Goal: Task Accomplishment & Management: Manage account settings

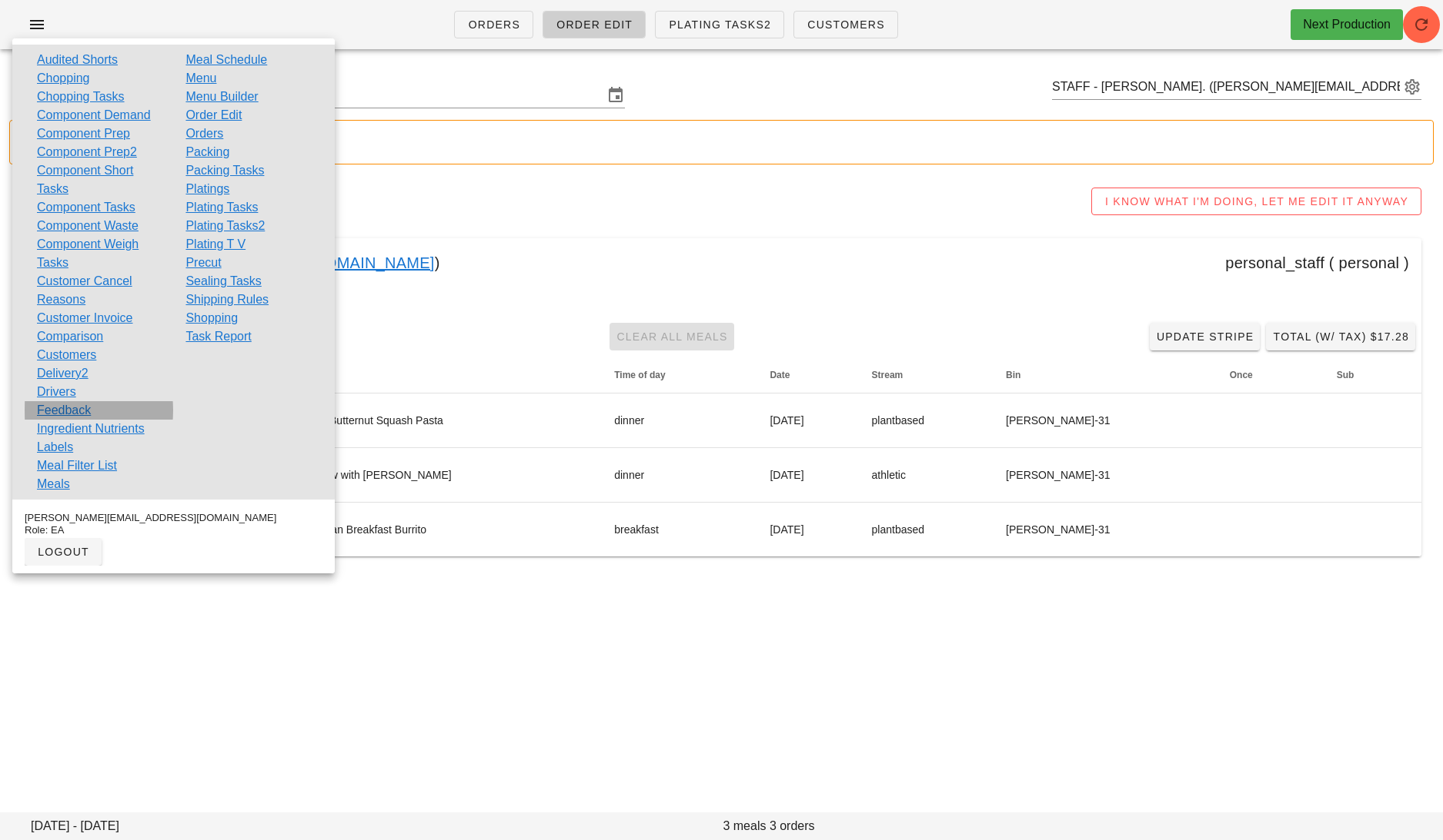
click at [81, 412] on link "Feedback" at bounding box center [64, 410] width 54 height 19
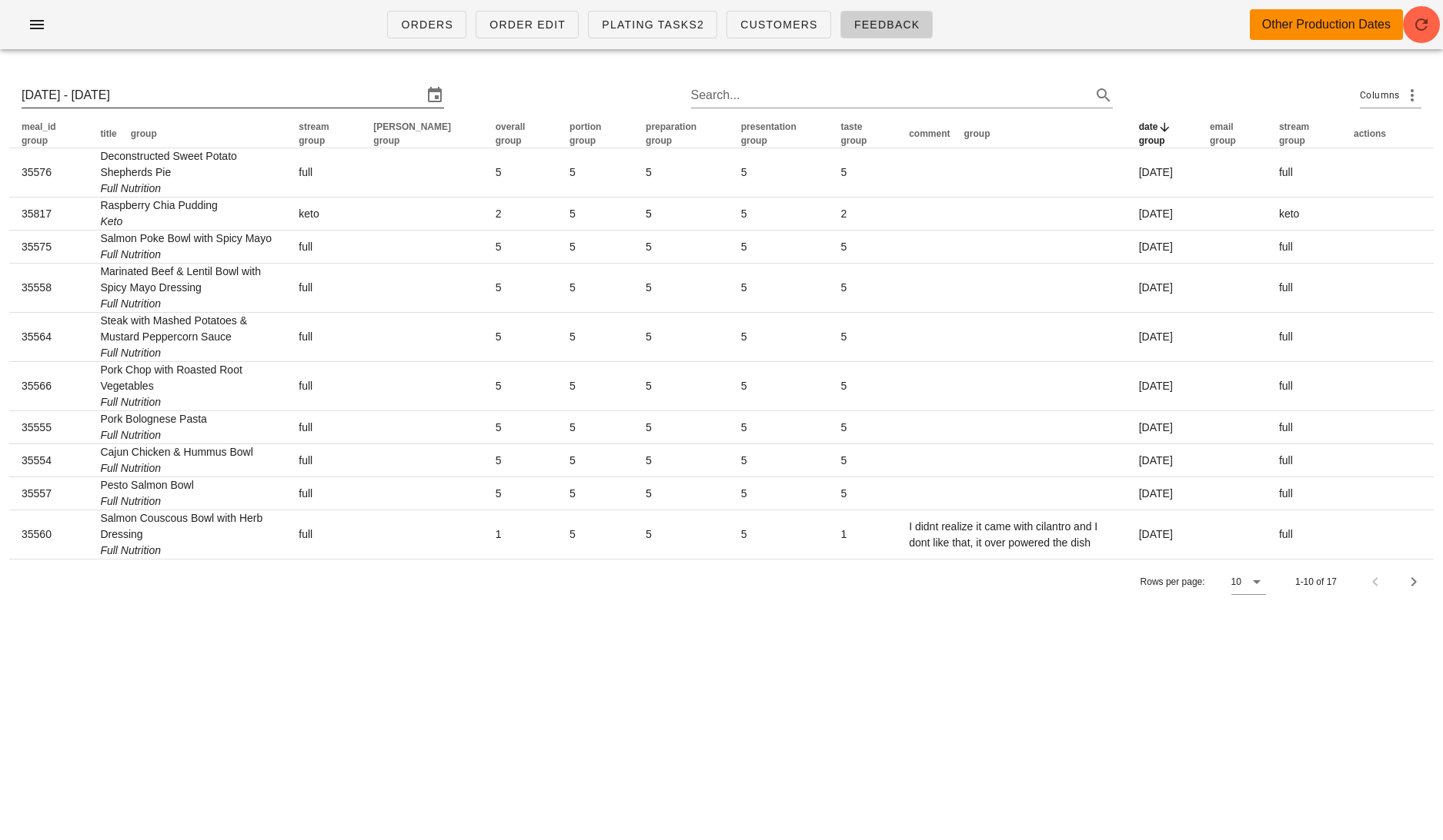
click at [185, 92] on input "Sun 5 Oct 2025 - Sun 12 Oct 2025" at bounding box center [221, 95] width 401 height 25
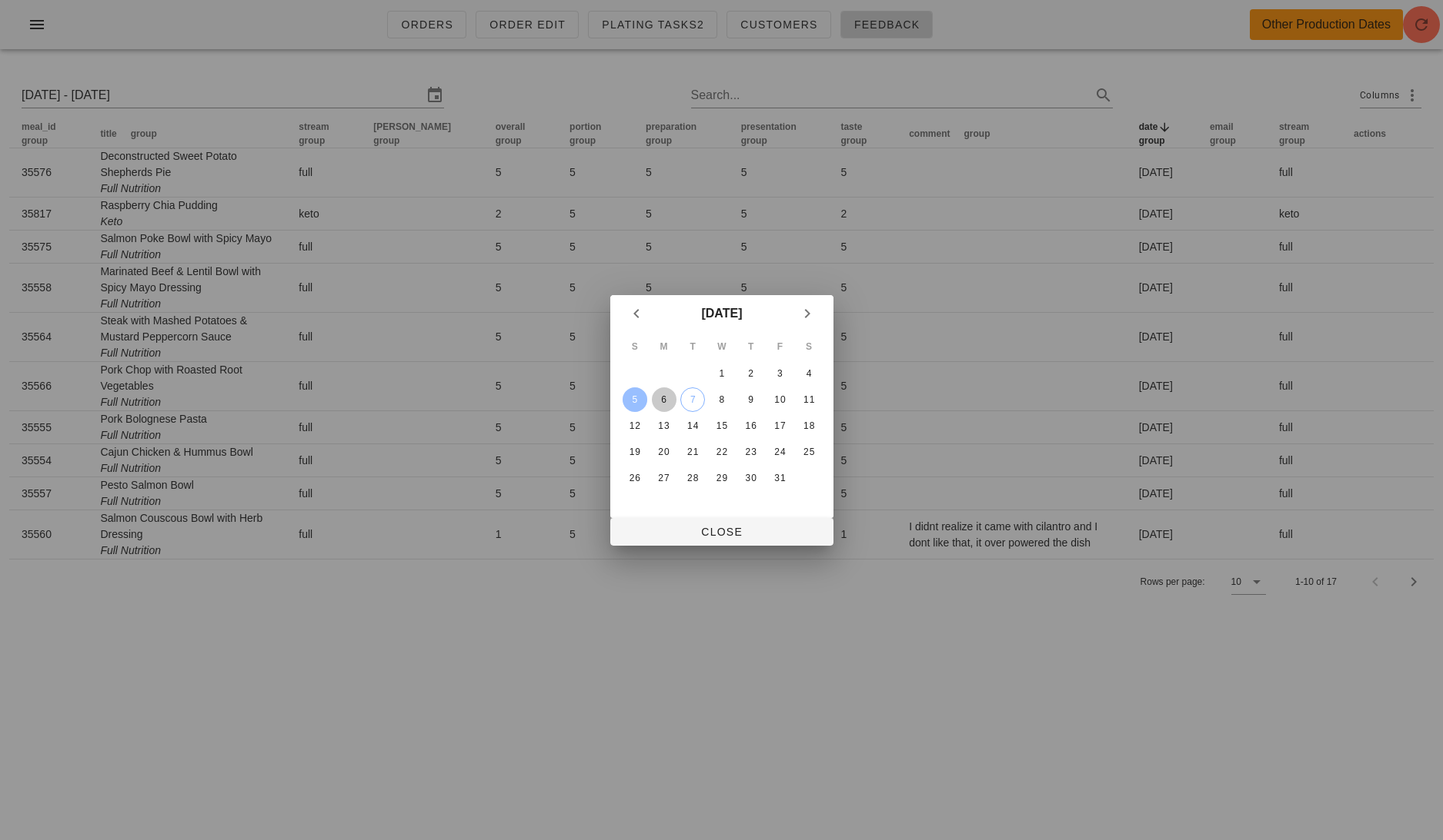
click at [662, 394] on div "6" at bounding box center [664, 400] width 25 height 11
click at [812, 394] on div "11" at bounding box center [809, 400] width 25 height 11
click at [664, 404] on div "6" at bounding box center [664, 400] width 25 height 11
type input "Mon 6 Oct 2025 - Sat 11 Oct 2025"
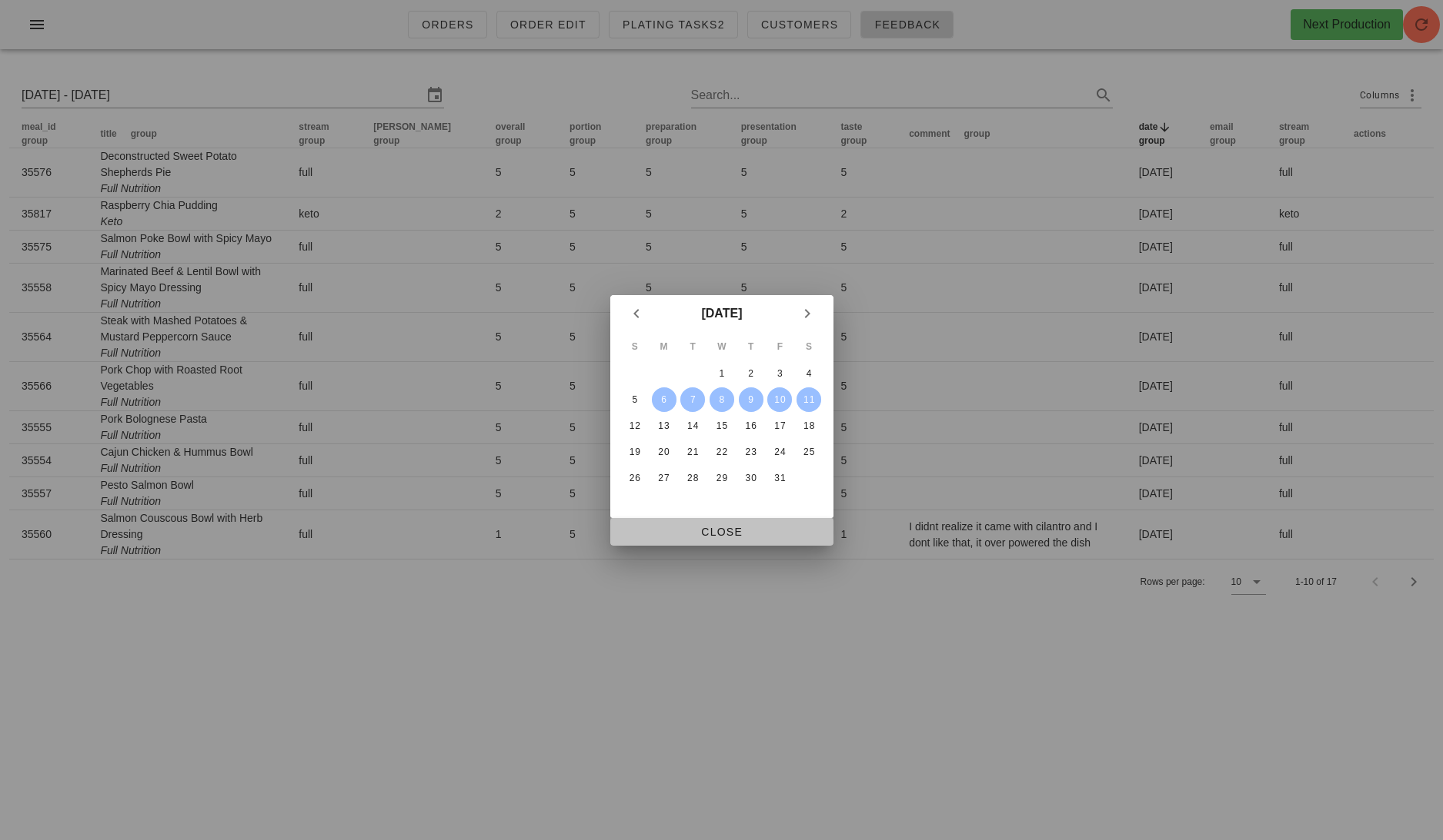
click at [716, 528] on span "Close" at bounding box center [722, 532] width 198 height 12
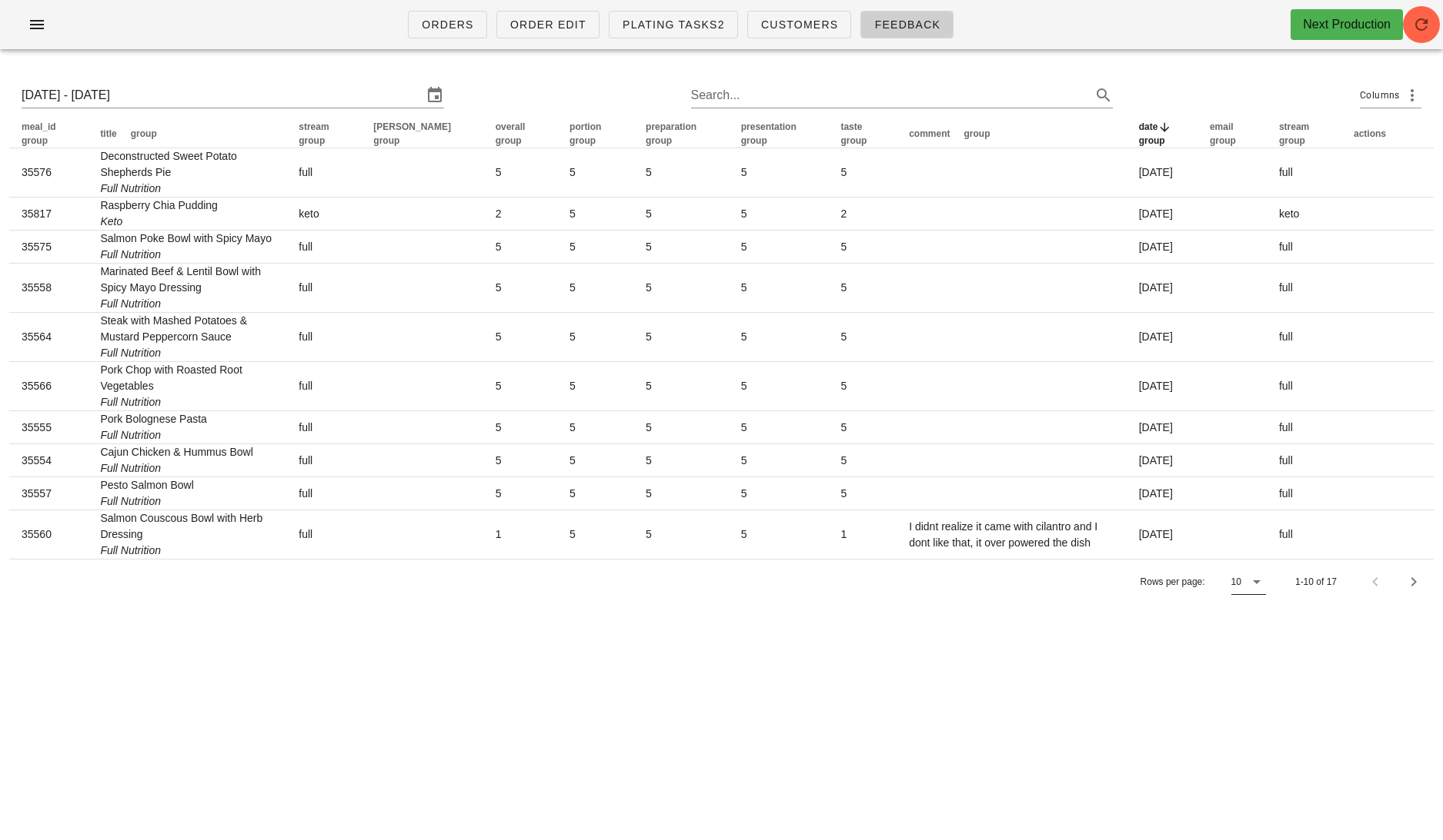
click at [1251, 577] on icon at bounding box center [1256, 582] width 19 height 19
click at [1256, 698] on div "All" at bounding box center [1249, 702] width 14 height 15
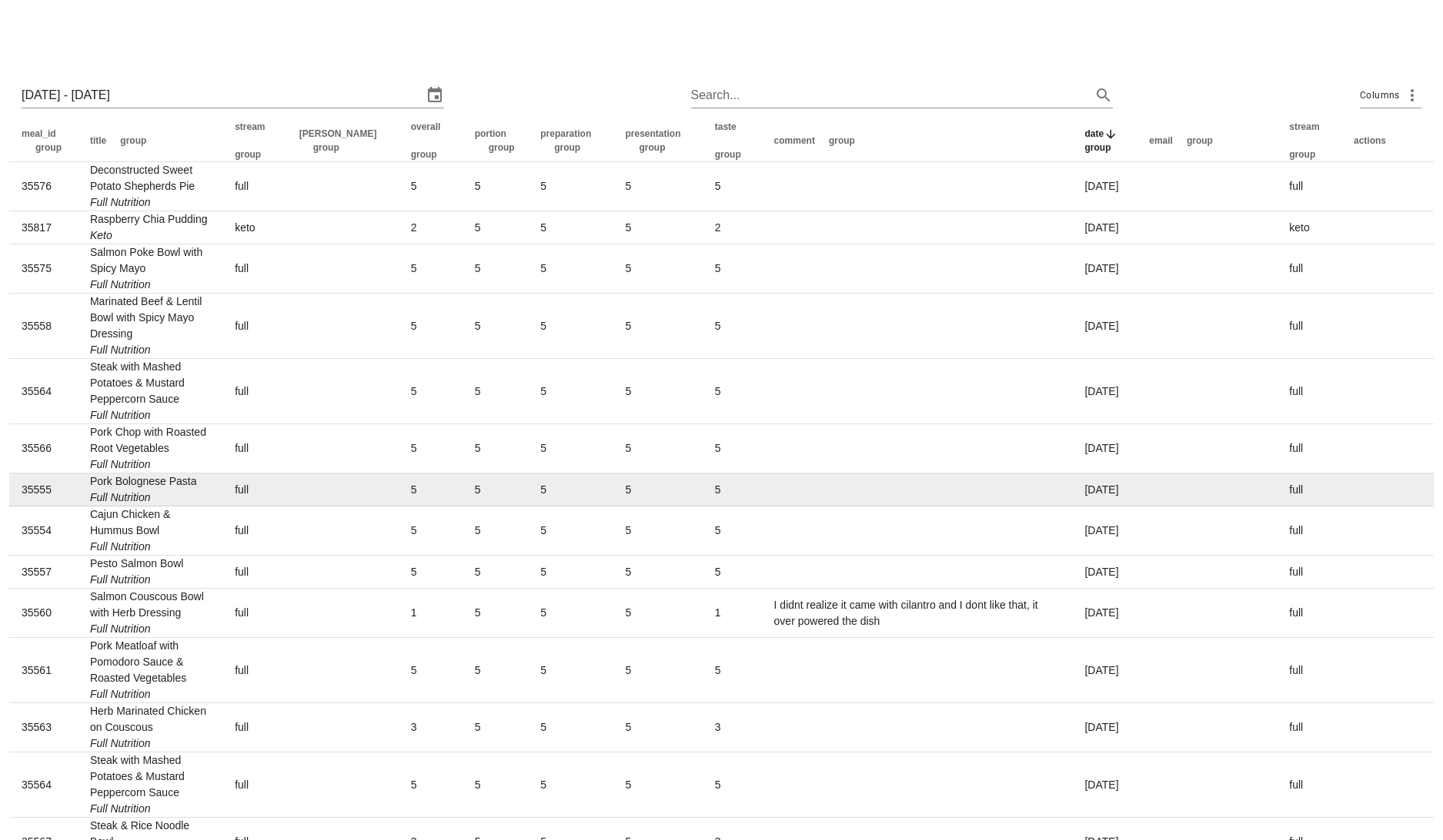
scroll to position [288, 0]
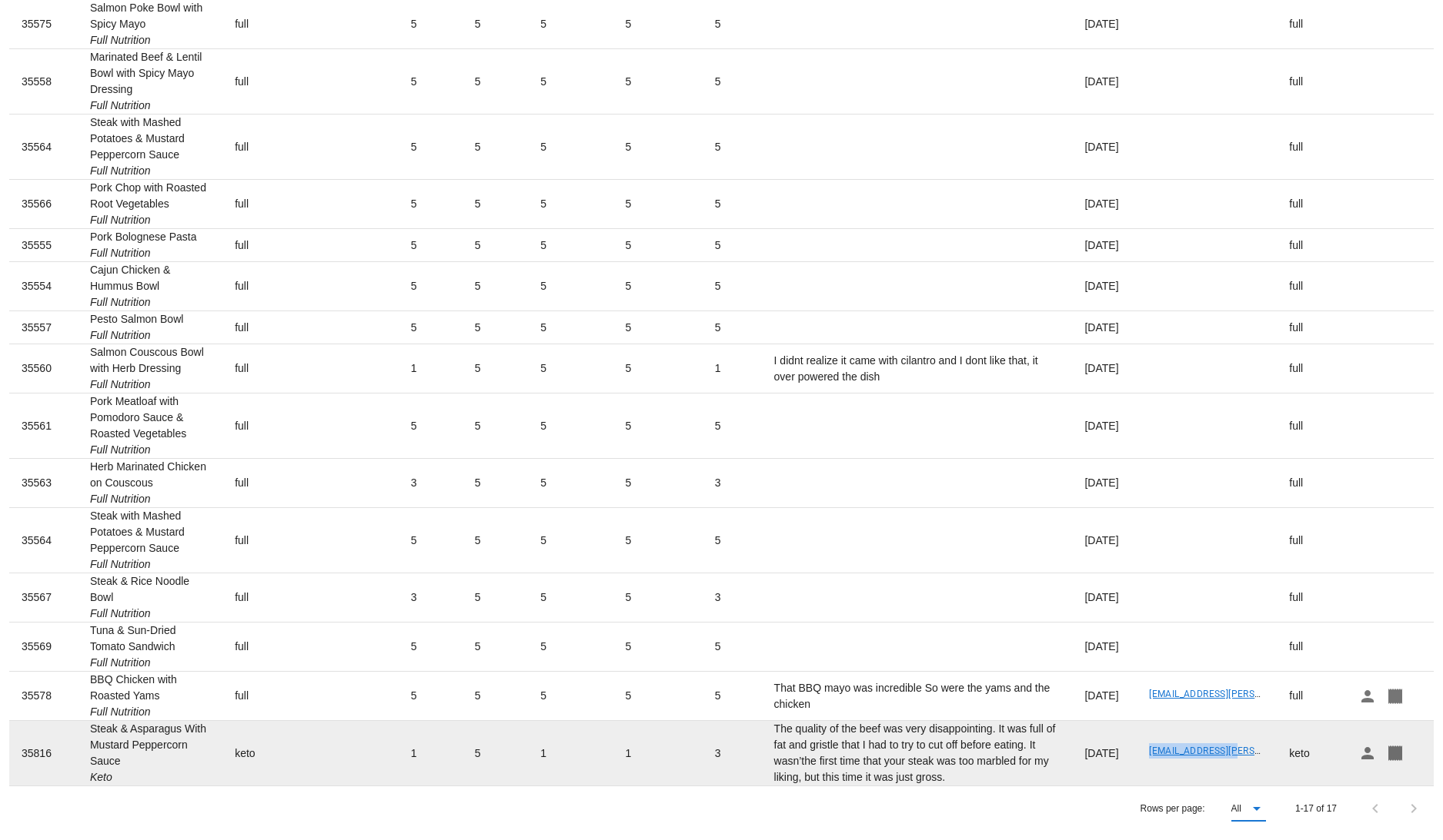
drag, startPoint x: 1243, startPoint y: 751, endPoint x: 1144, endPoint y: 757, distance: 99.2
click at [1144, 757] on td "[EMAIL_ADDRESS][PERSON_NAME][DOMAIN_NAME]" at bounding box center [1206, 753] width 140 height 65
copy link "[EMAIL_ADDRESS][PERSON_NAME][DOMAIN_NAME]"
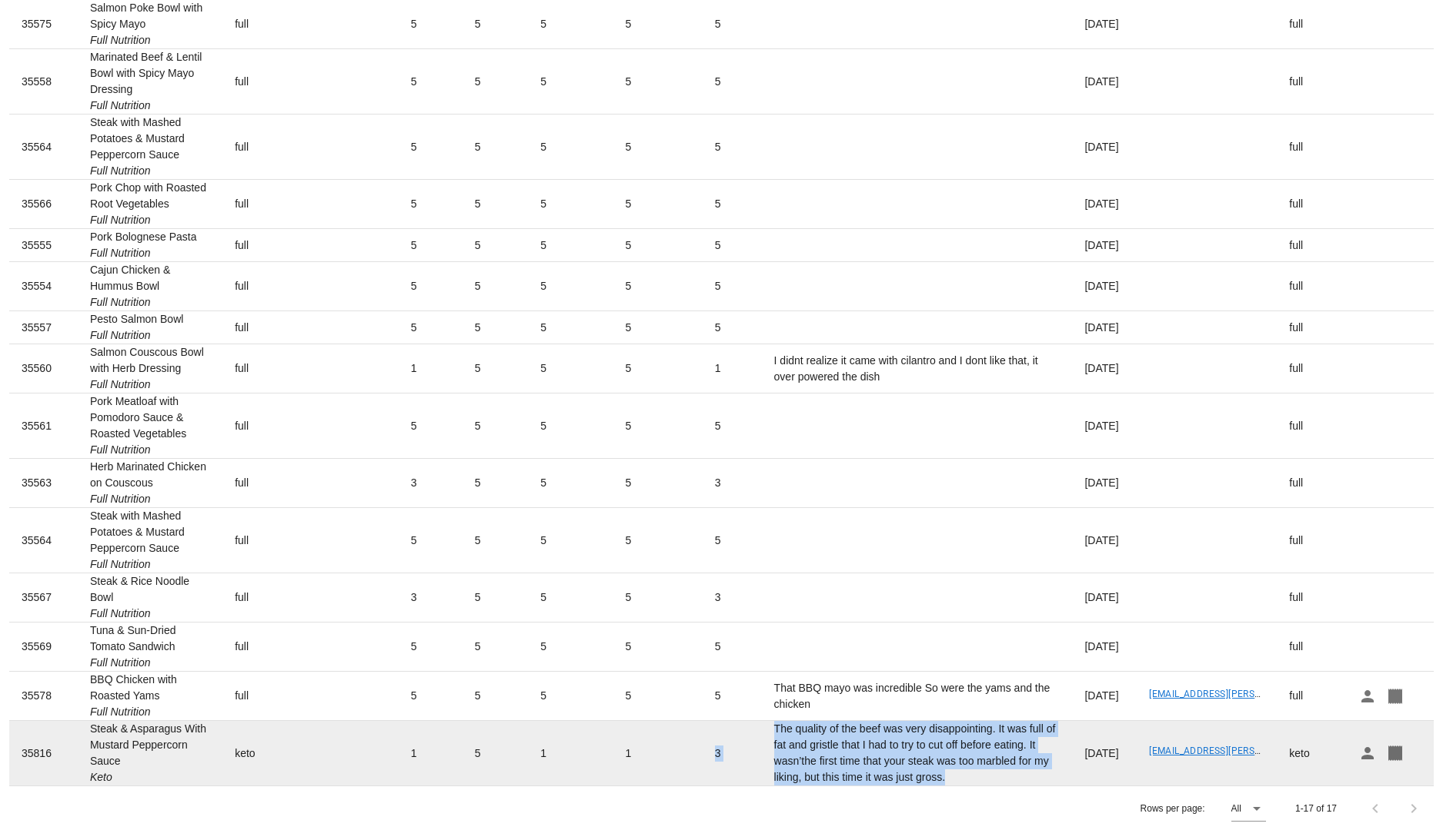
drag, startPoint x: 846, startPoint y: 772, endPoint x: 704, endPoint y: 729, distance: 148.4
click at [704, 729] on tr "35816 Steak & Asparagus With Mustard Peppercorn Sauce Keto keto 1 5 1 1 3 The q…" at bounding box center [721, 753] width 1424 height 65
copy tr "3 The quality of the beef was very disappointing. It was full of fat and gristl…"
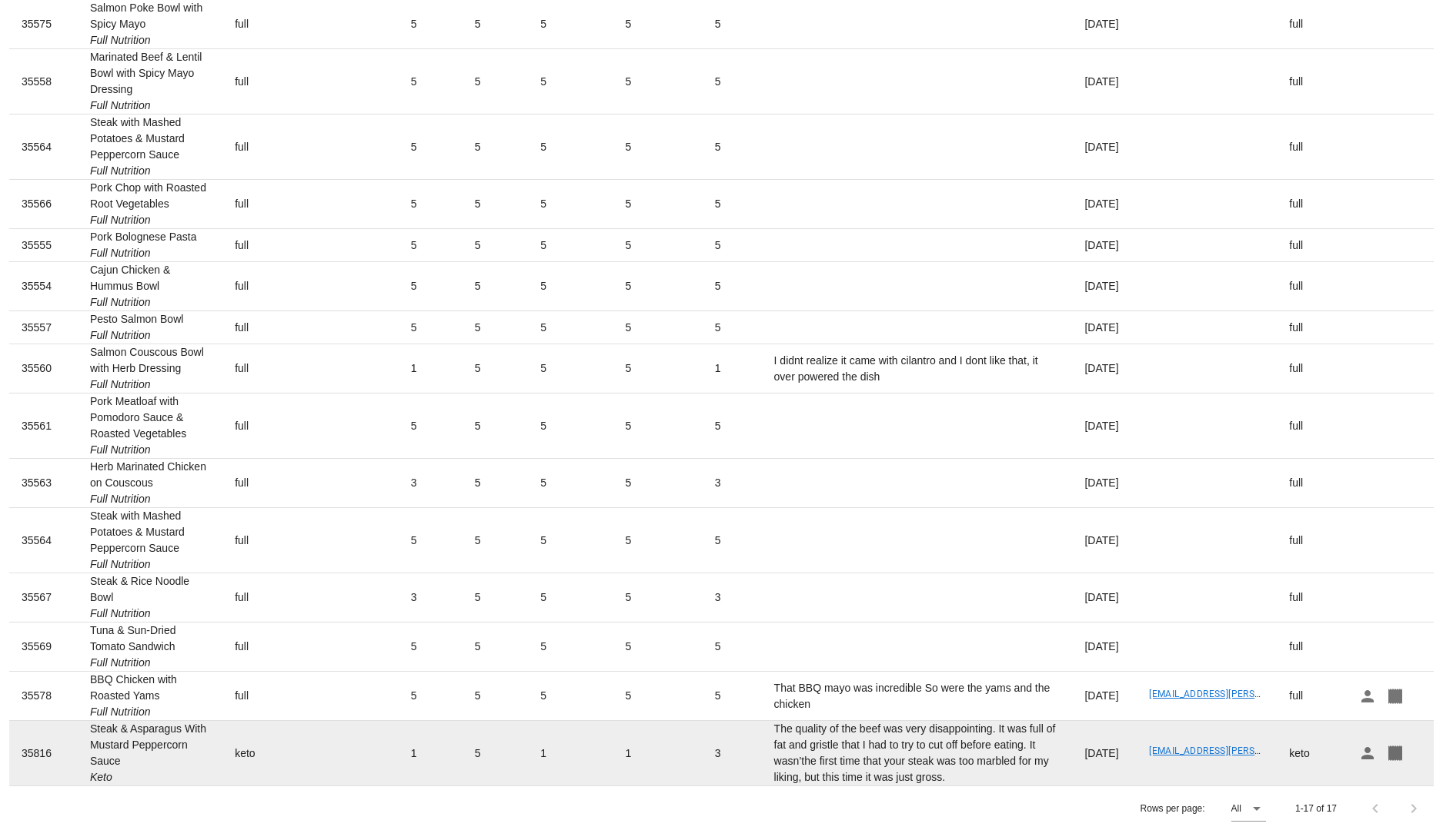
click at [762, 747] on td "The quality of the beef was very disappointing. It was full of fat and gristle …" at bounding box center [917, 753] width 311 height 65
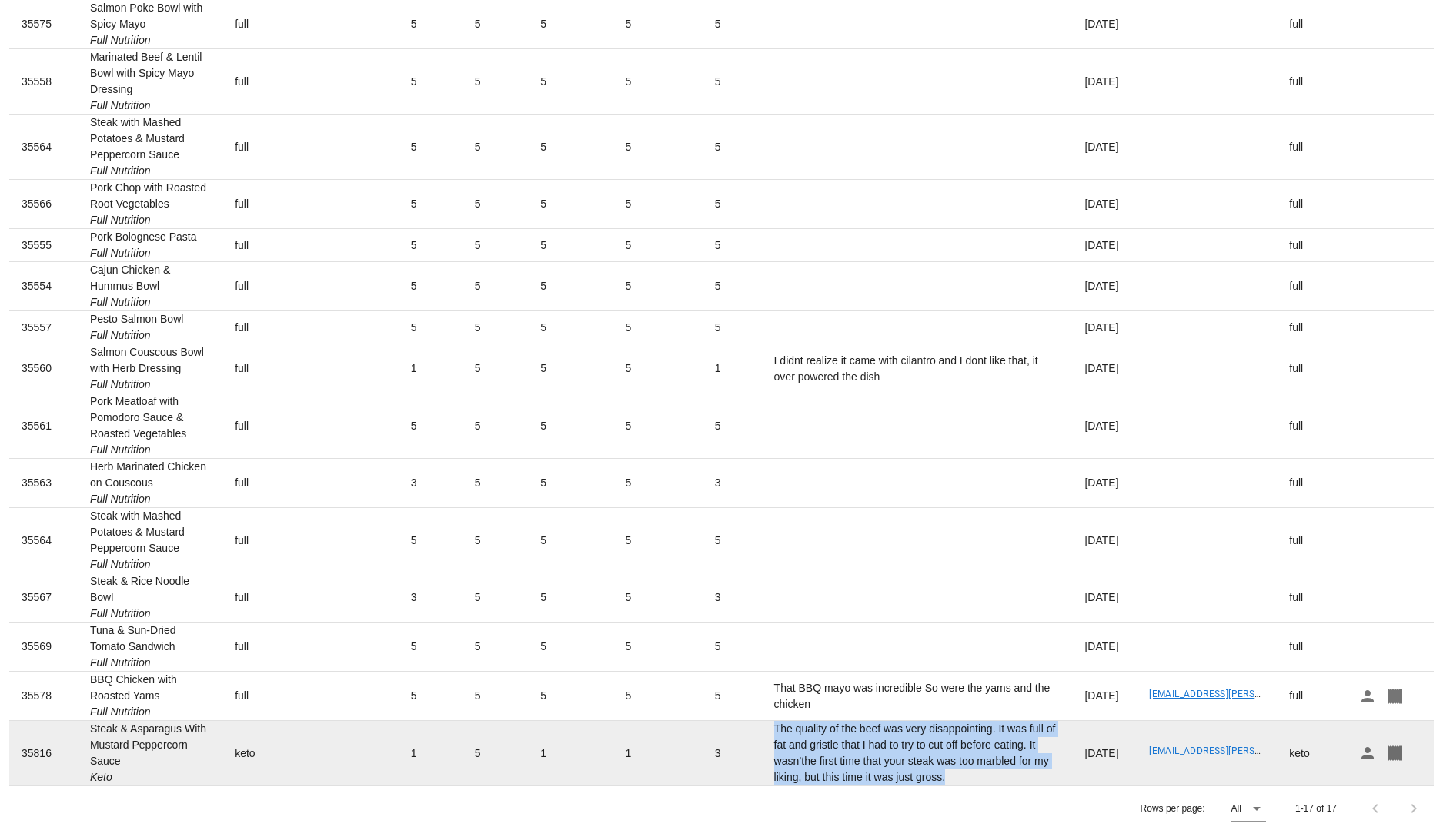
drag, startPoint x: 843, startPoint y: 775, endPoint x: 727, endPoint y: 722, distance: 127.5
click at [762, 722] on td "The quality of the beef was very disappointing. It was full of fat and gristle …" at bounding box center [917, 753] width 311 height 65
copy td "The quality of the beef was very disappointing. It was full of fat and gristle …"
drag, startPoint x: 120, startPoint y: 758, endPoint x: 87, endPoint y: 735, distance: 40.2
click at [87, 735] on td "Steak & Asparagus With Mustard Peppercorn Sauce Keto" at bounding box center [150, 753] width 144 height 65
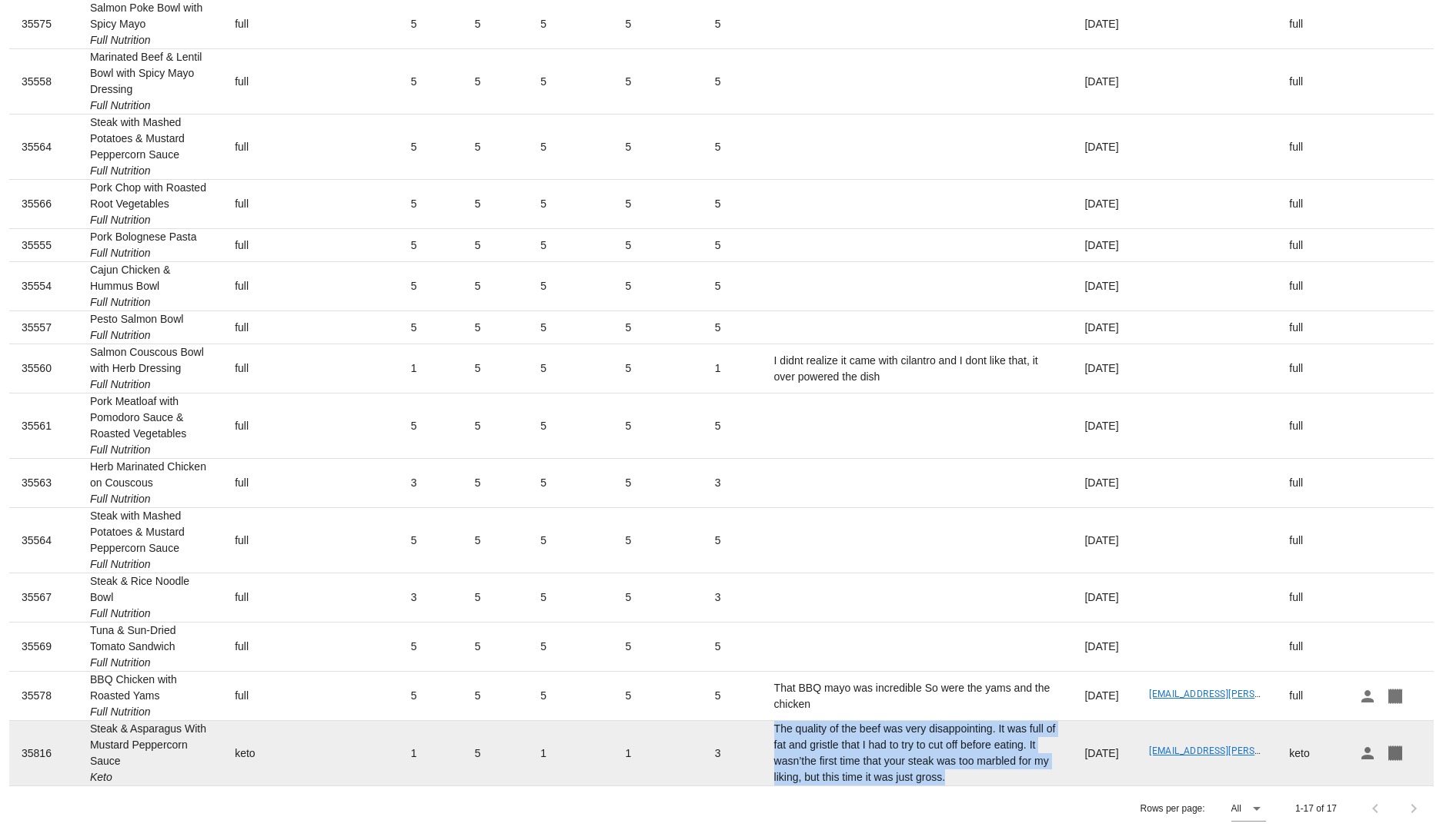
copy td "Steak & Asparagus With Mustard Peppercorn Sauce"
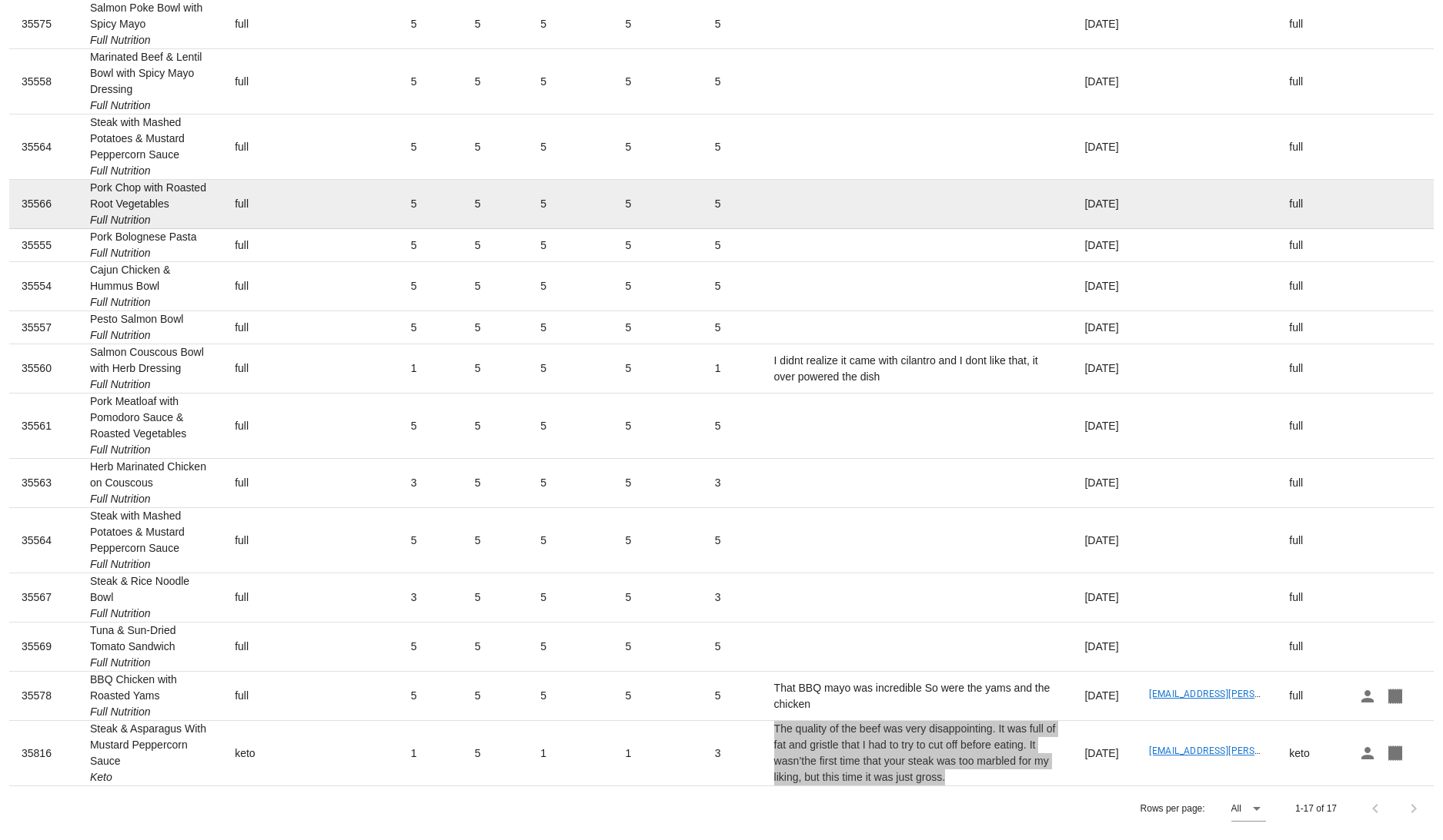
scroll to position [0, 0]
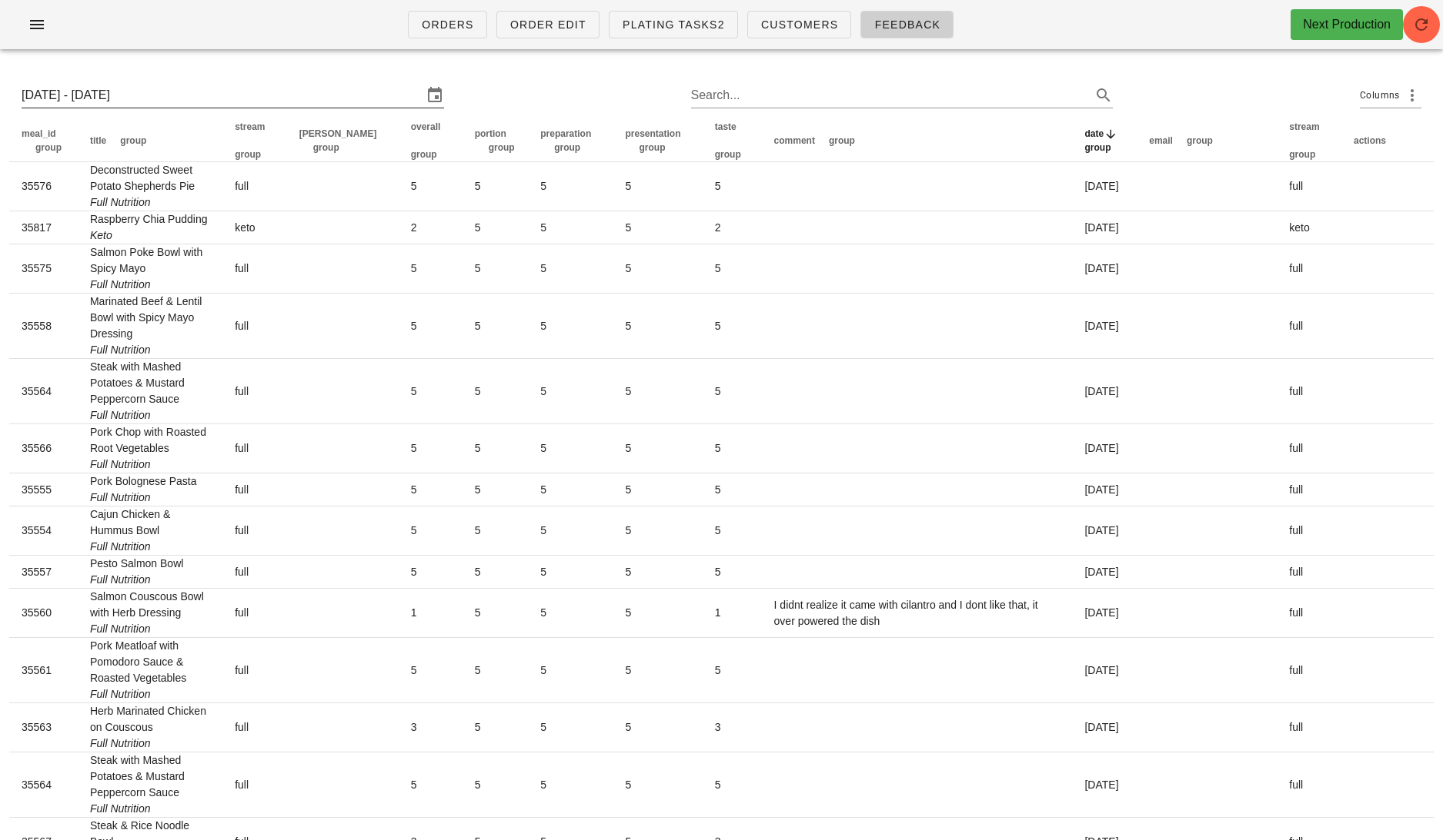
click at [156, 88] on input "Mon 6 Oct 2025 - Sat 11 Oct 2025" at bounding box center [221, 95] width 401 height 25
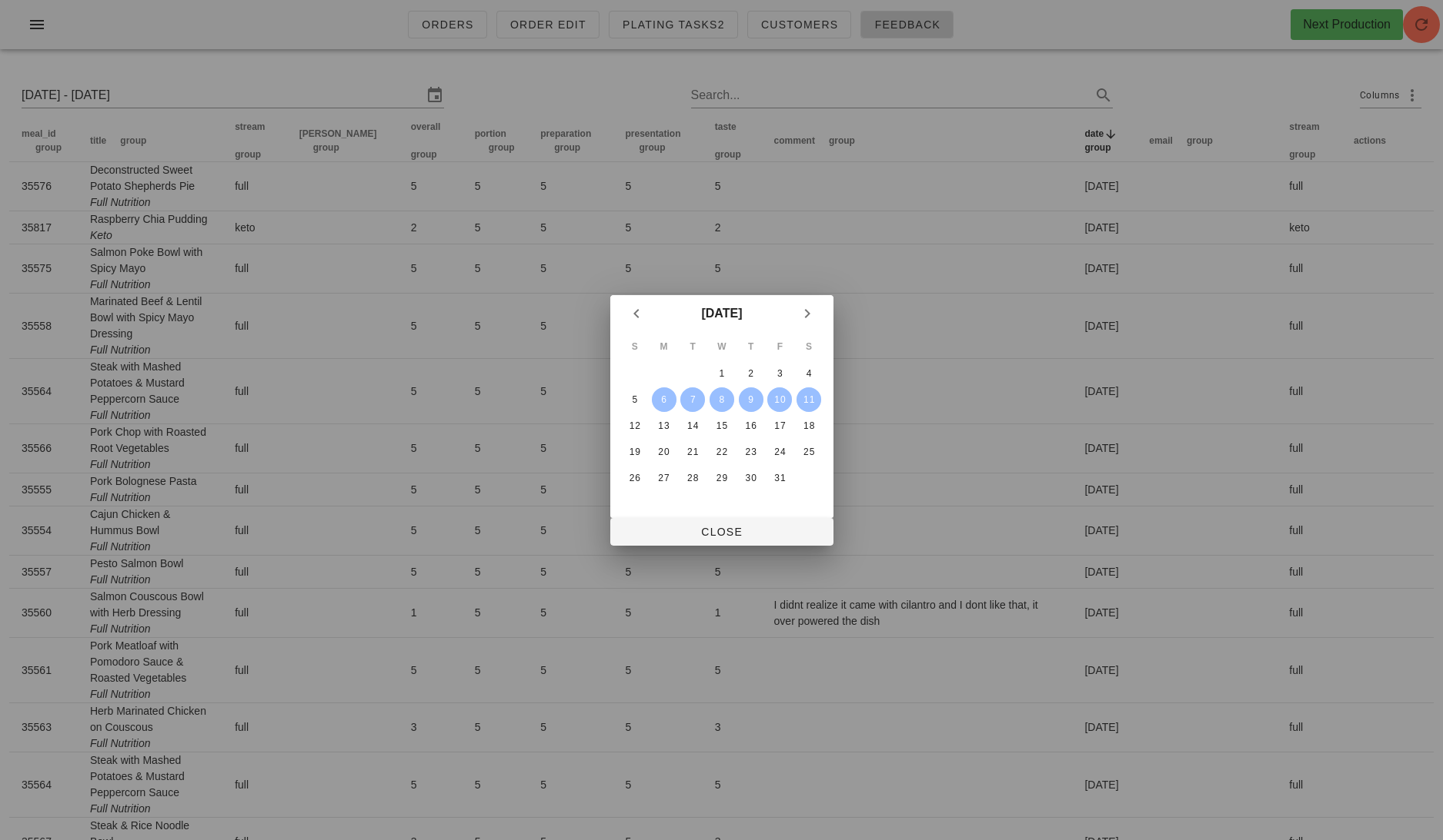
click at [676, 394] on td "6" at bounding box center [663, 400] width 27 height 25
click at [709, 526] on span "Close" at bounding box center [722, 532] width 198 height 12
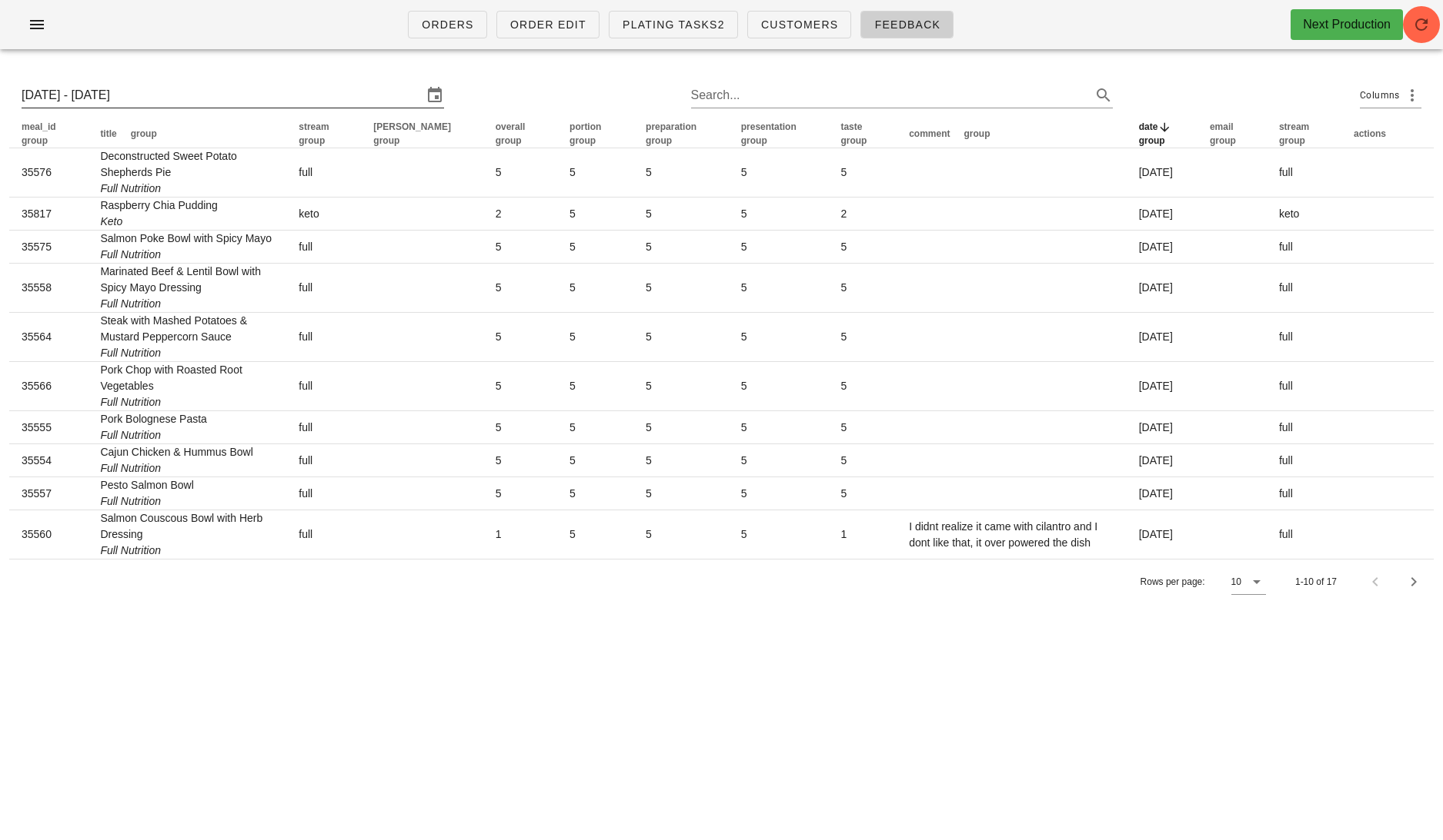
click at [157, 99] on input "Mon 6 Oct 2025 - Sat 11 Oct 2025" at bounding box center [221, 95] width 401 height 25
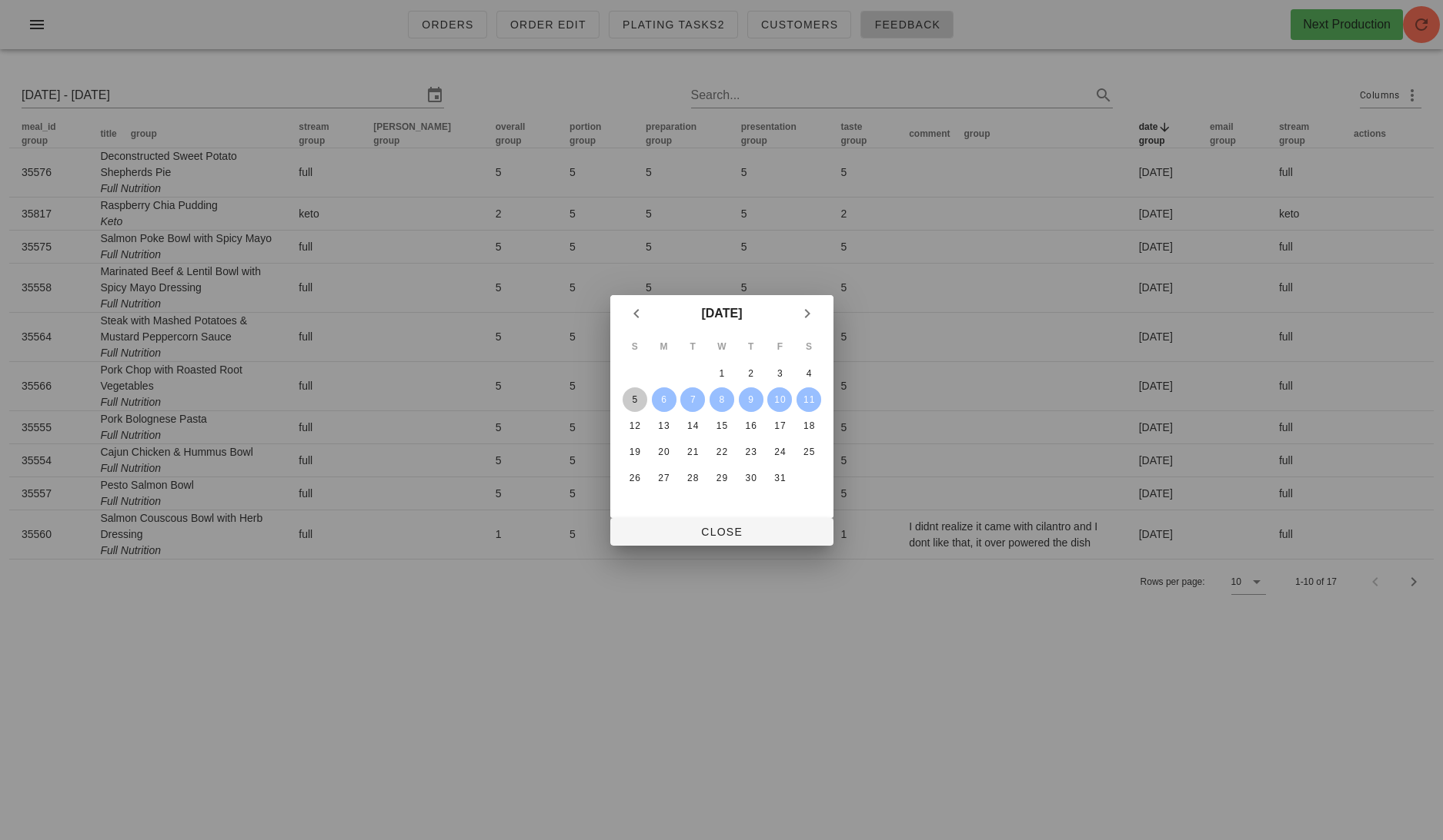
click at [634, 403] on div "5" at bounding box center [634, 400] width 25 height 11
type input "Sun 5 Oct 2025 - Sun 12 Oct 2025"
click at [810, 401] on div "11" at bounding box center [809, 400] width 25 height 11
type input "Sun 5 Oct 2025 - Sat 11 Oct 2025"
click at [760, 540] on button "Close" at bounding box center [722, 531] width 223 height 27
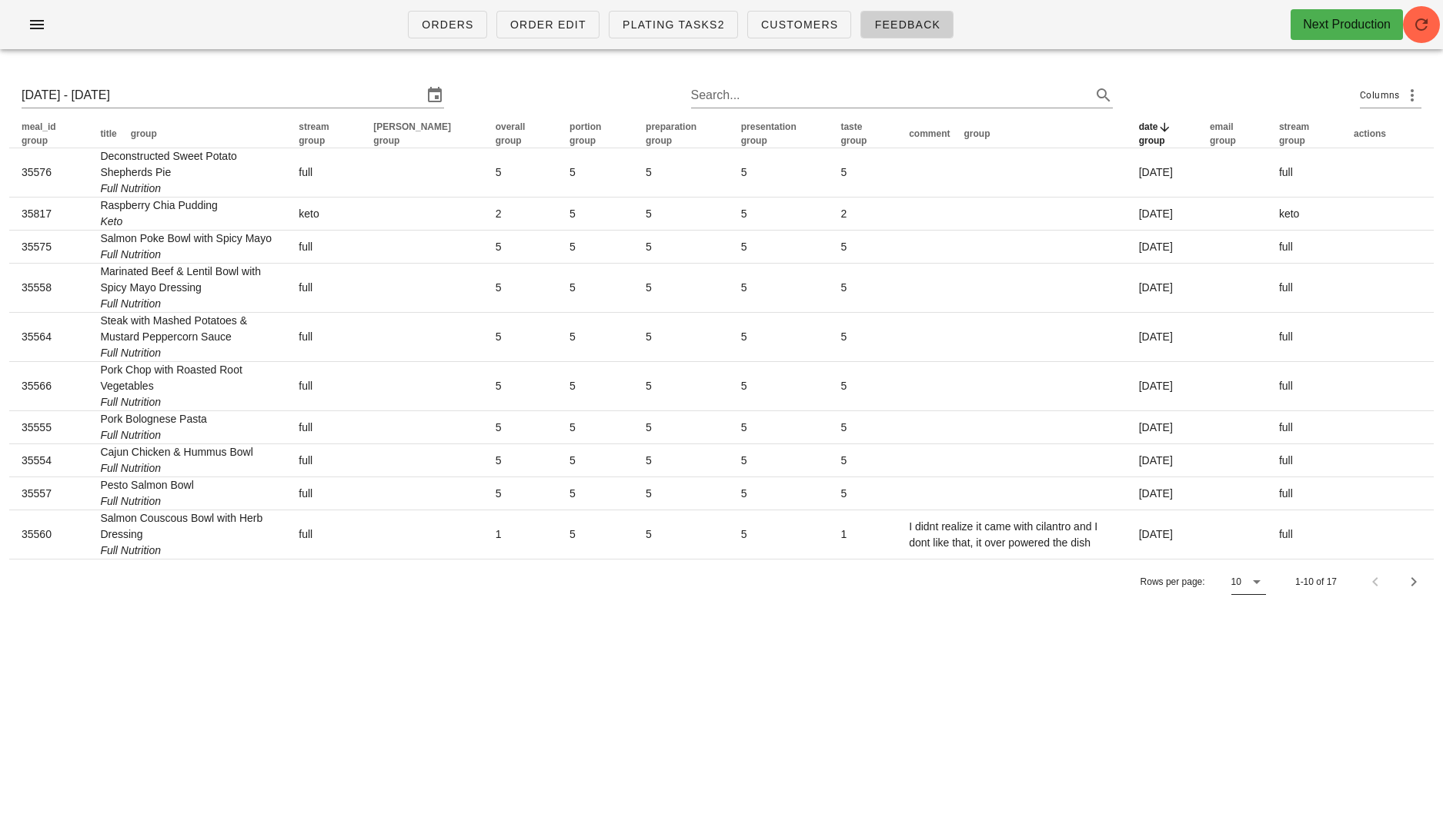
click at [1261, 577] on icon at bounding box center [1256, 582] width 19 height 19
click at [1247, 692] on div "All" at bounding box center [1249, 702] width 14 height 33
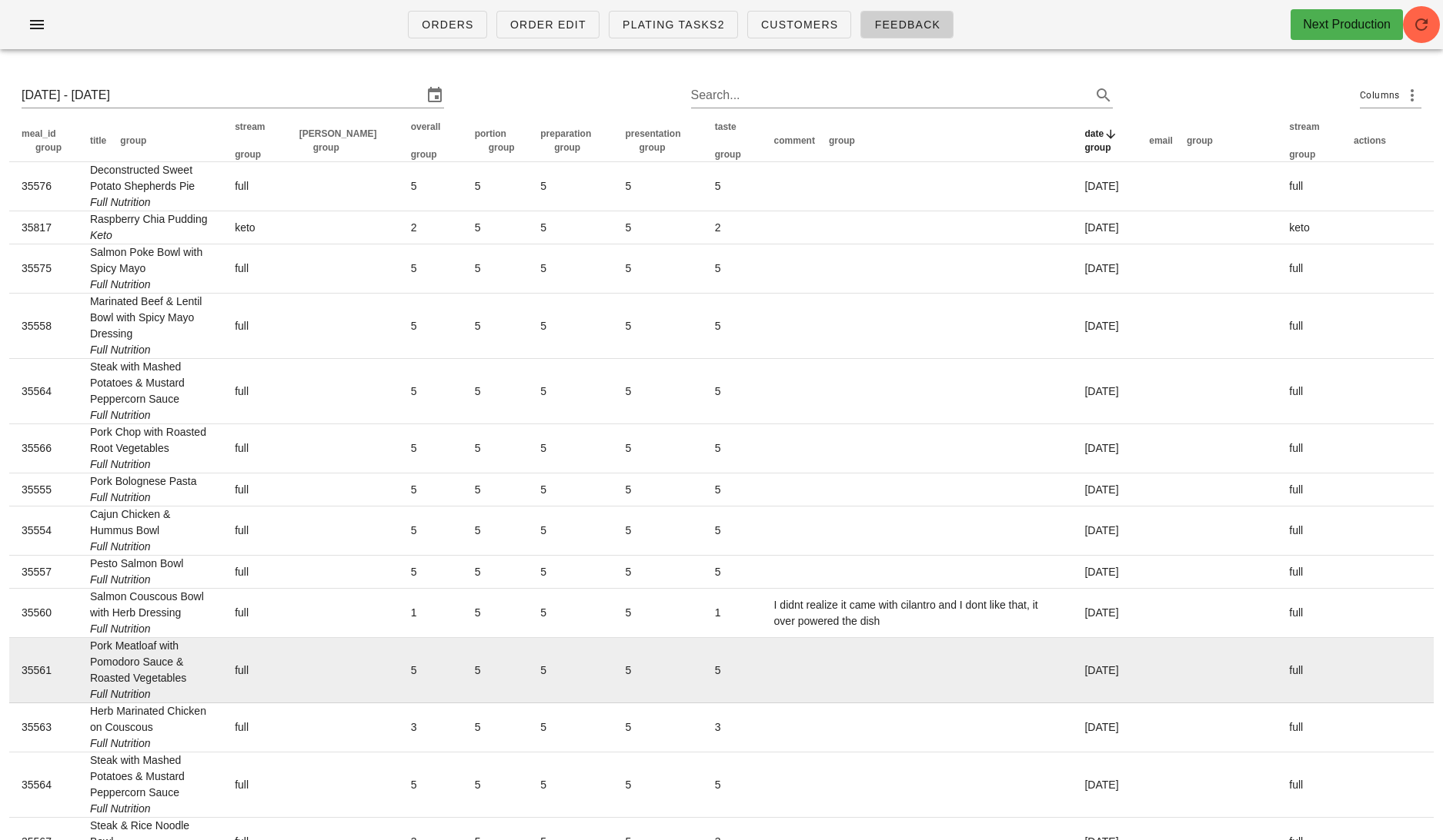
scroll to position [288, 0]
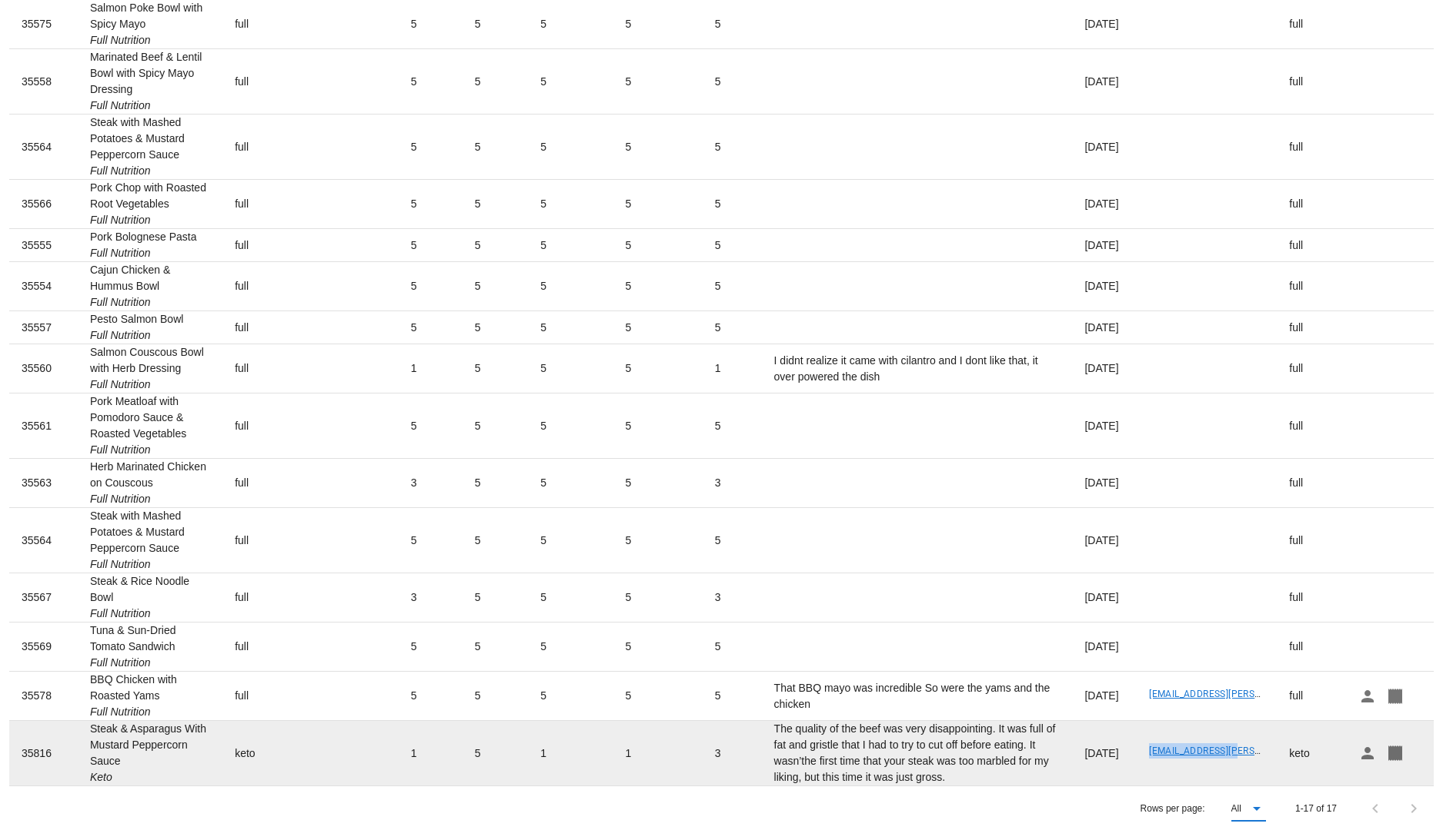
drag, startPoint x: 1244, startPoint y: 753, endPoint x: 1147, endPoint y: 753, distance: 97.0
click at [1147, 753] on td "[EMAIL_ADDRESS][PERSON_NAME][DOMAIN_NAME]" at bounding box center [1206, 753] width 140 height 65
copy link "[EMAIL_ADDRESS][PERSON_NAME][DOMAIN_NAME]"
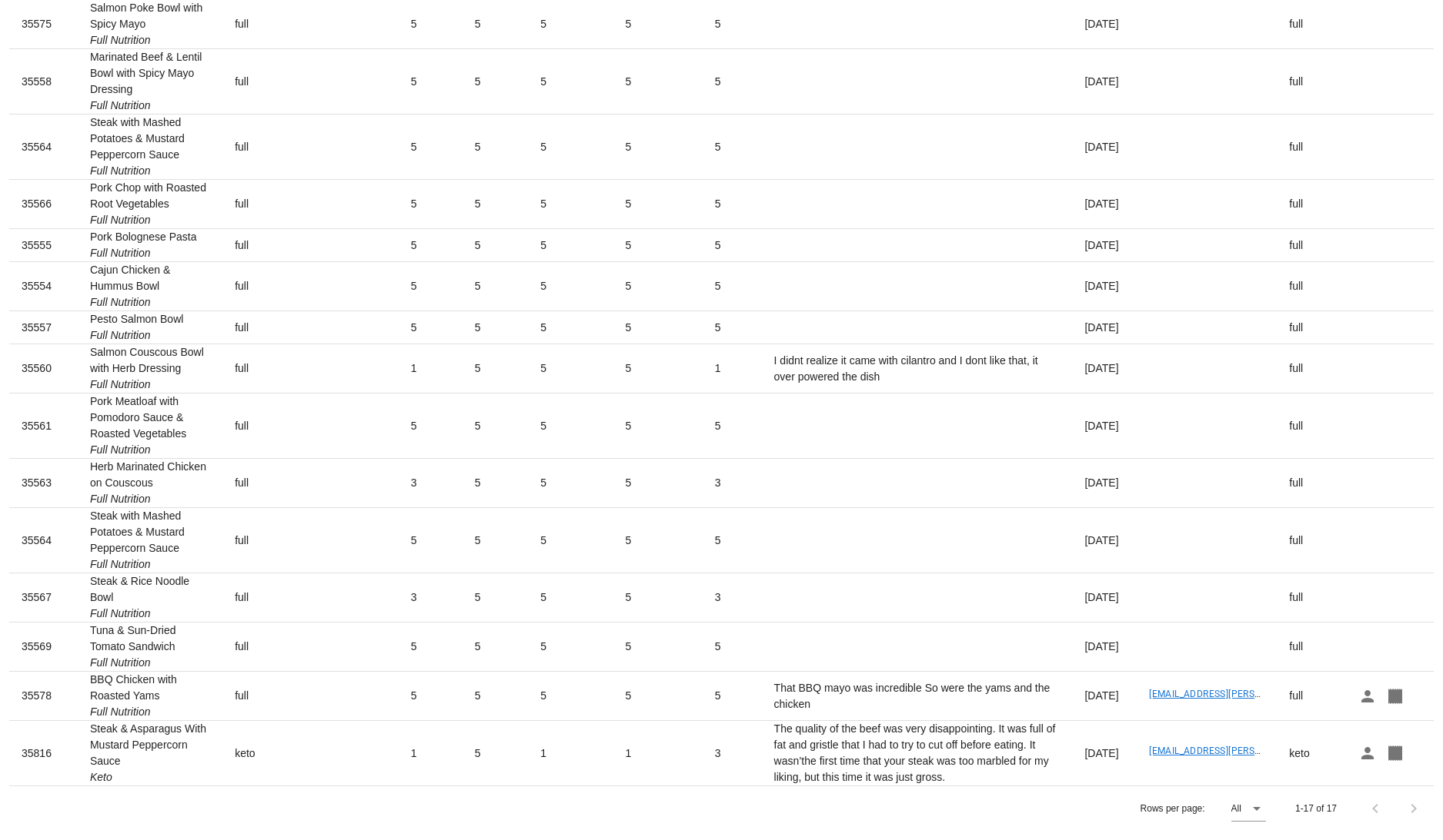
click at [553, 799] on div "Rows per page: All 1-17 of 17" at bounding box center [721, 808] width 1424 height 45
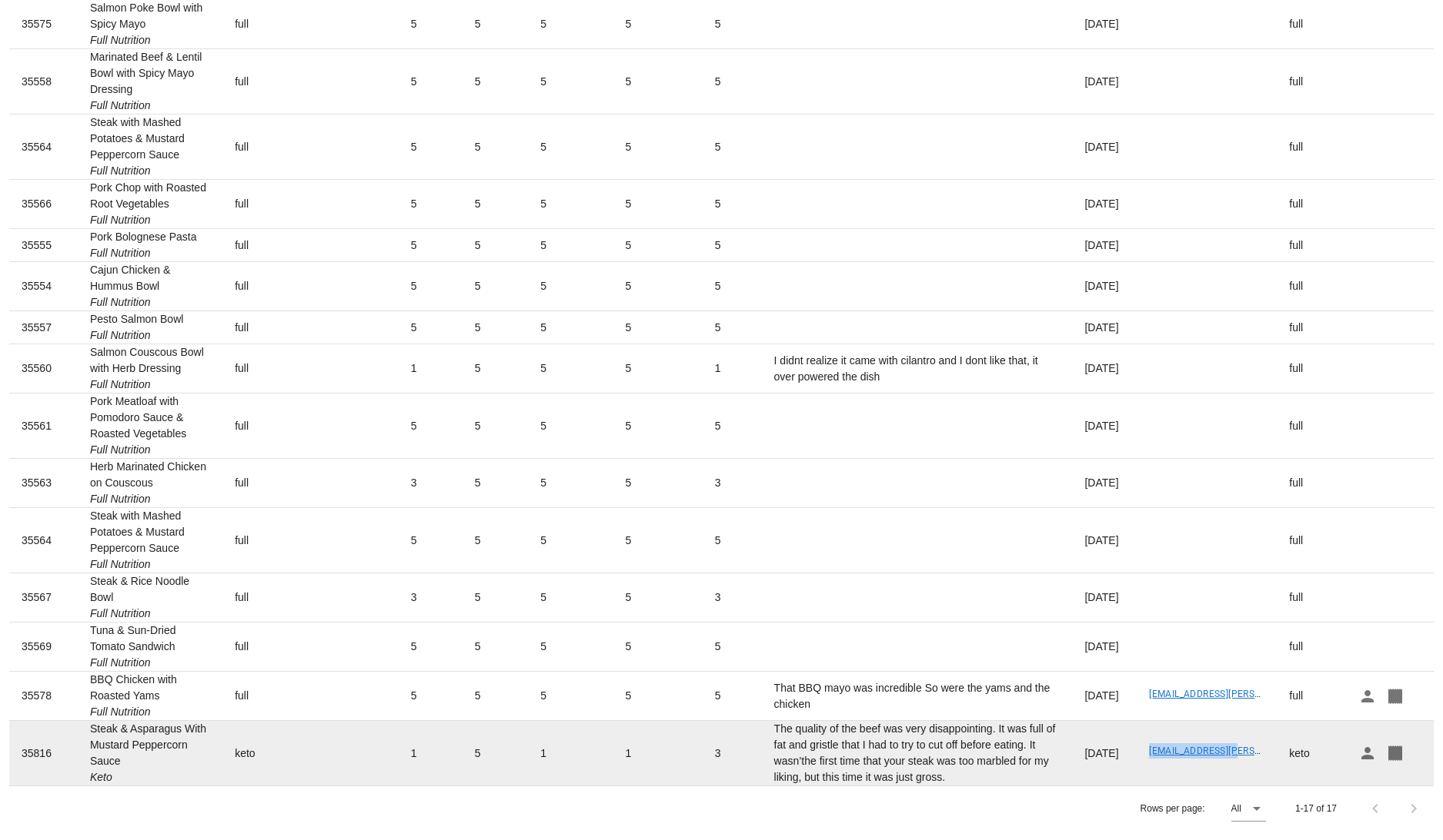
drag, startPoint x: 1260, startPoint y: 750, endPoint x: 1149, endPoint y: 751, distance: 111.0
click at [1149, 751] on td "[EMAIL_ADDRESS][PERSON_NAME][DOMAIN_NAME]" at bounding box center [1206, 753] width 140 height 65
copy link "[EMAIL_ADDRESS][PERSON_NAME][DOMAIN_NAME]"
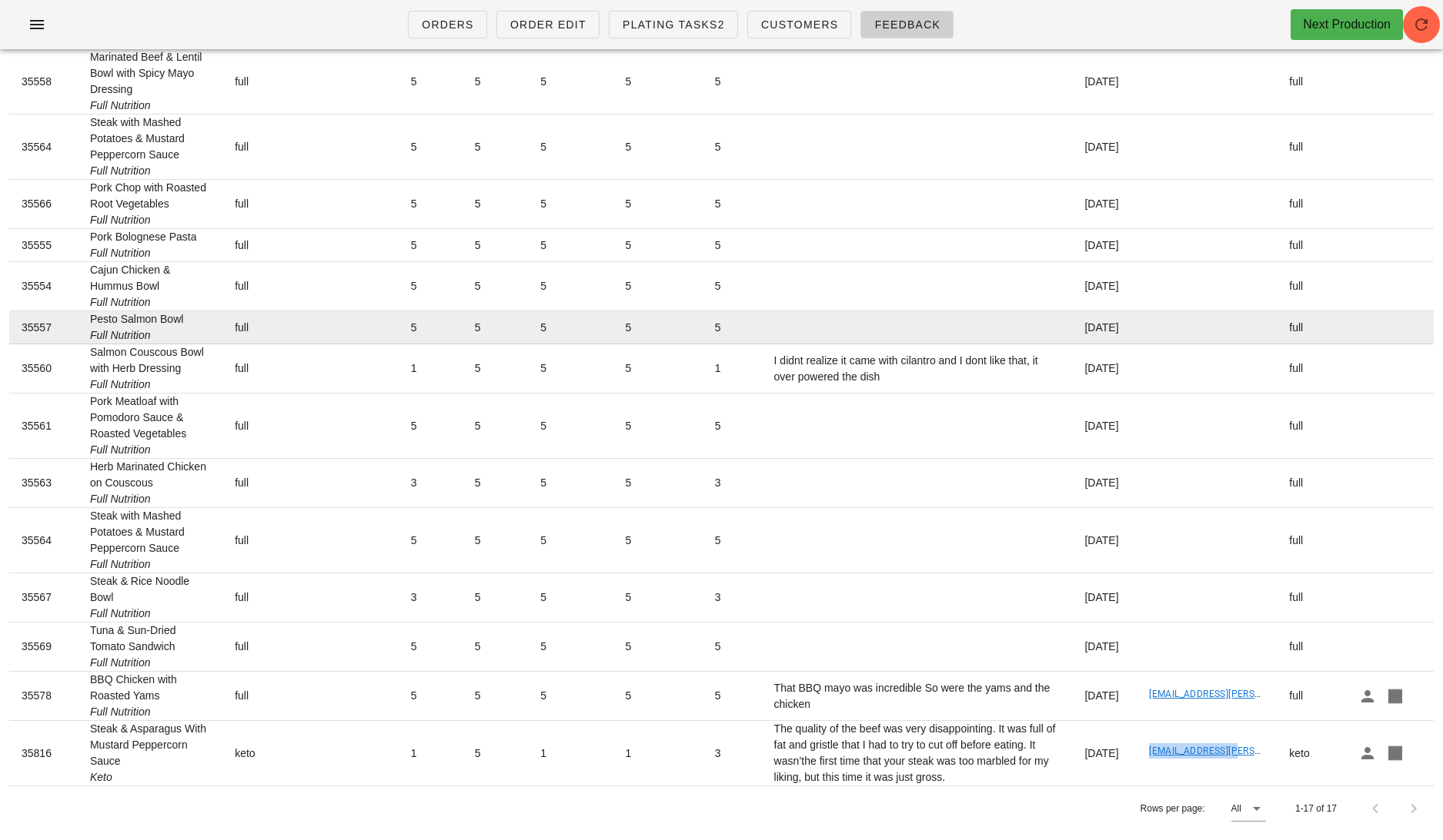
scroll to position [0, 0]
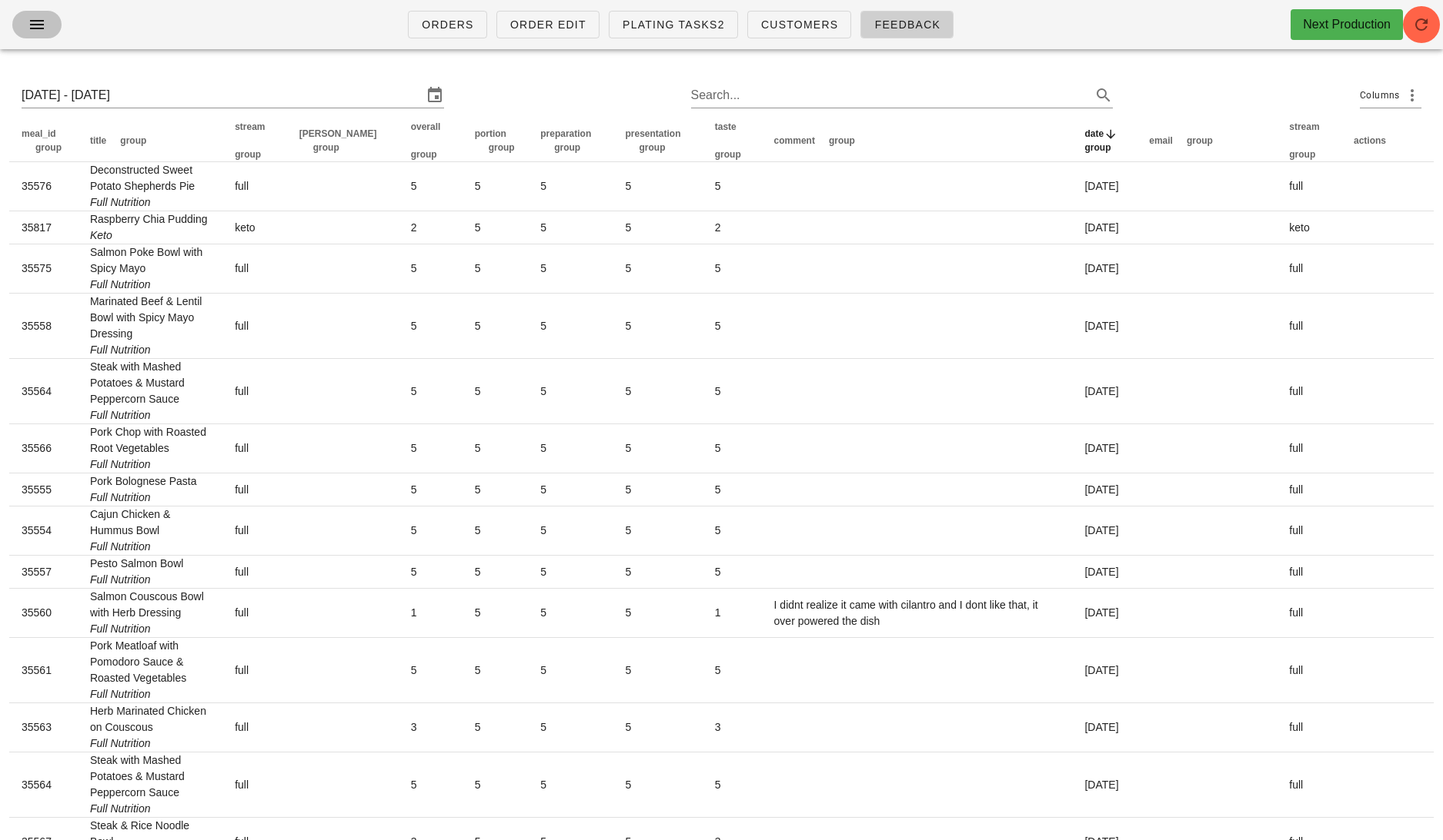
click at [53, 20] on button "button" at bounding box center [37, 24] width 50 height 27
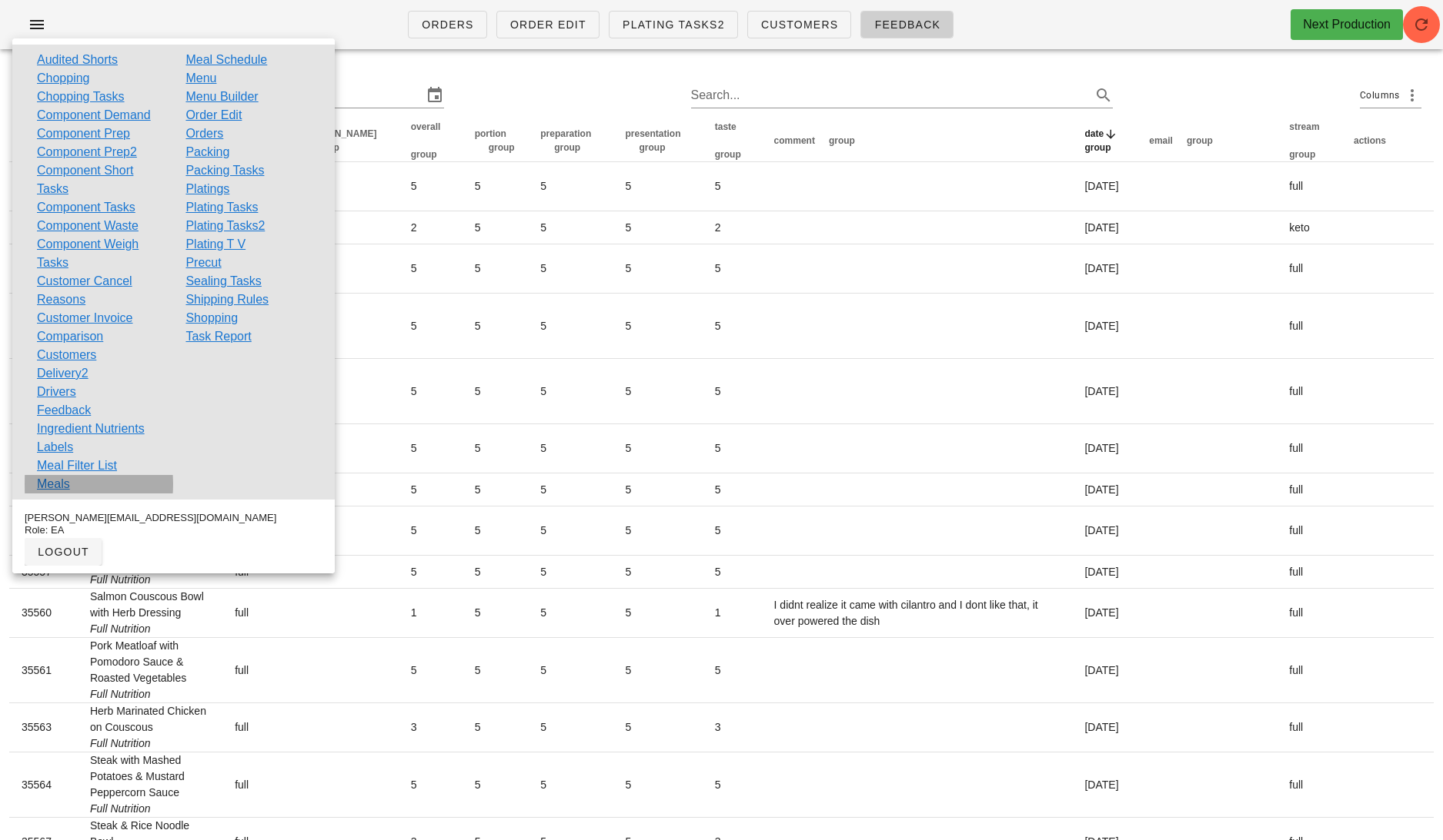
click at [59, 477] on link "Meals" at bounding box center [53, 484] width 33 height 19
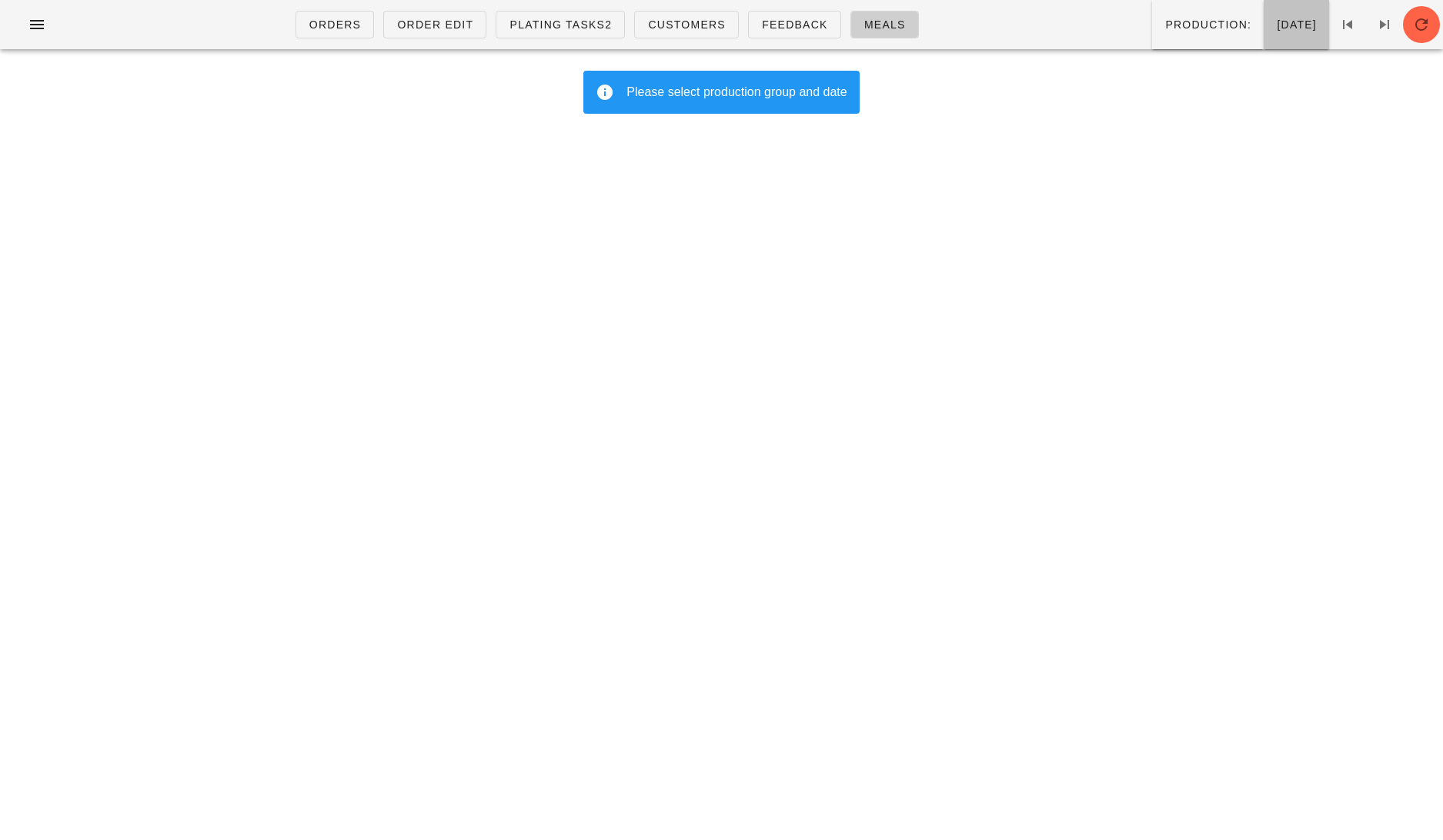
click at [1276, 23] on span "[DATE]" at bounding box center [1296, 25] width 41 height 12
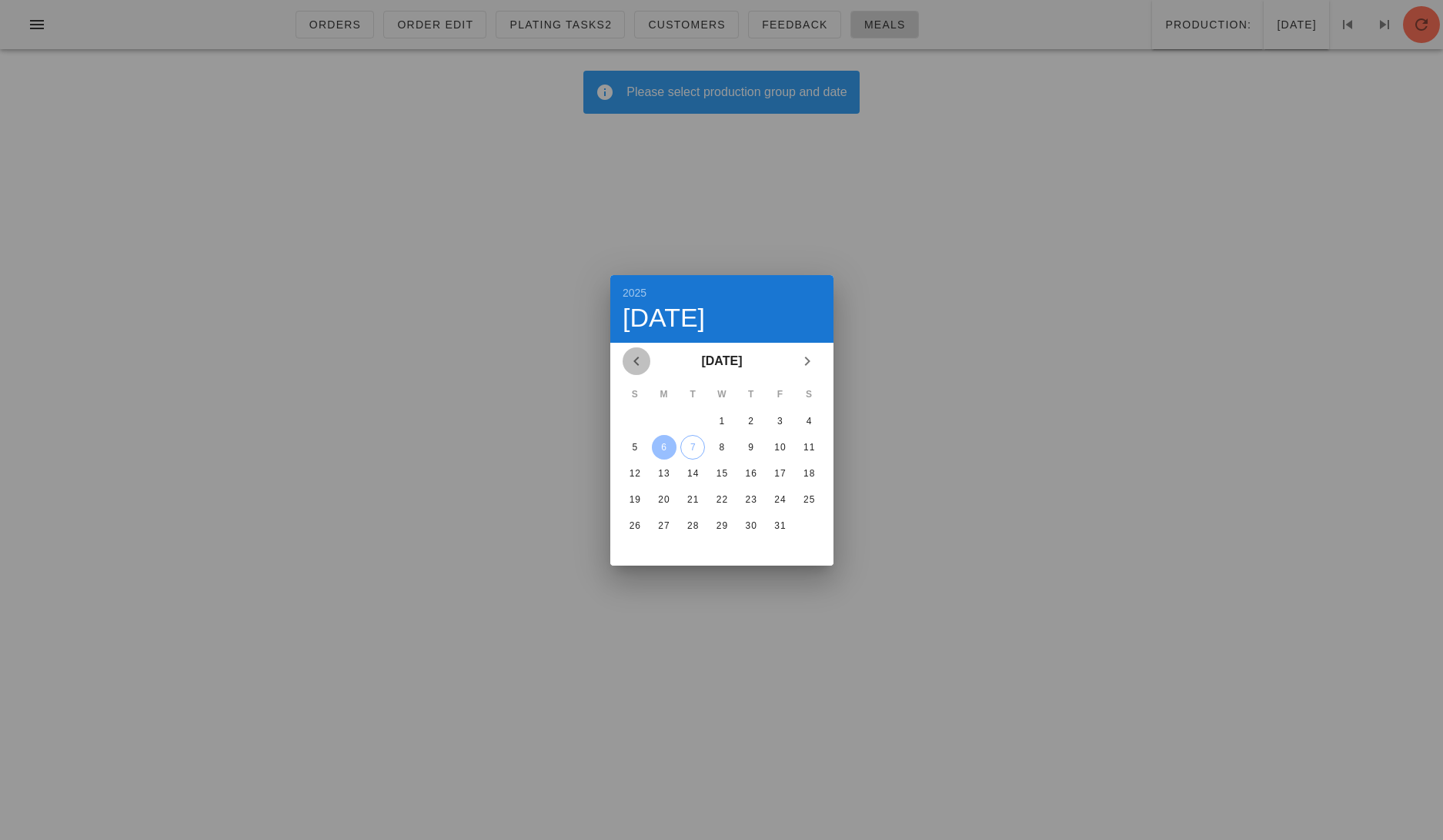
click at [638, 359] on icon "Previous month" at bounding box center [636, 361] width 19 height 19
click at [802, 358] on icon "Next month" at bounding box center [807, 361] width 19 height 19
click at [753, 420] on div "2" at bounding box center [750, 421] width 25 height 11
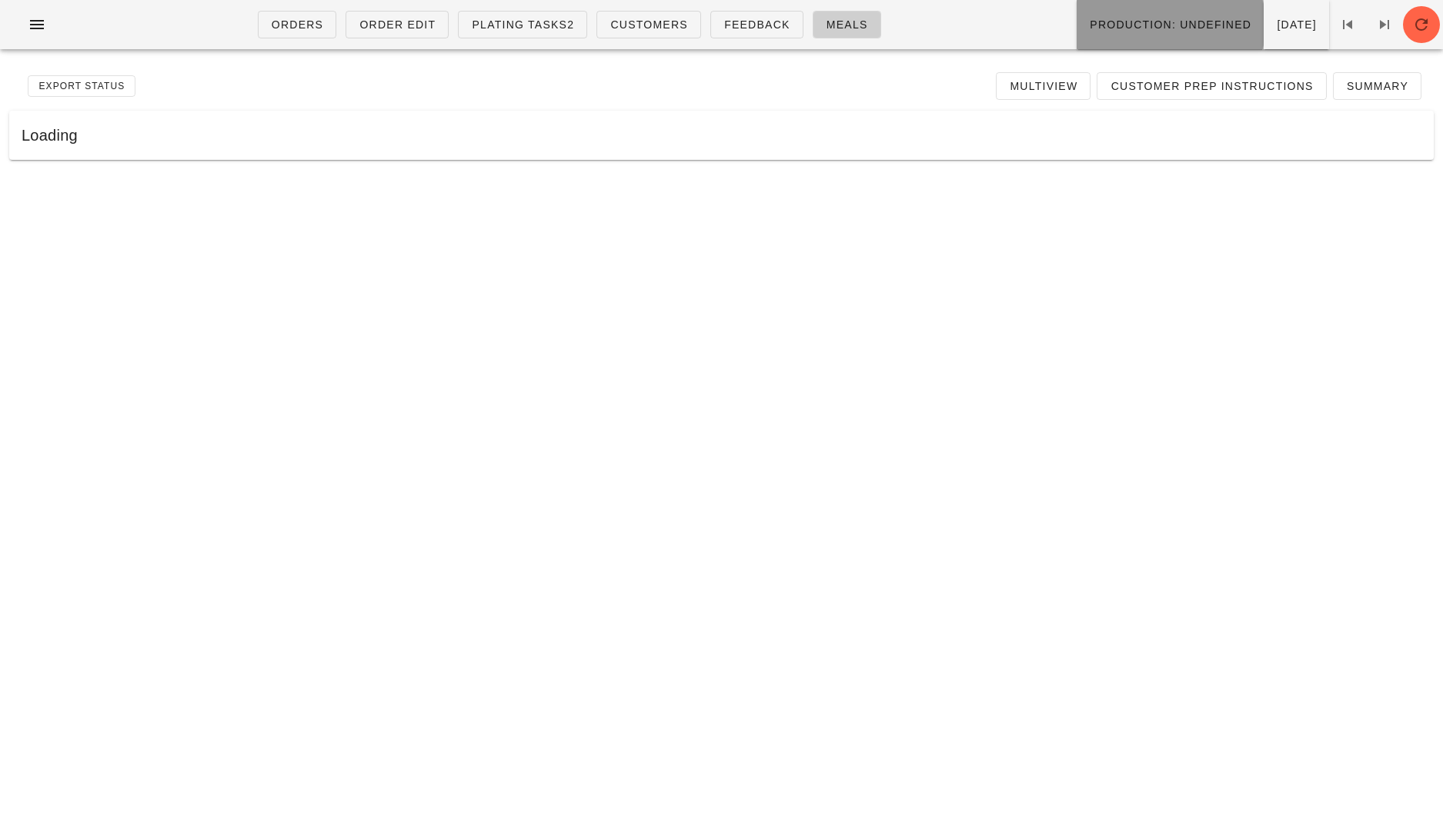
click at [1091, 34] on button "Production: undefined" at bounding box center [1170, 25] width 187 height 50
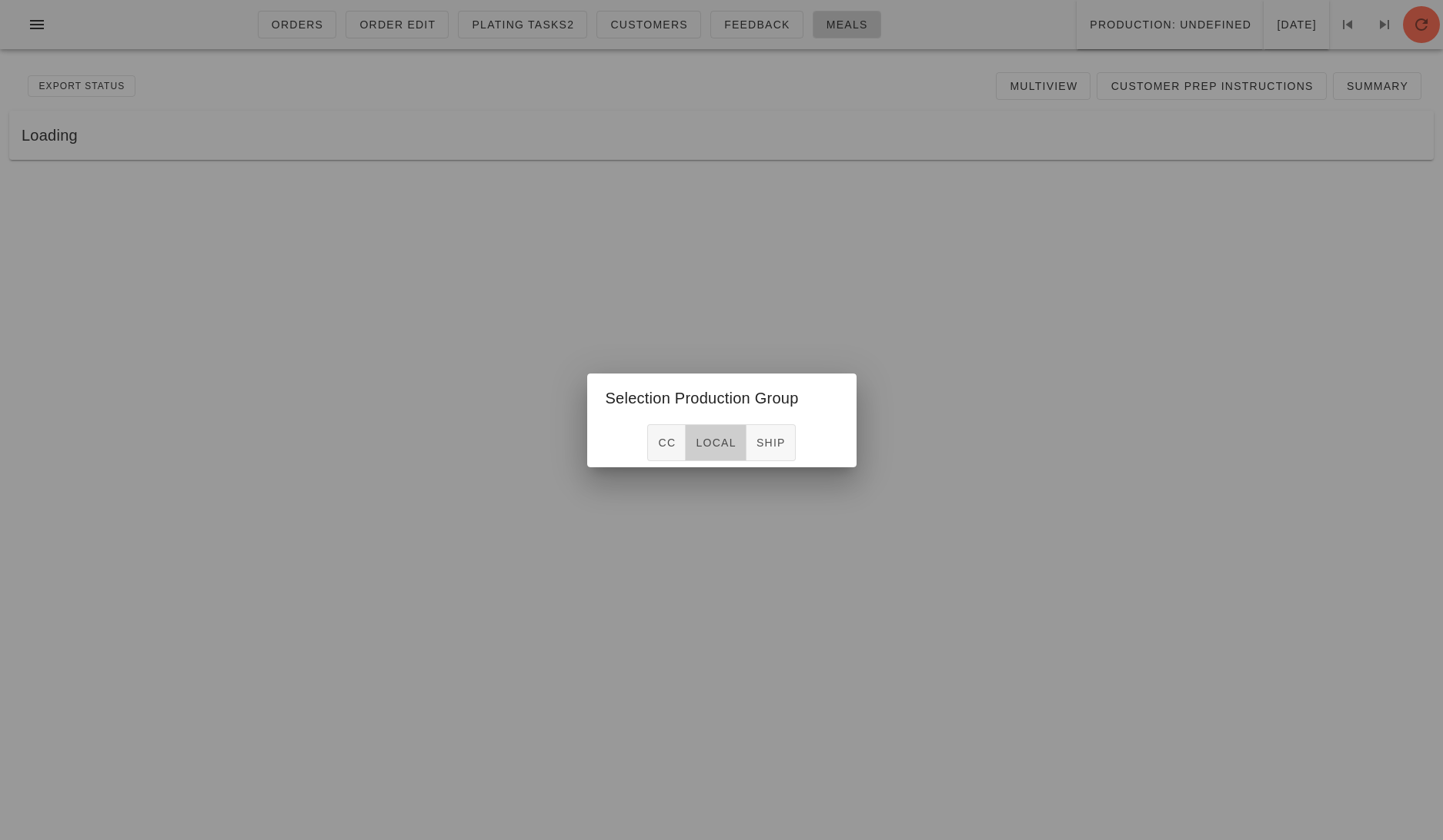
click at [705, 459] on button "local" at bounding box center [716, 443] width 60 height 37
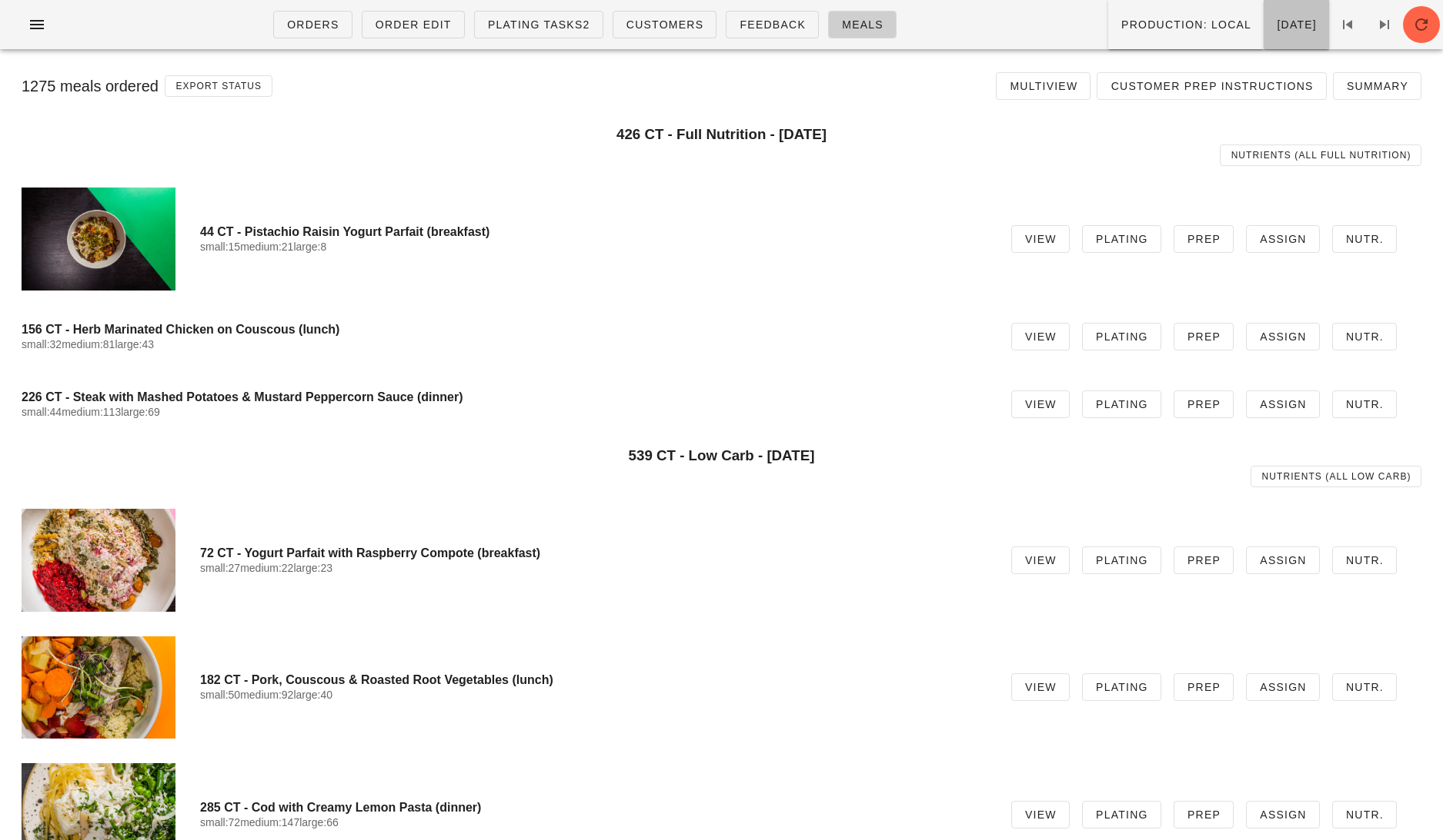
click at [1276, 31] on span "[DATE]" at bounding box center [1296, 25] width 41 height 12
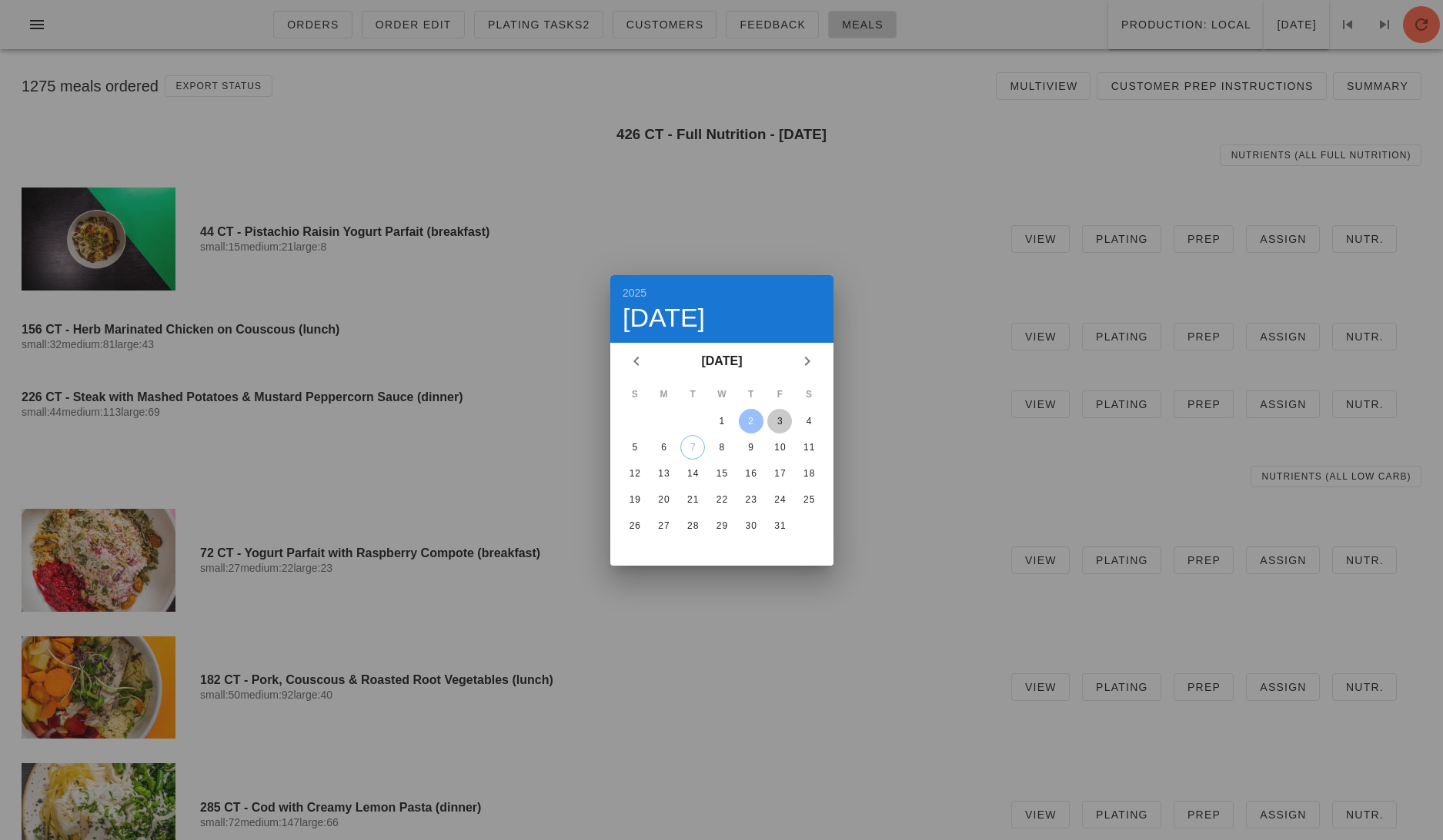
click at [782, 419] on div "3" at bounding box center [779, 421] width 25 height 11
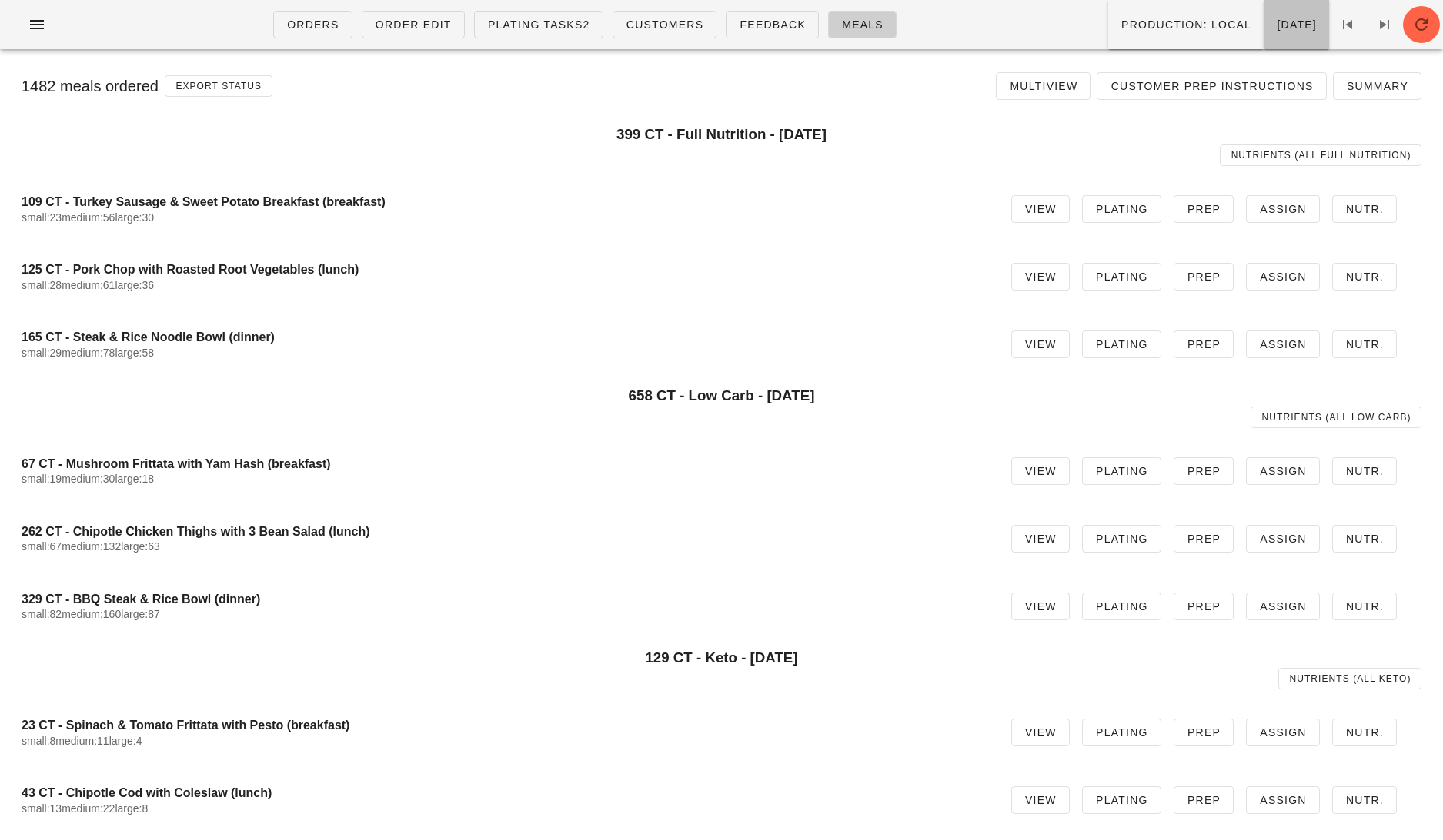
click at [1287, 21] on span "[DATE]" at bounding box center [1296, 25] width 41 height 12
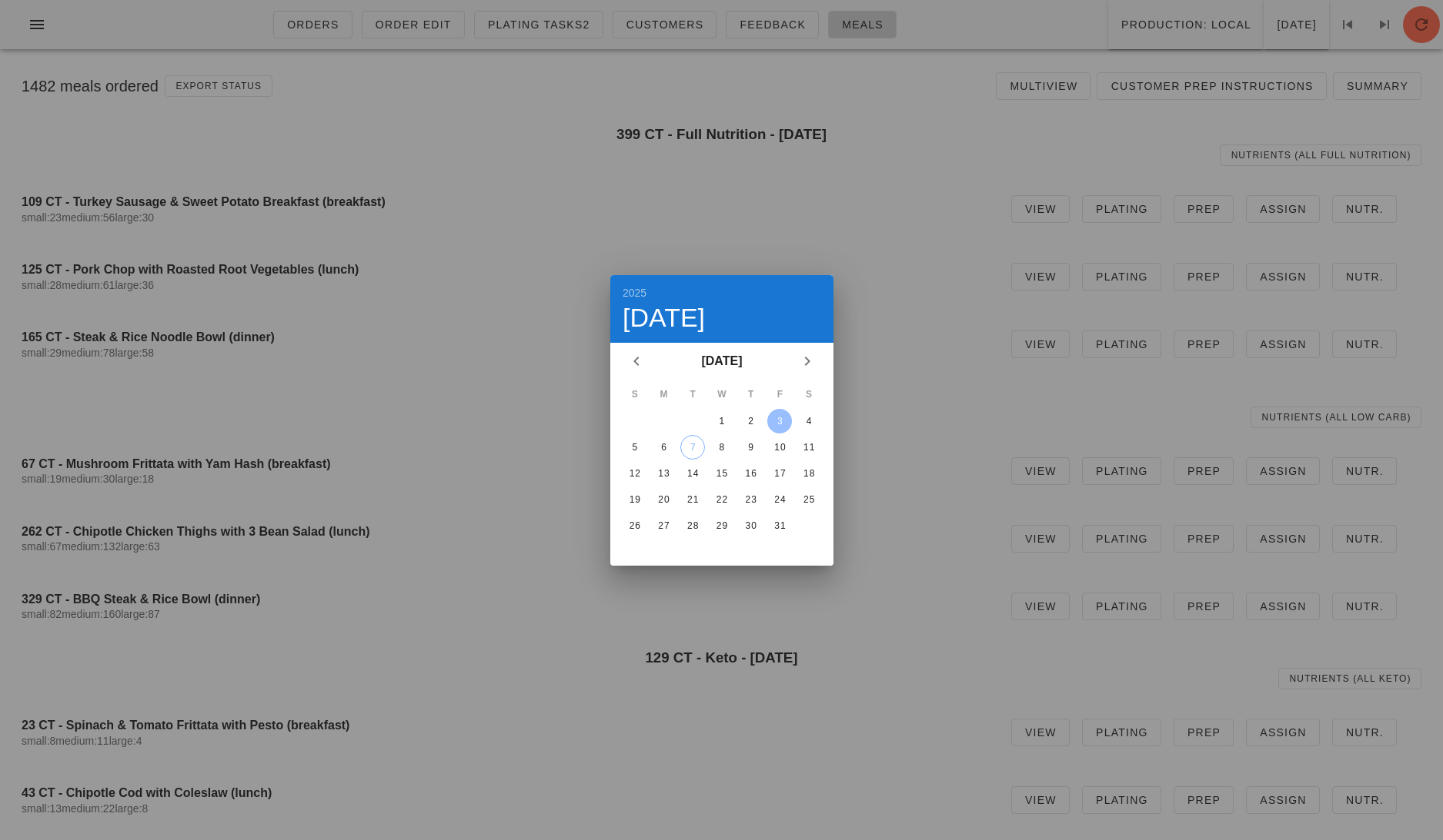
click at [825, 404] on div "S M T W T F S 1 2 3 4 5 6 7 8 9 10 11 12 13 14 15 16 17 18 19 20 21 22 23 24 25…" at bounding box center [722, 473] width 223 height 186
click at [806, 423] on div "4" at bounding box center [809, 421] width 25 height 11
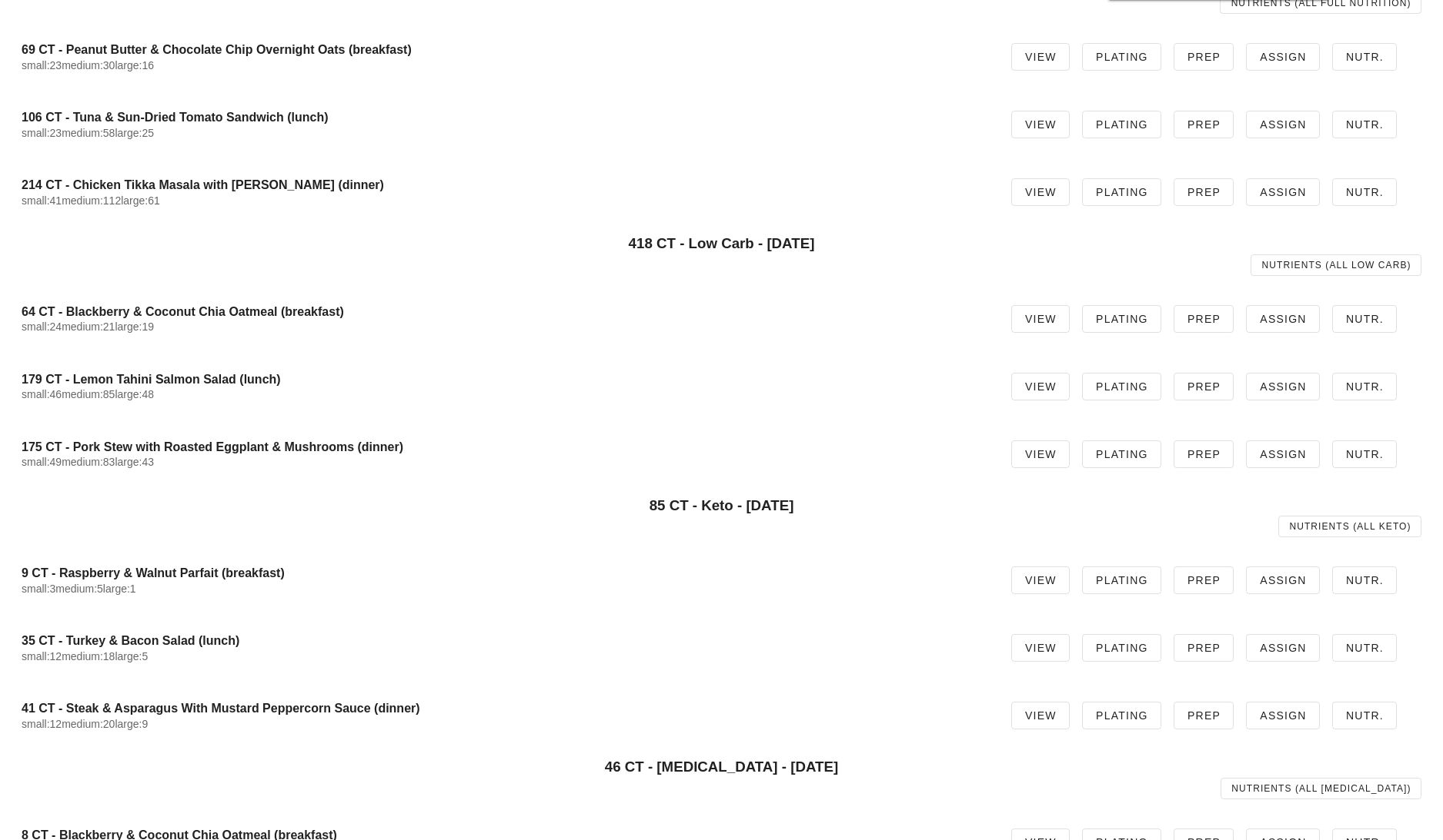
scroll to position [153, 0]
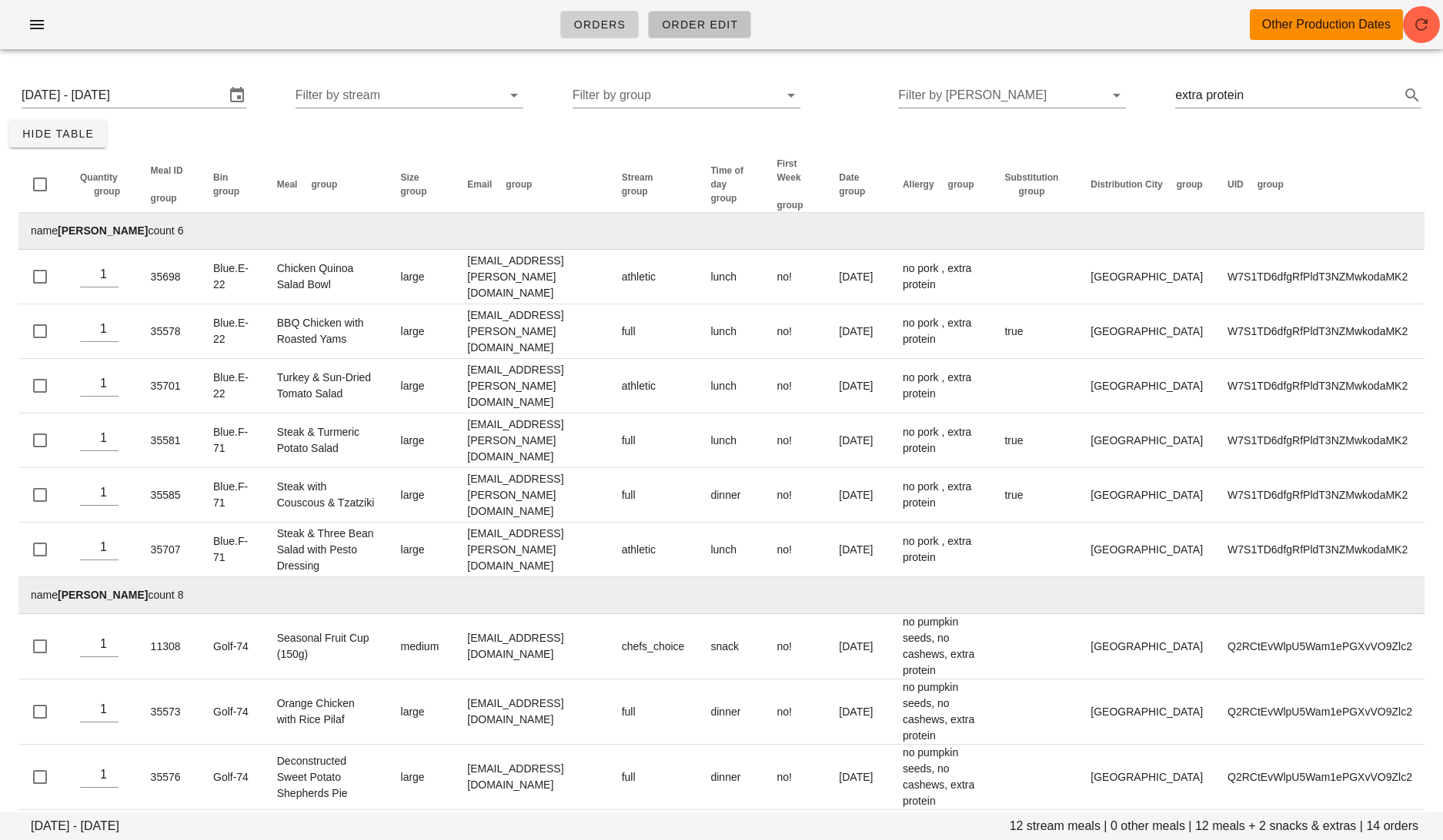
click at [695, 24] on span "Order Edit" at bounding box center [699, 25] width 77 height 12
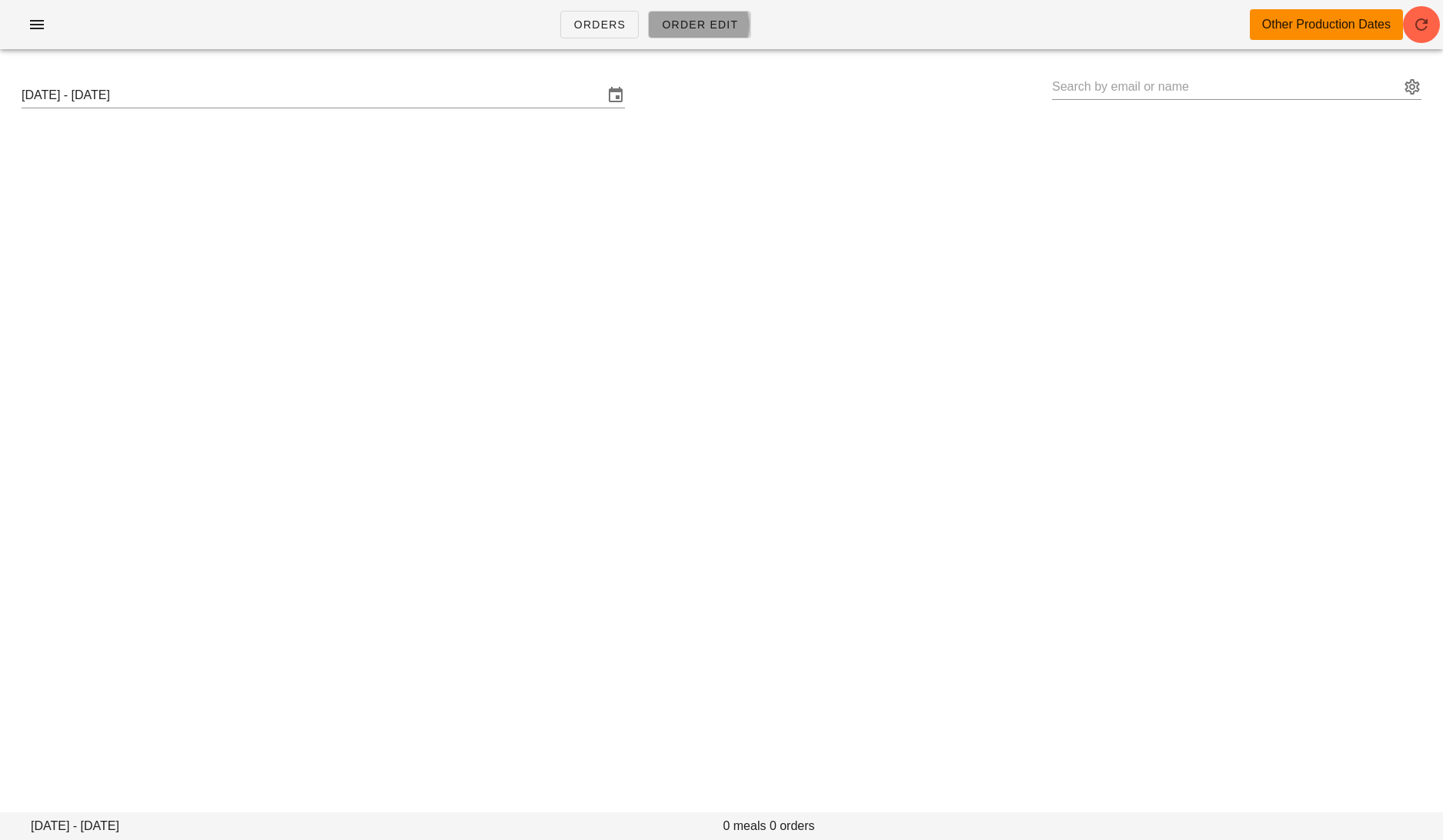
type input "[PERSON_NAME] ([PERSON_NAME][EMAIL_ADDRESS][DOMAIN_NAME])"
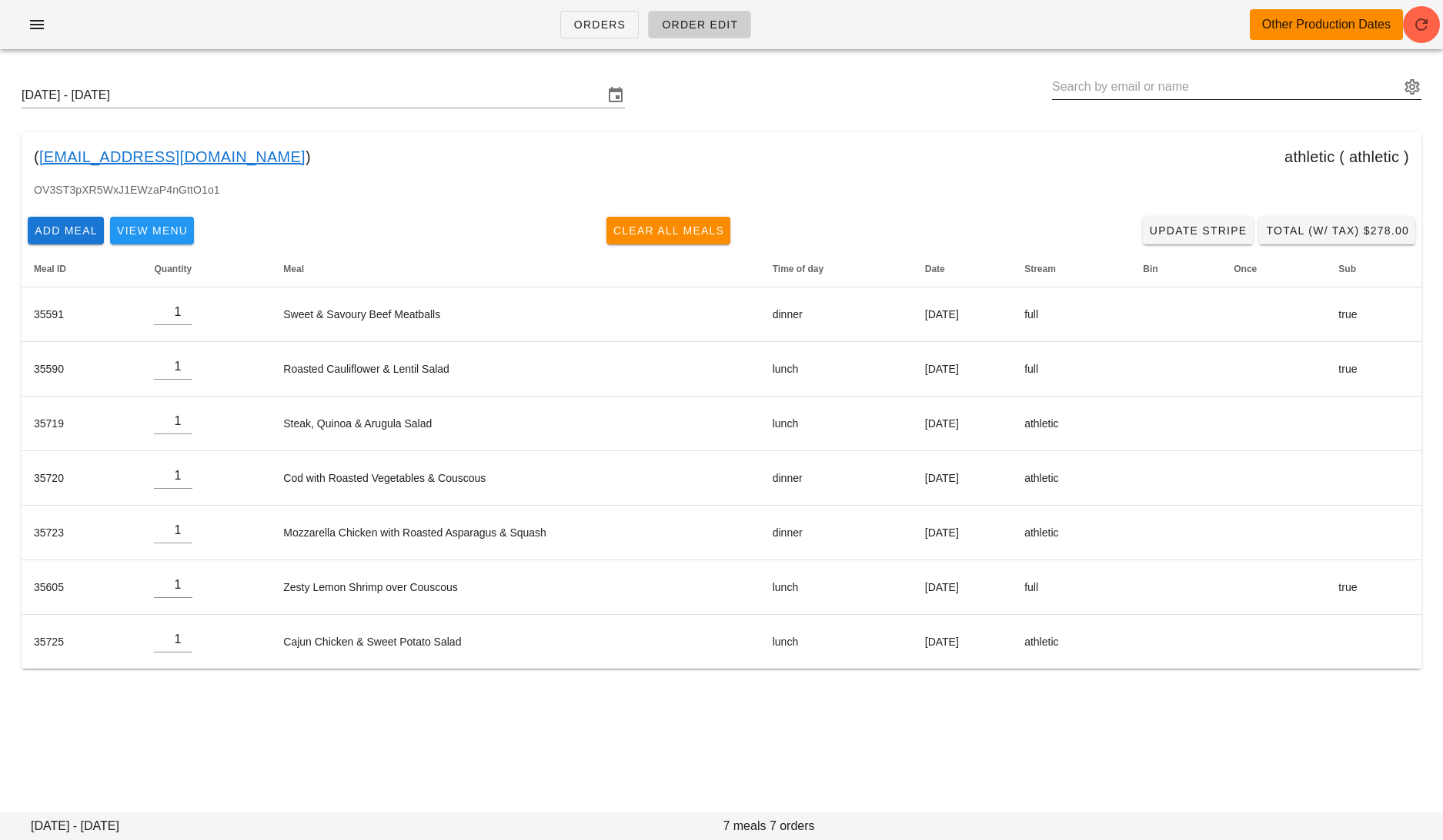
click at [1129, 87] on input "text" at bounding box center [1225, 87] width 348 height 25
paste input "[EMAIL_ADDRESS][PERSON_NAME][DOMAIN_NAME]"
type input "[PERSON_NAME] ([EMAIL_ADDRESS][PERSON_NAME][DOMAIN_NAME])"
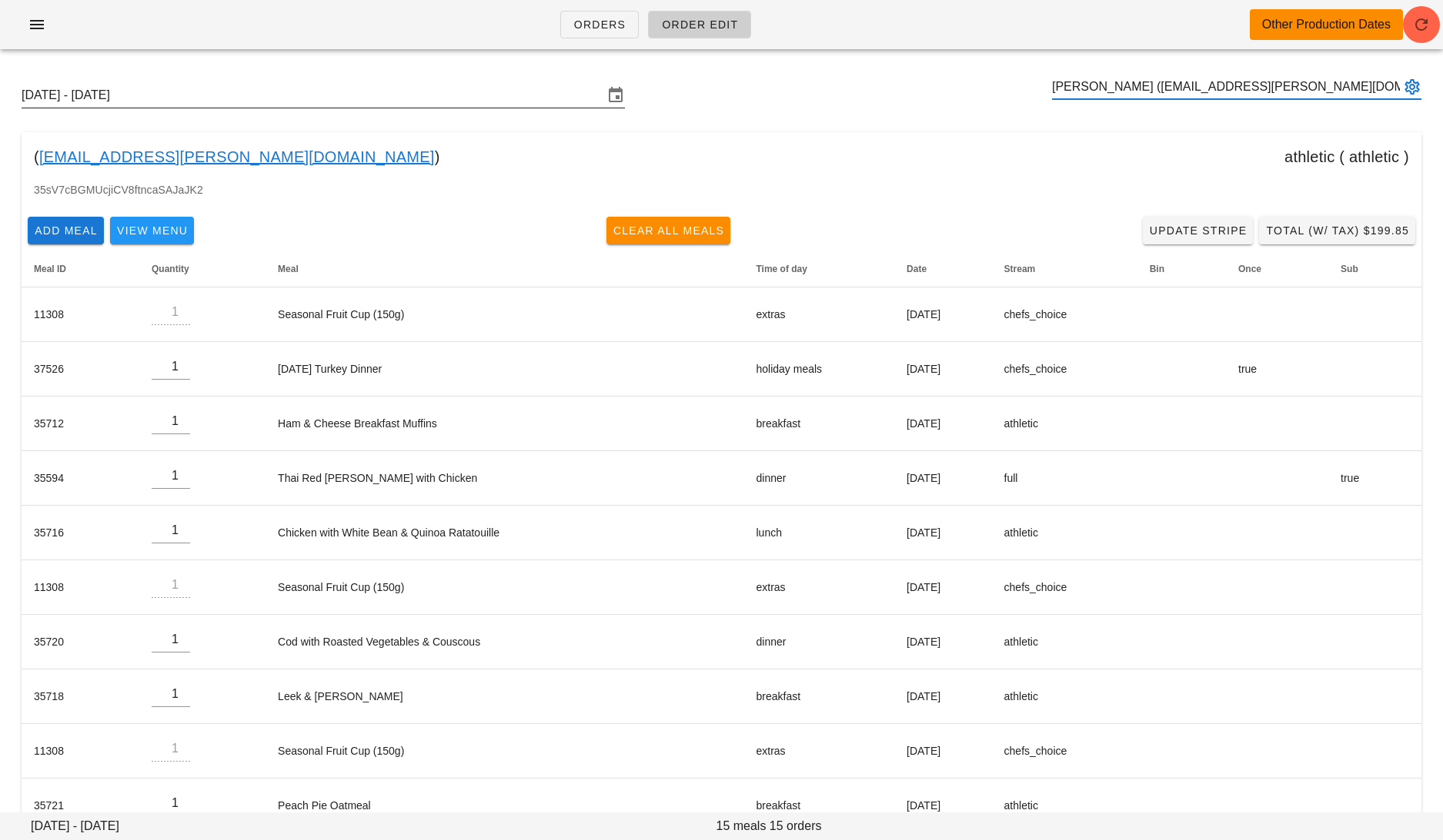
click at [363, 98] on input "[DATE] - [DATE]" at bounding box center [311, 95] width 581 height 25
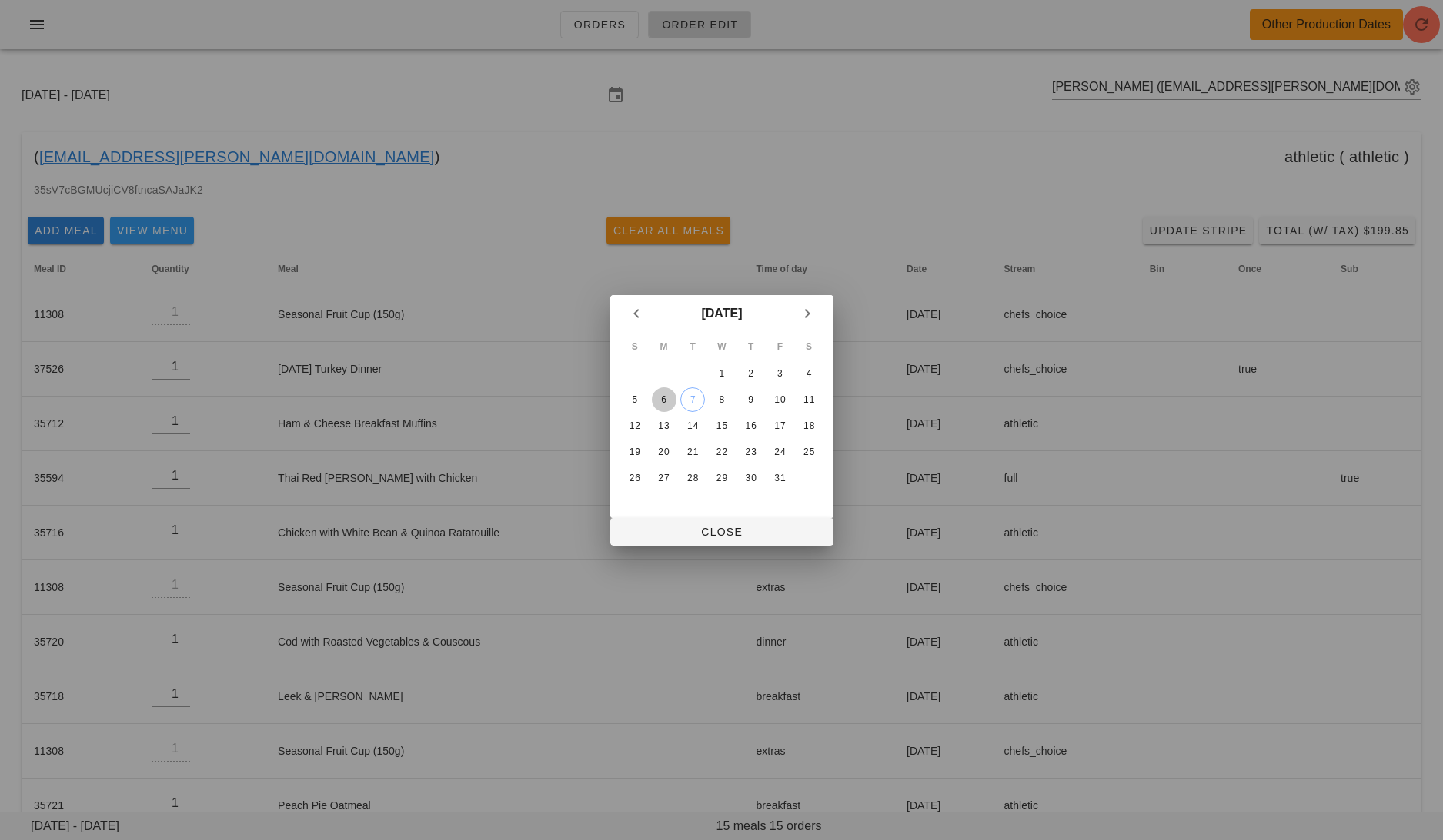
click at [660, 395] on div "6" at bounding box center [664, 400] width 25 height 11
click at [808, 398] on div "11" at bounding box center [809, 400] width 25 height 11
click at [653, 401] on div "6" at bounding box center [664, 400] width 25 height 11
click at [633, 308] on icon "Previous month" at bounding box center [636, 313] width 19 height 19
click at [656, 473] on div "29" at bounding box center [664, 478] width 25 height 11
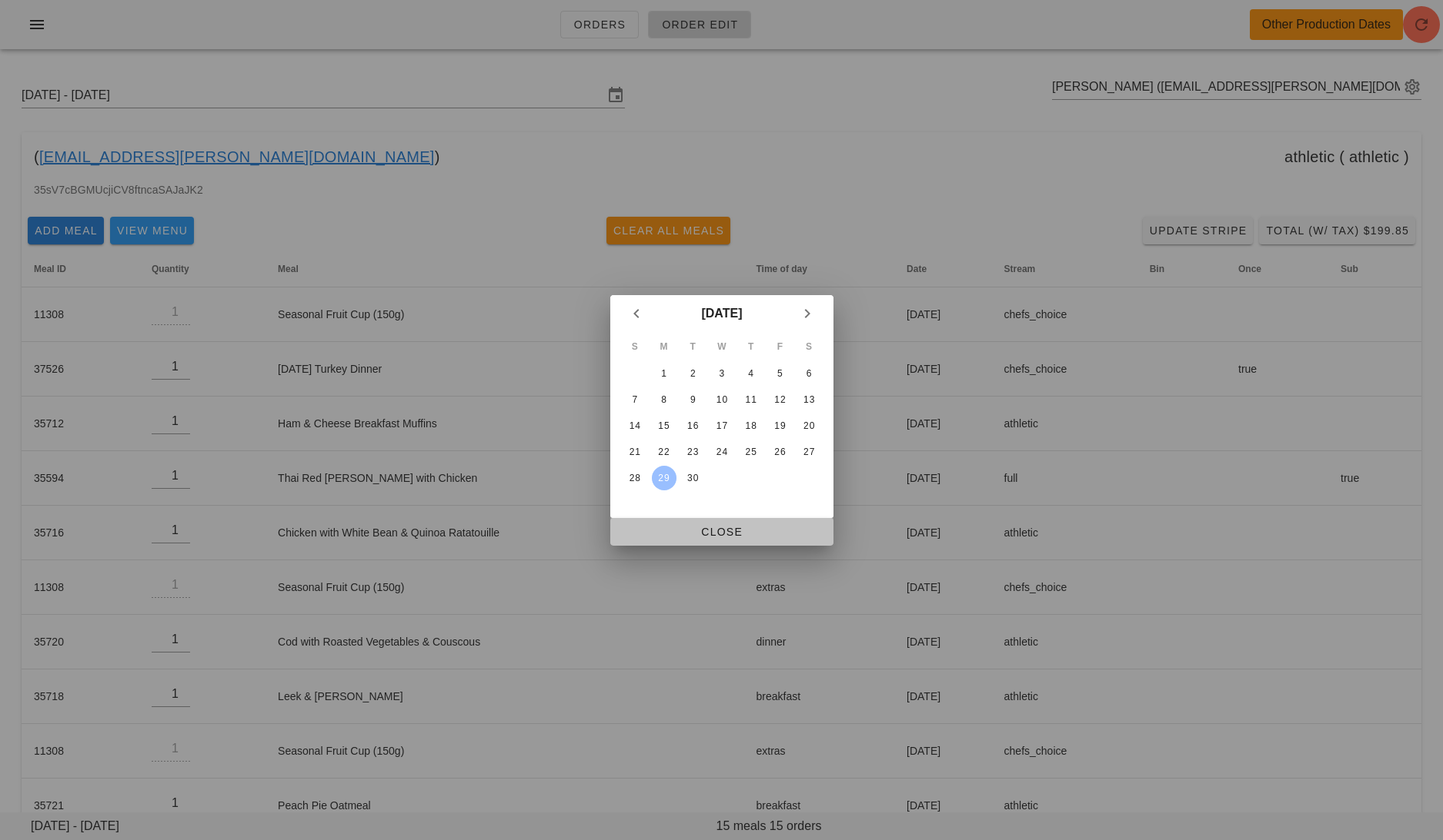
click at [733, 521] on button "Close" at bounding box center [722, 531] width 223 height 27
type input "[DATE] - [DATE]"
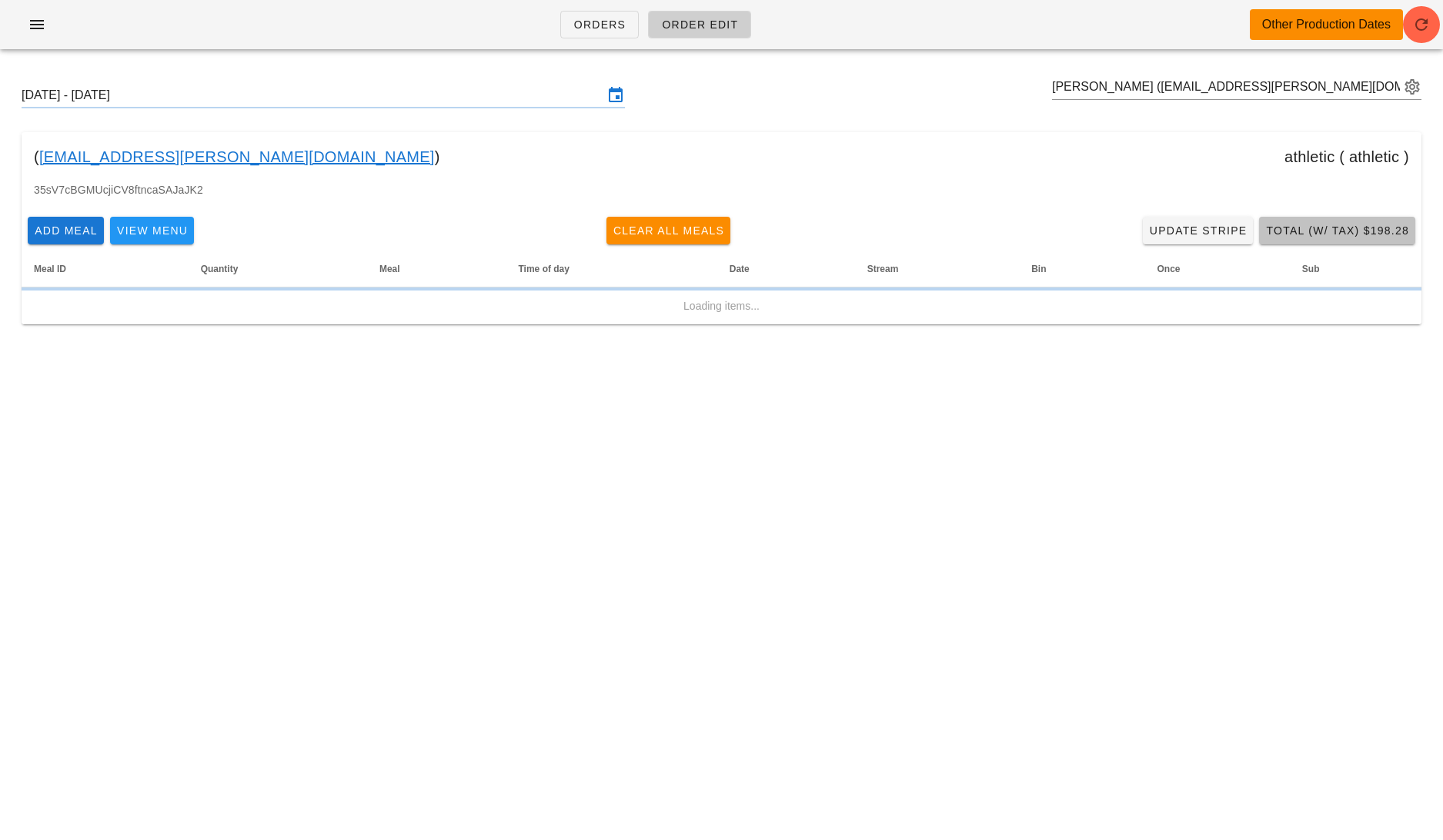
click at [1303, 233] on span "Total (w/ Tax) $198.28" at bounding box center [1337, 231] width 144 height 12
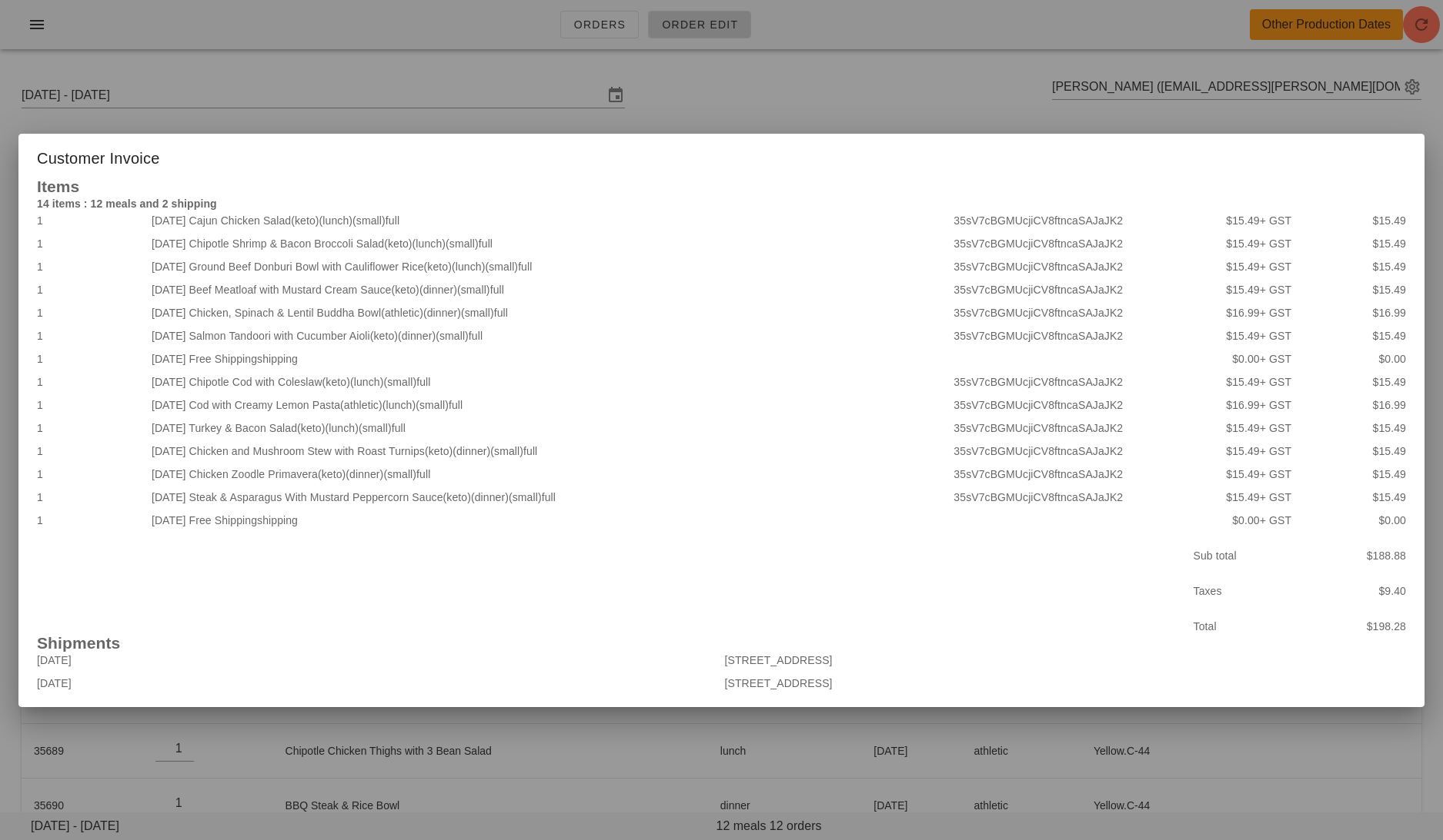
click at [815, 128] on div at bounding box center [721, 420] width 1443 height 840
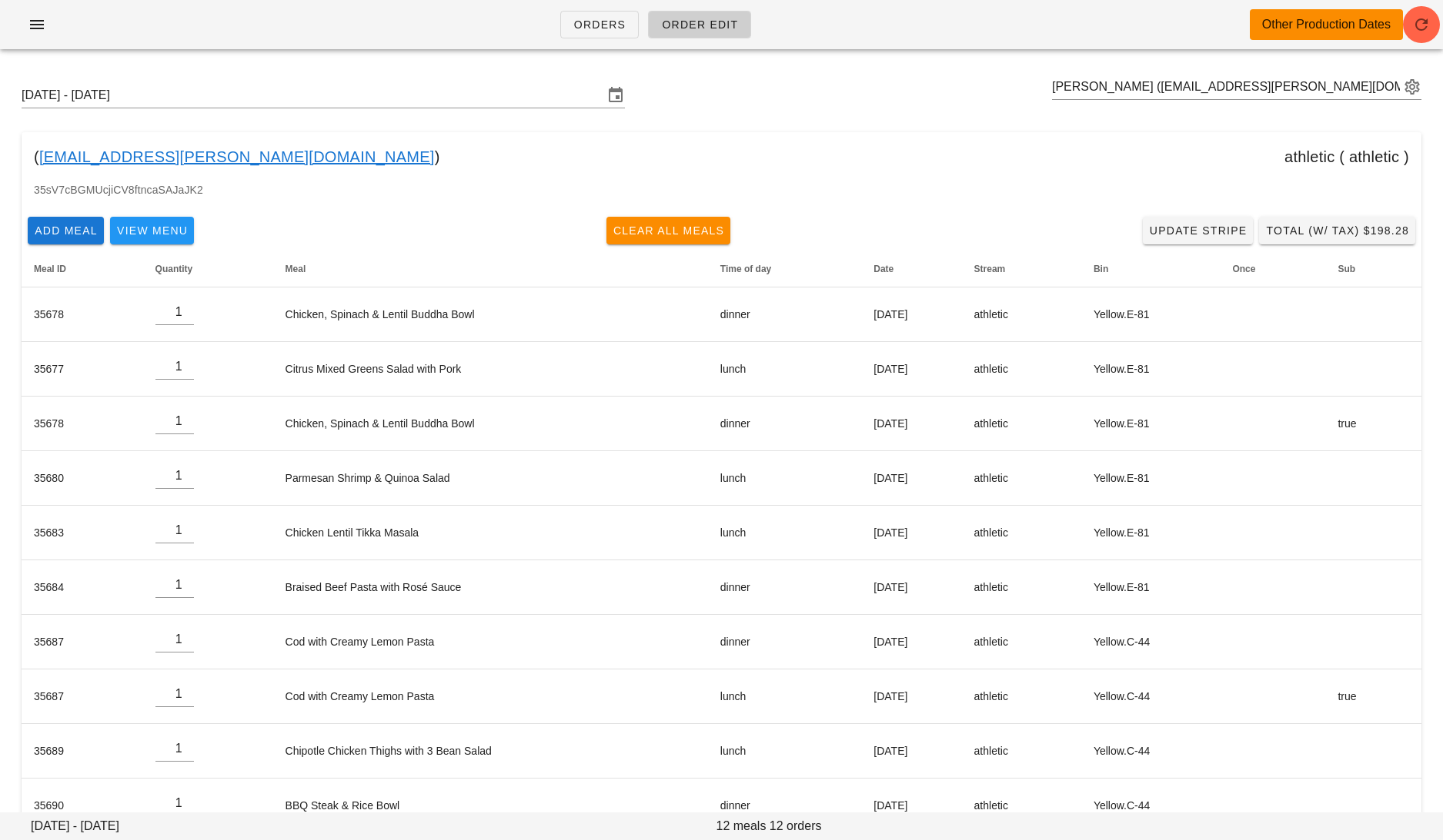
scroll to position [144, 0]
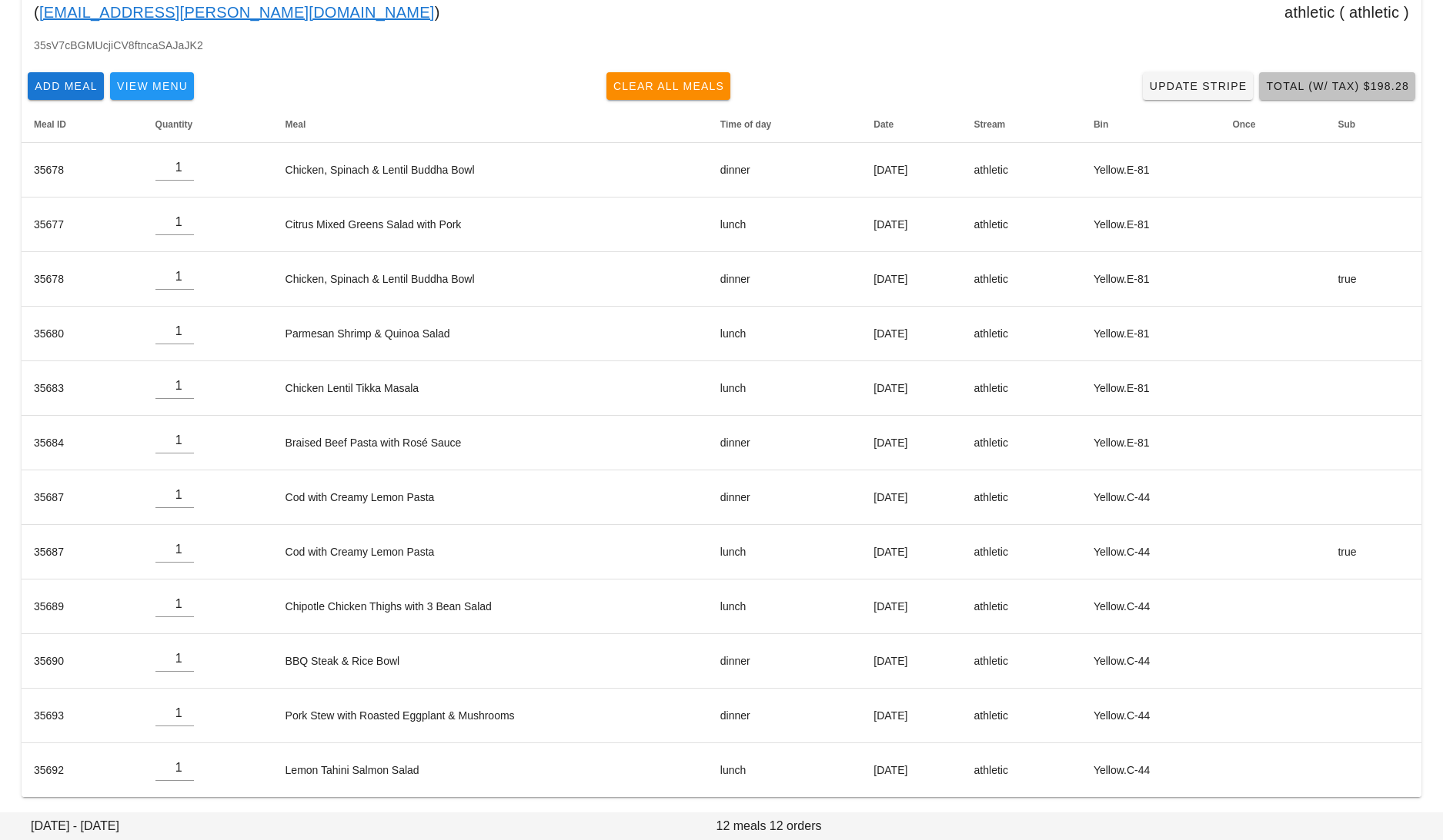
click at [1321, 81] on span "Total (w/ Tax) $198.28" at bounding box center [1337, 86] width 144 height 12
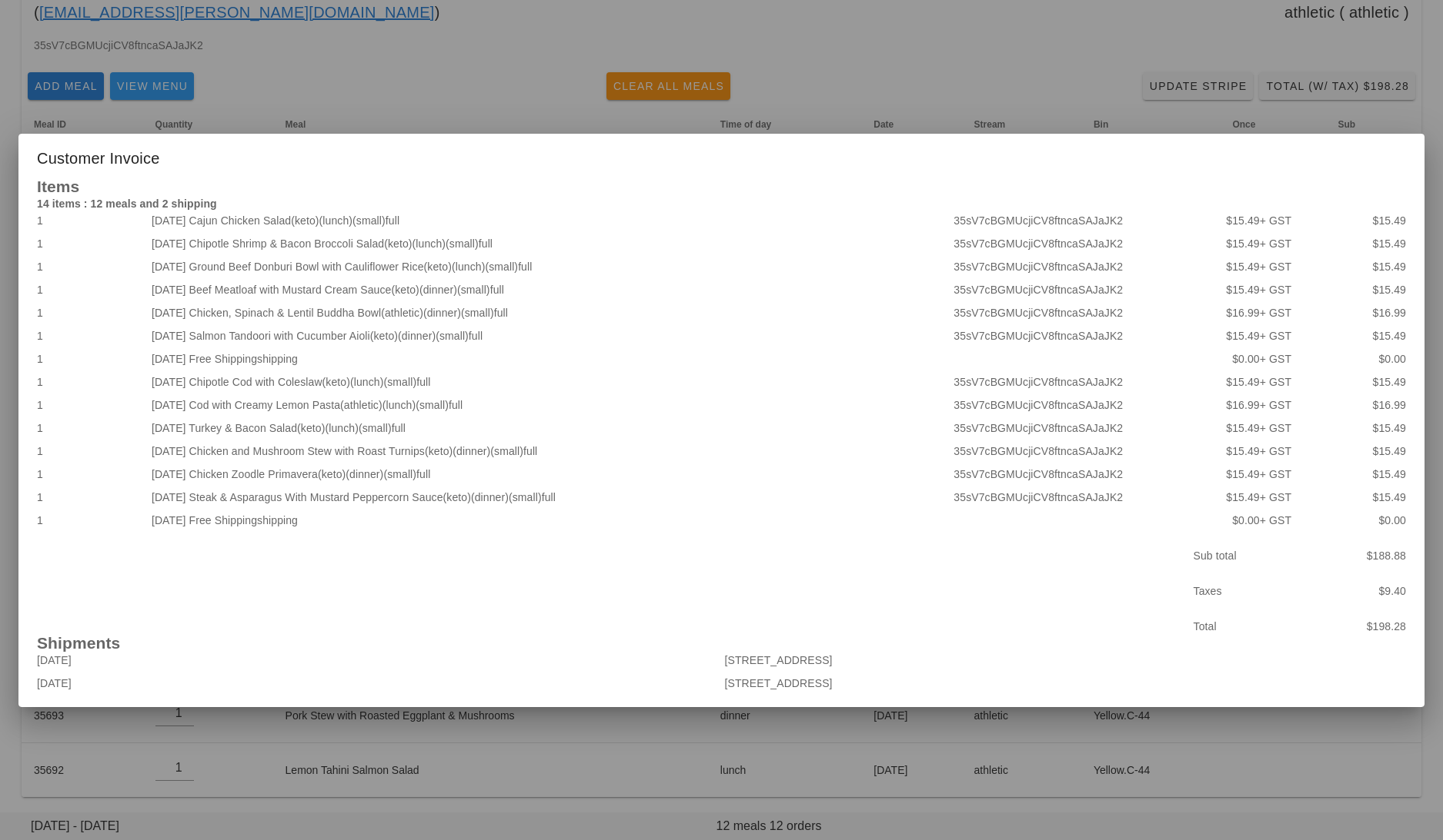
click at [493, 68] on div at bounding box center [721, 420] width 1443 height 840
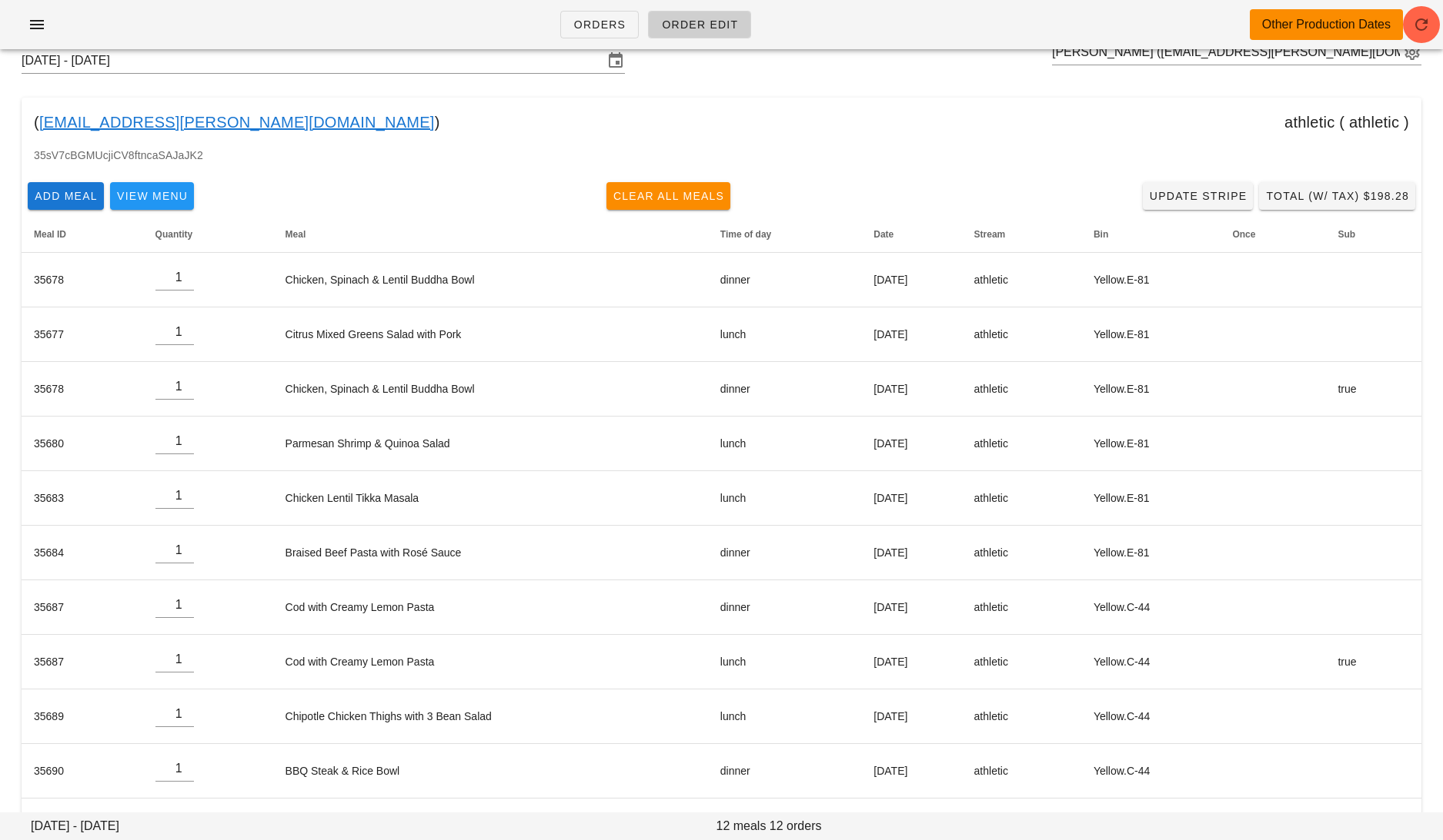
scroll to position [0, 0]
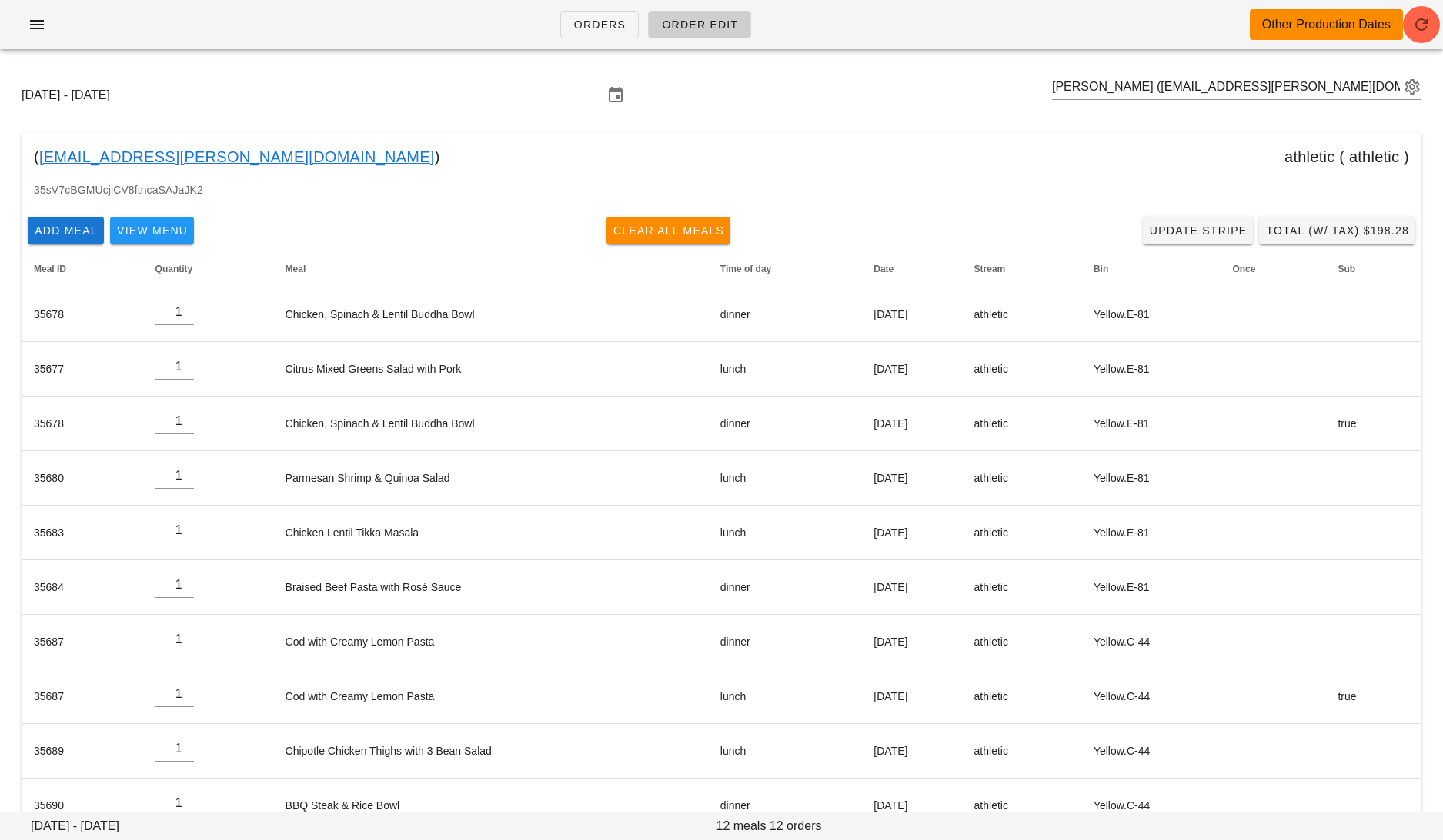
click at [142, 157] on link "[EMAIL_ADDRESS][PERSON_NAME][DOMAIN_NAME]" at bounding box center [236, 157] width 395 height 25
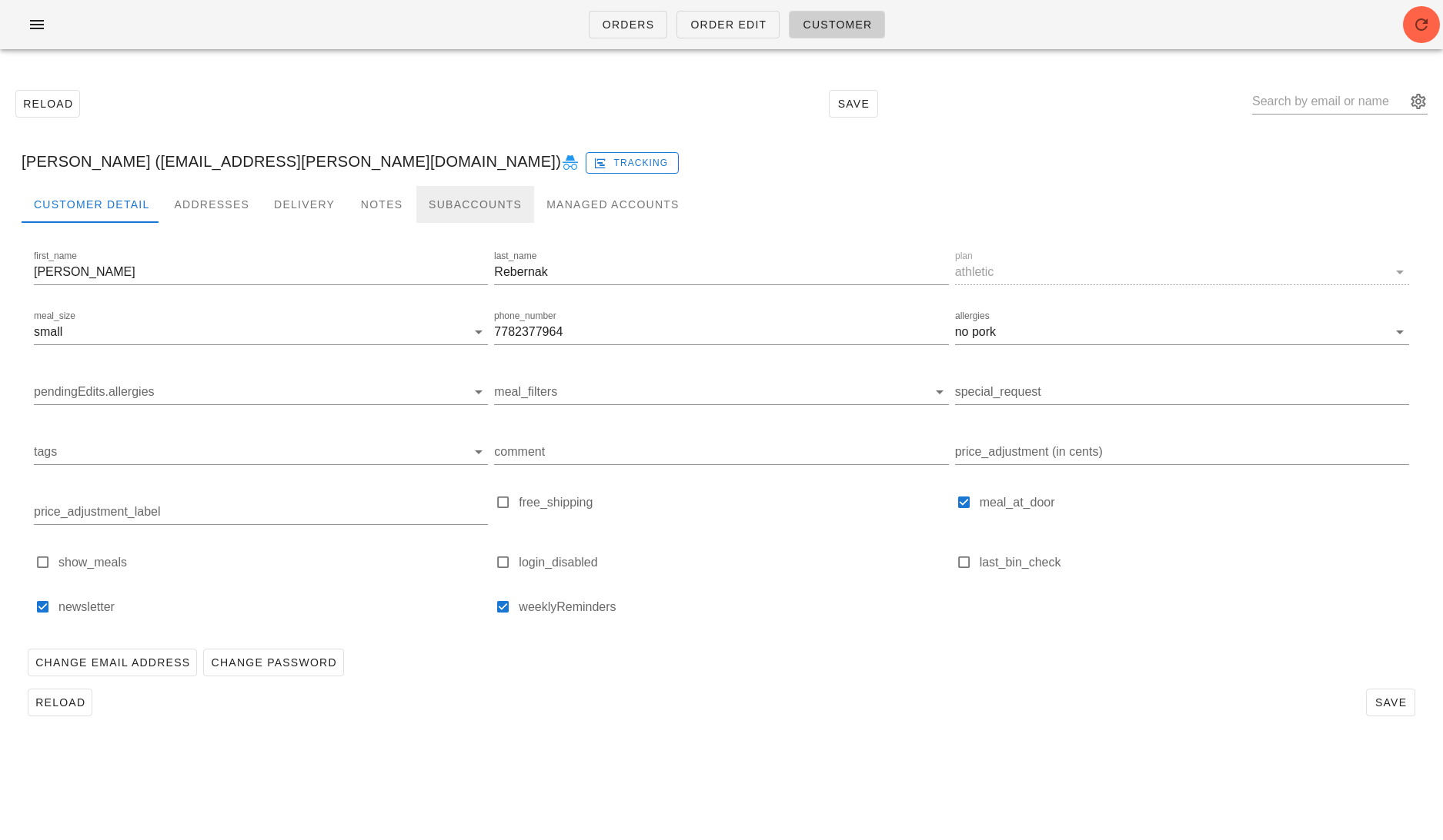
click at [435, 208] on div "Subaccounts" at bounding box center [474, 204] width 118 height 37
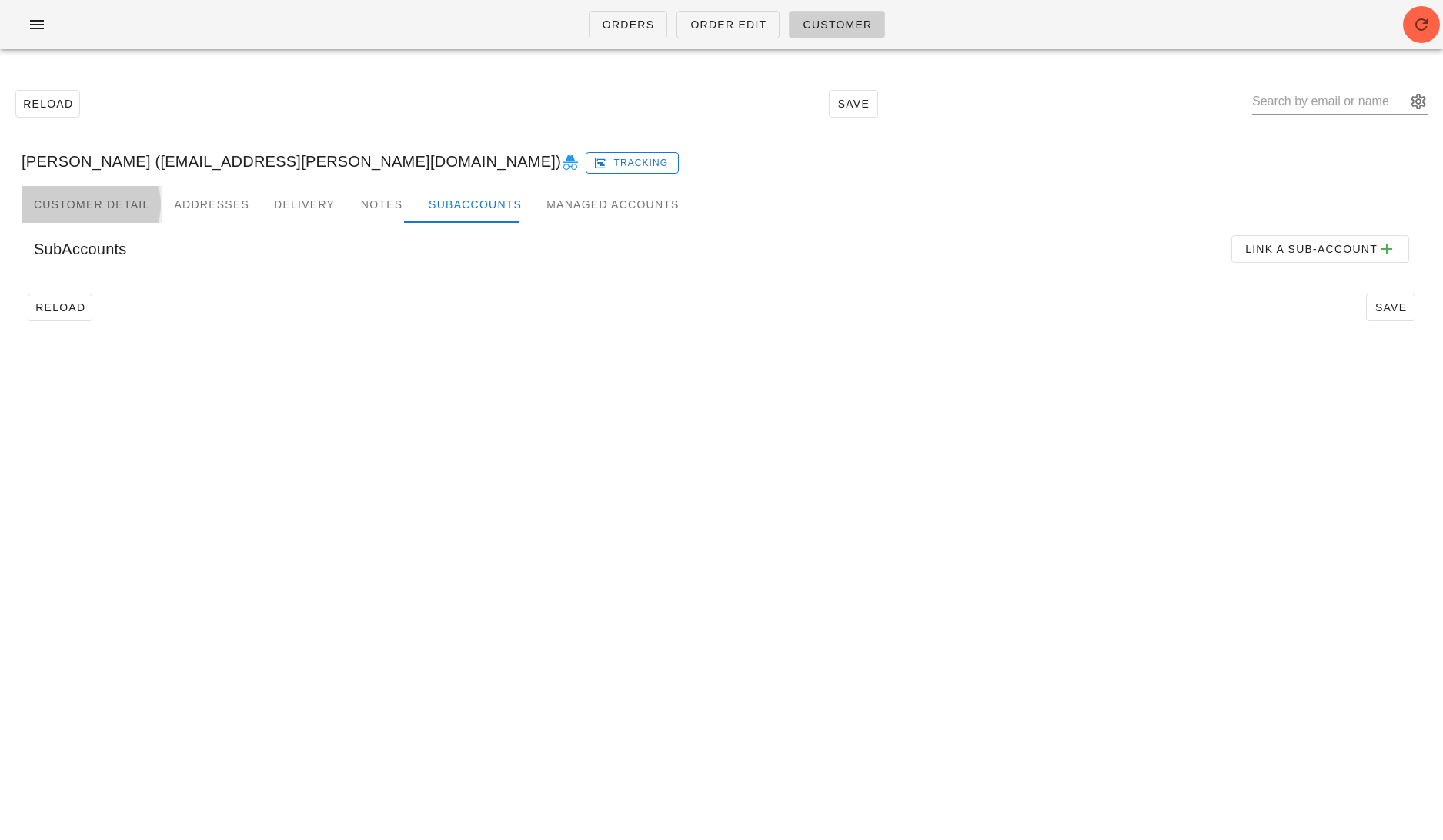
click at [88, 196] on div "Customer Detail" at bounding box center [91, 204] width 140 height 37
click at [721, 25] on span "Order Edit" at bounding box center [727, 25] width 77 height 12
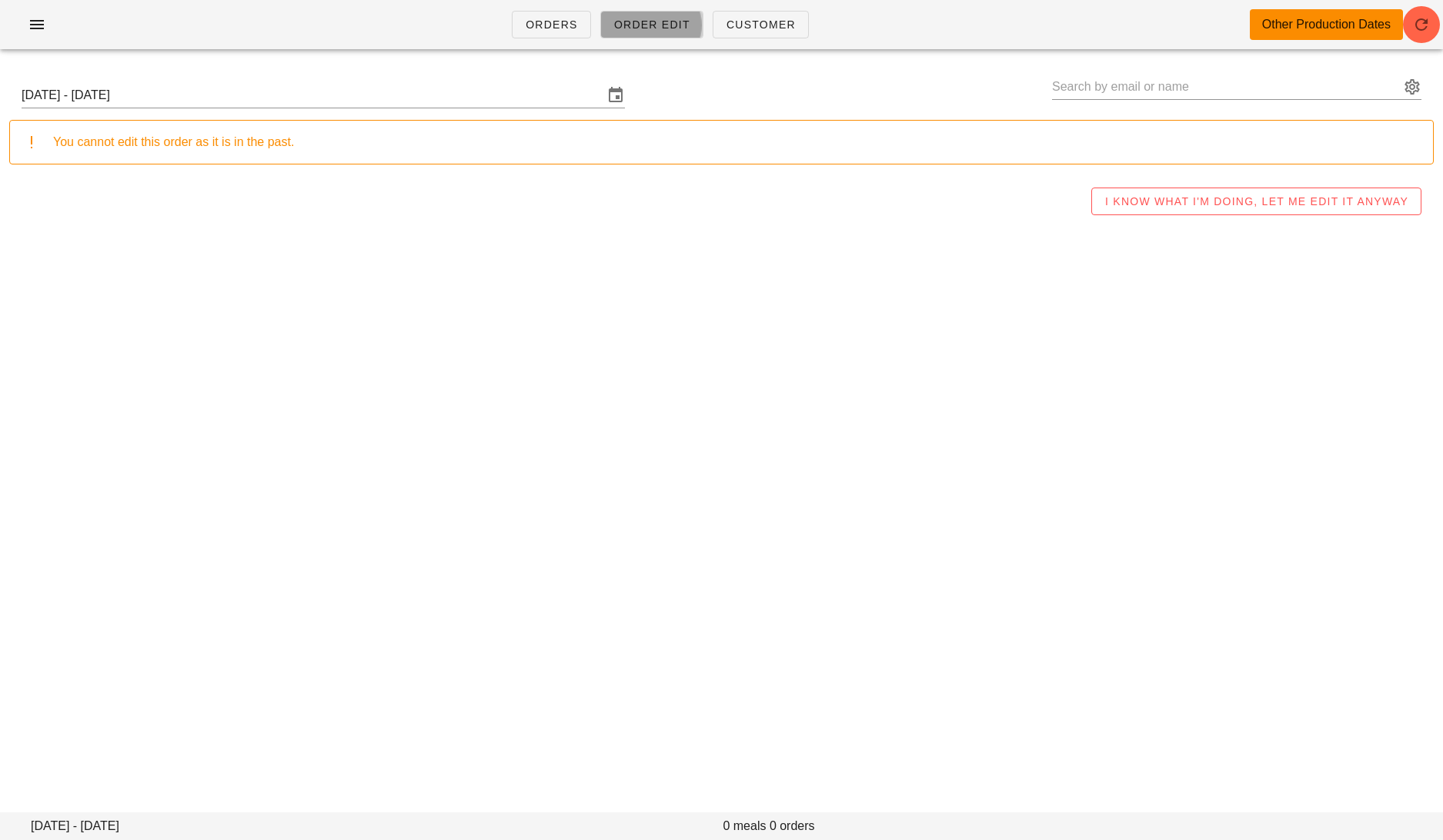
type input "[PERSON_NAME] ([EMAIL_ADDRESS][PERSON_NAME][DOMAIN_NAME])"
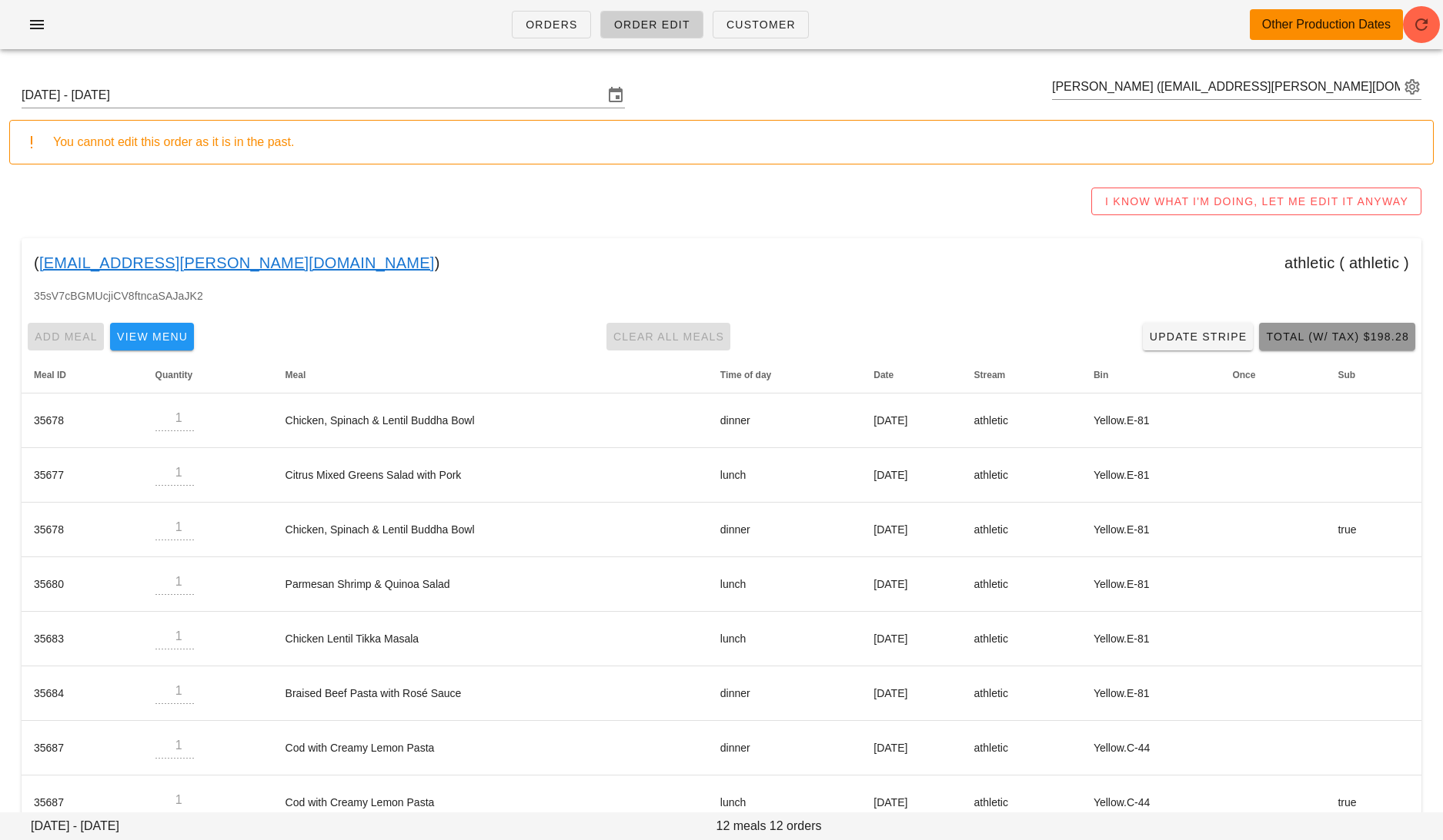
click at [1306, 327] on button "Total (w/ Tax) $198.28" at bounding box center [1337, 336] width 157 height 27
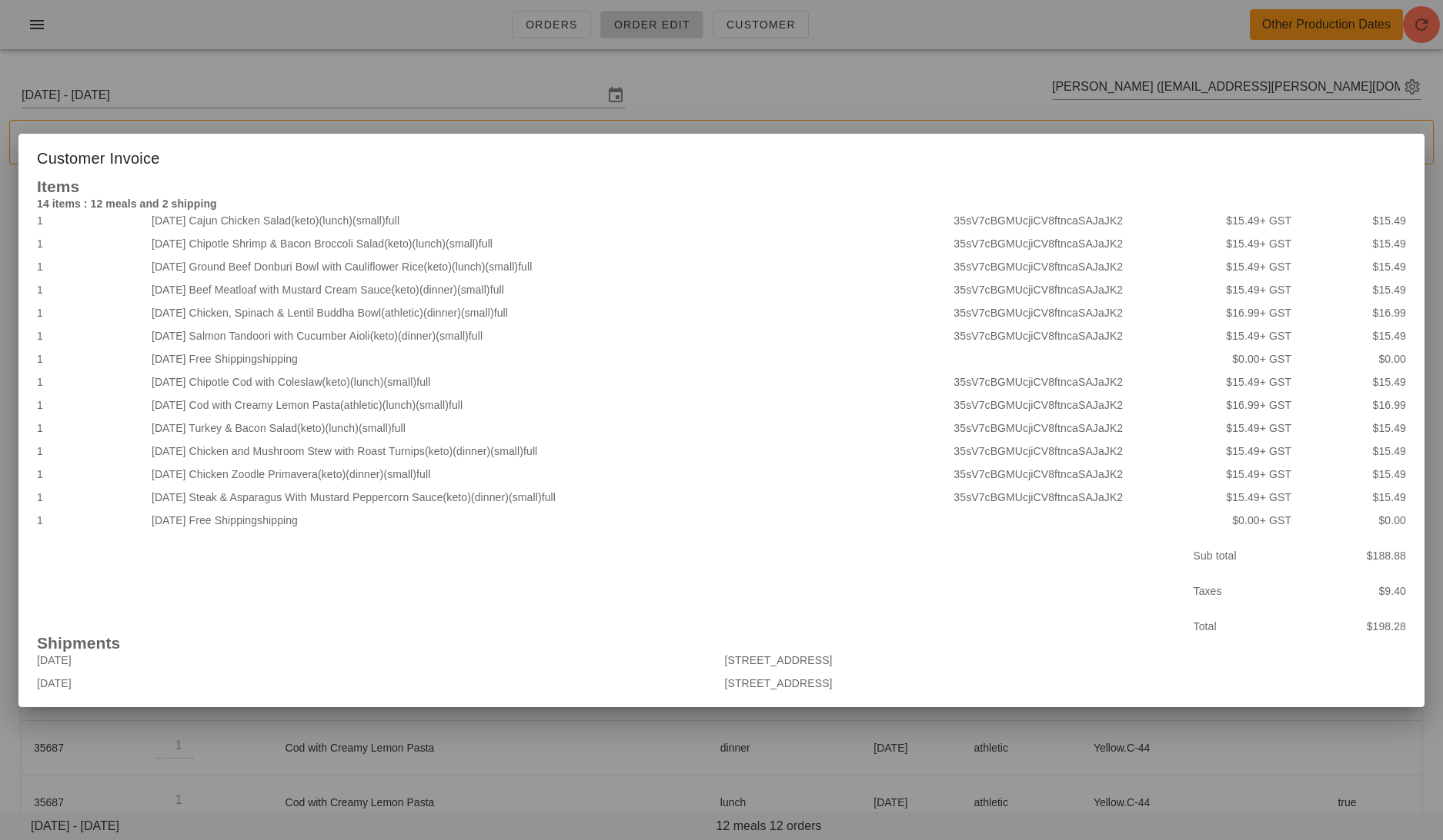
click at [633, 770] on div at bounding box center [721, 420] width 1443 height 840
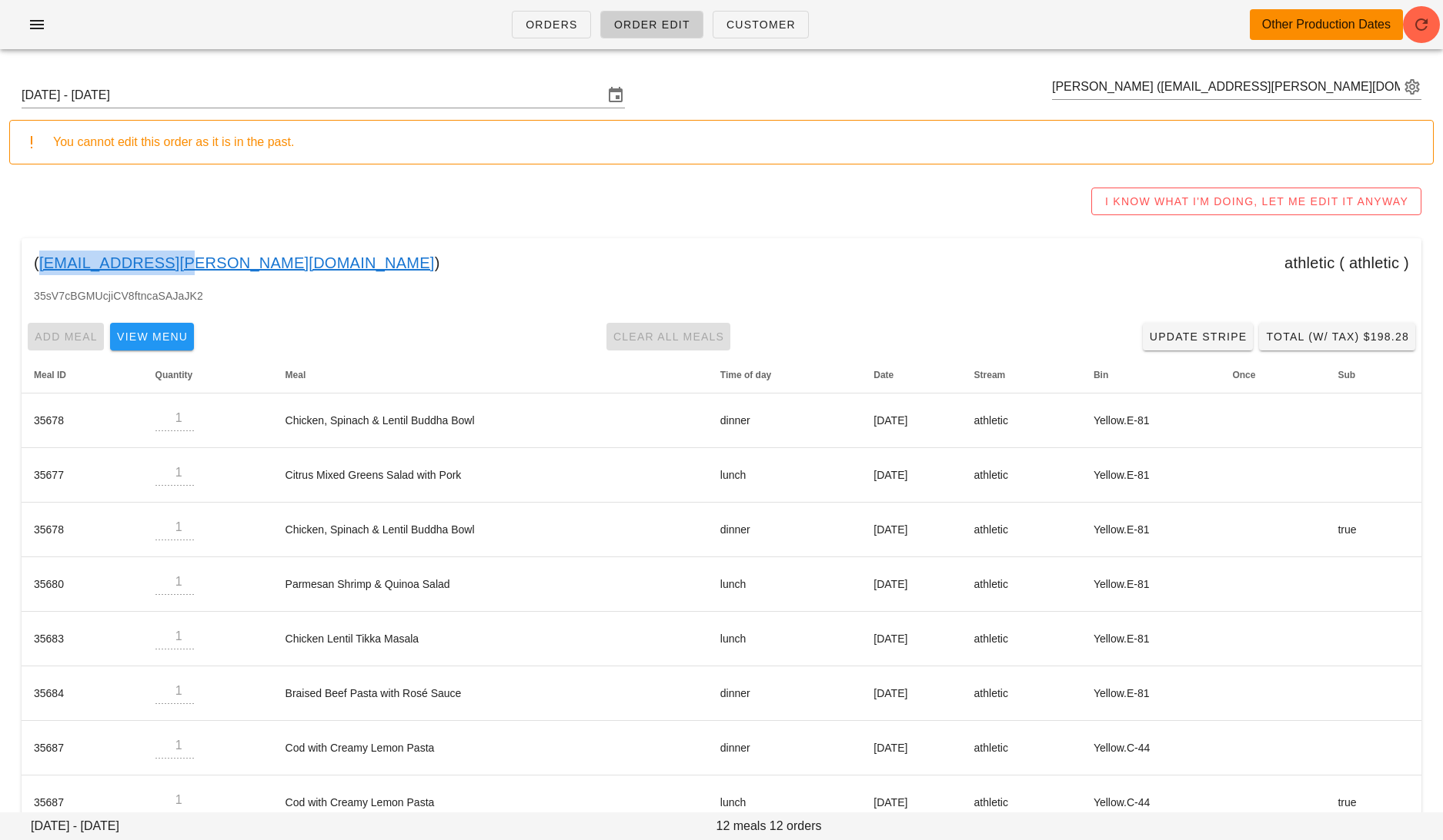
drag, startPoint x: 173, startPoint y: 264, endPoint x: 38, endPoint y: 264, distance: 135.0
click at [38, 264] on div "( [EMAIL_ADDRESS][PERSON_NAME][DOMAIN_NAME] ) athletic ( athletic )" at bounding box center [721, 263] width 1400 height 50
copy link "[EMAIL_ADDRESS][PERSON_NAME][DOMAIN_NAME]"
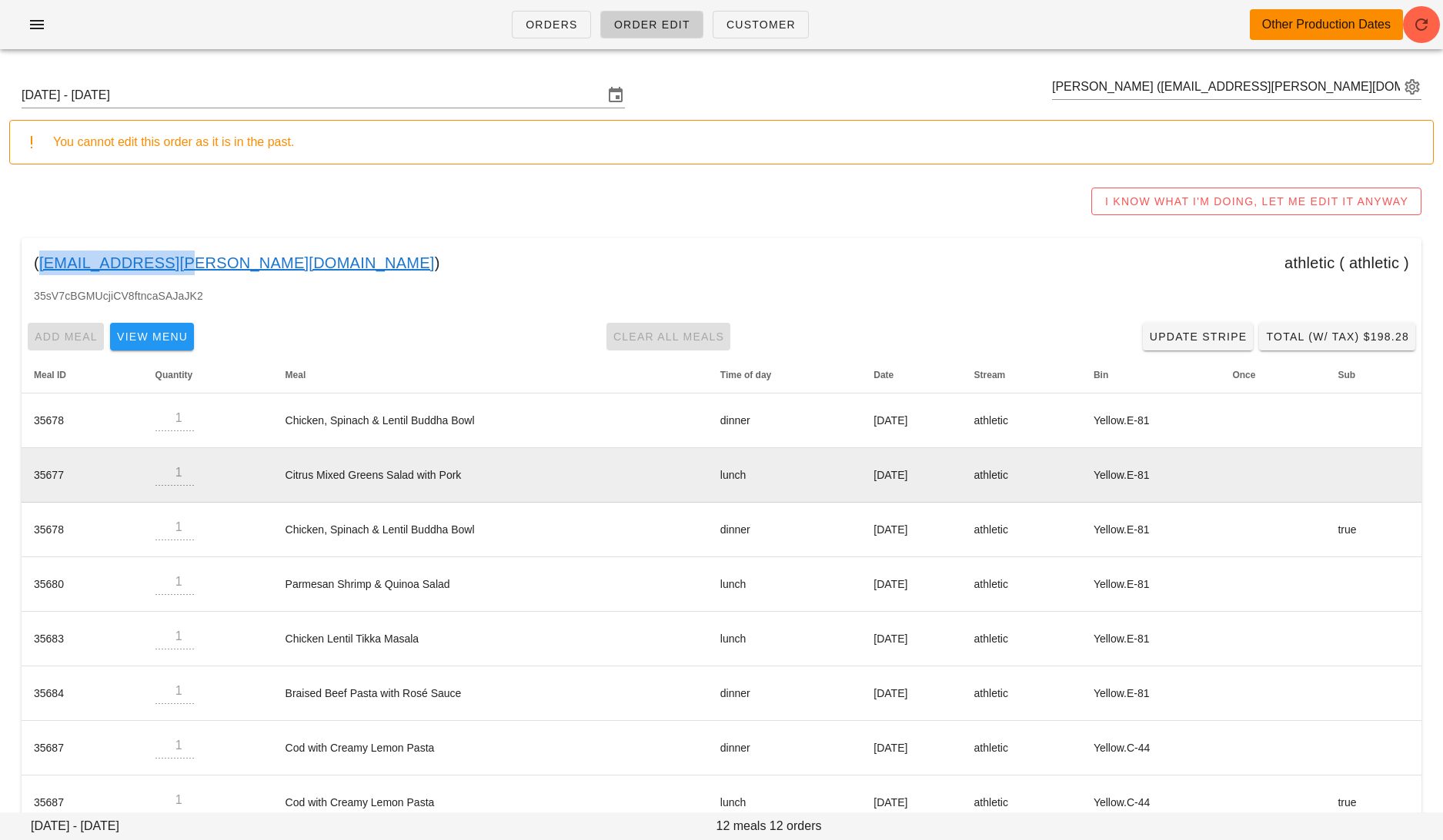
scroll to position [250, 0]
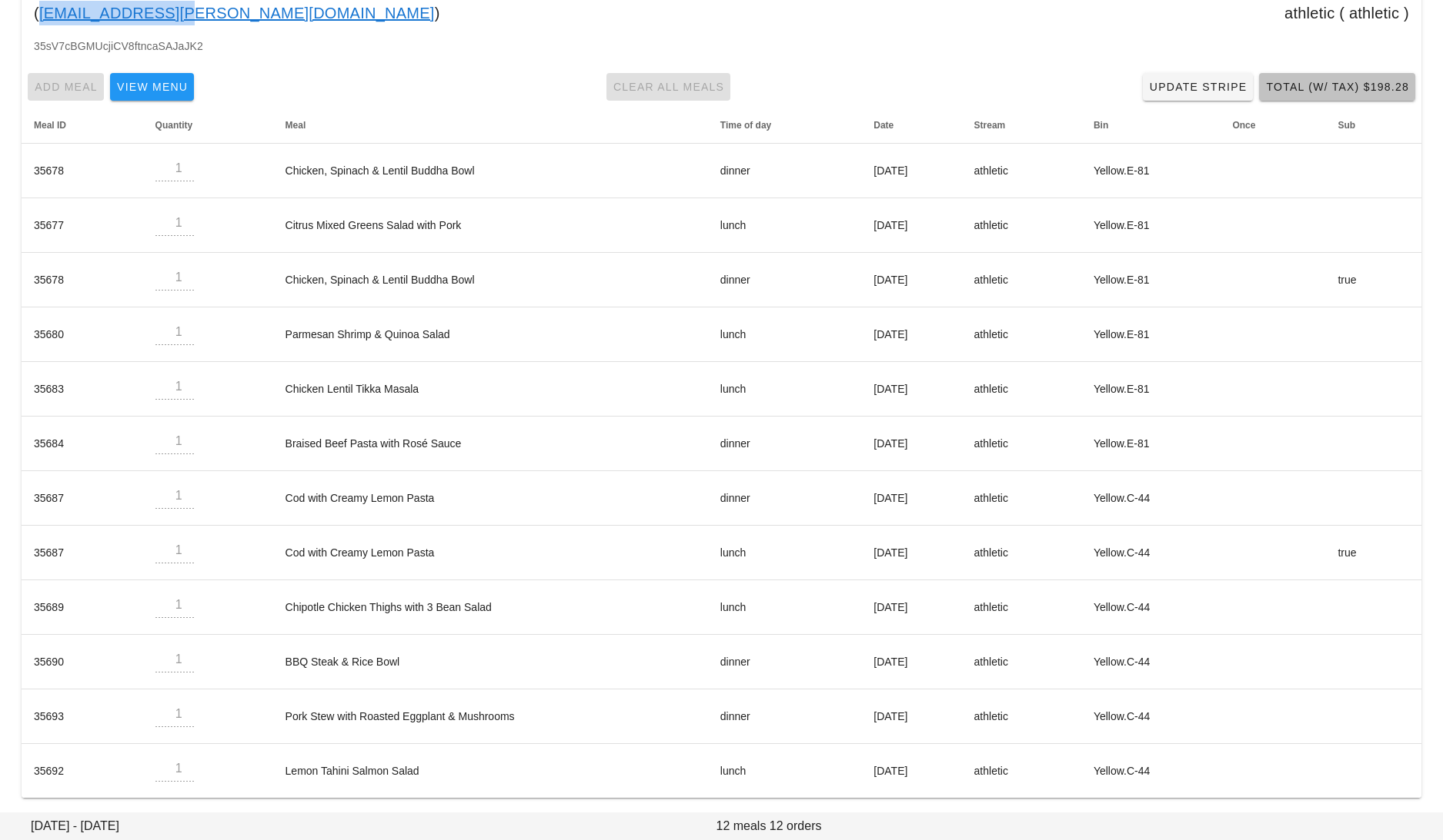
click at [1302, 85] on span "Total (w/ Tax) $198.28" at bounding box center [1337, 87] width 144 height 12
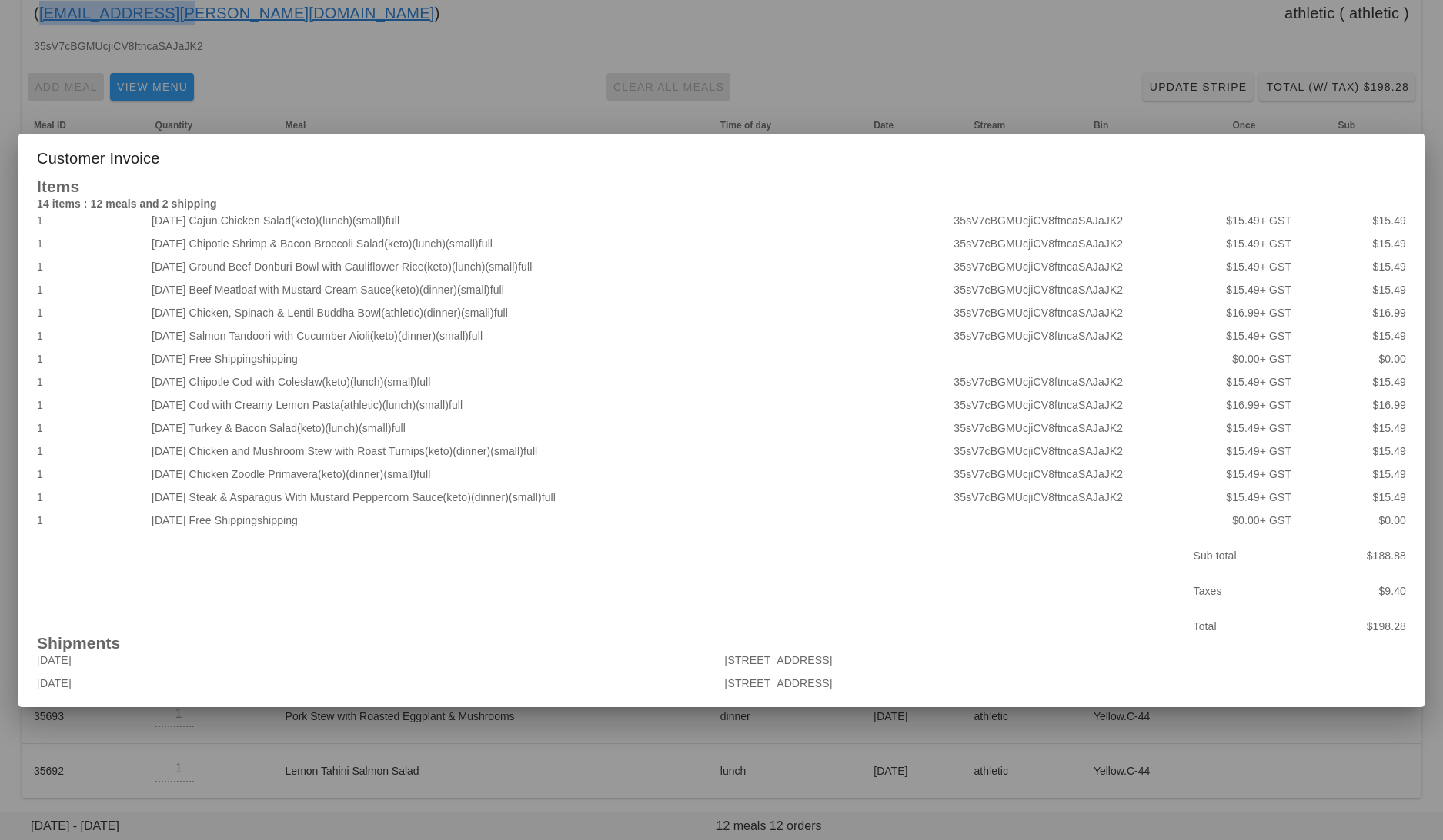
drag, startPoint x: 462, startPoint y: 499, endPoint x: 210, endPoint y: 499, distance: 252.0
click at [210, 499] on div "[DATE] Steak & Asparagus With Mustard Peppercorn Sauce (keto) (dinner) (small) …" at bounding box center [549, 498] width 802 height 23
copy div "Steak & Asparagus With Mustard Peppercorn Sauce"
click at [495, 99] on div at bounding box center [721, 420] width 1443 height 840
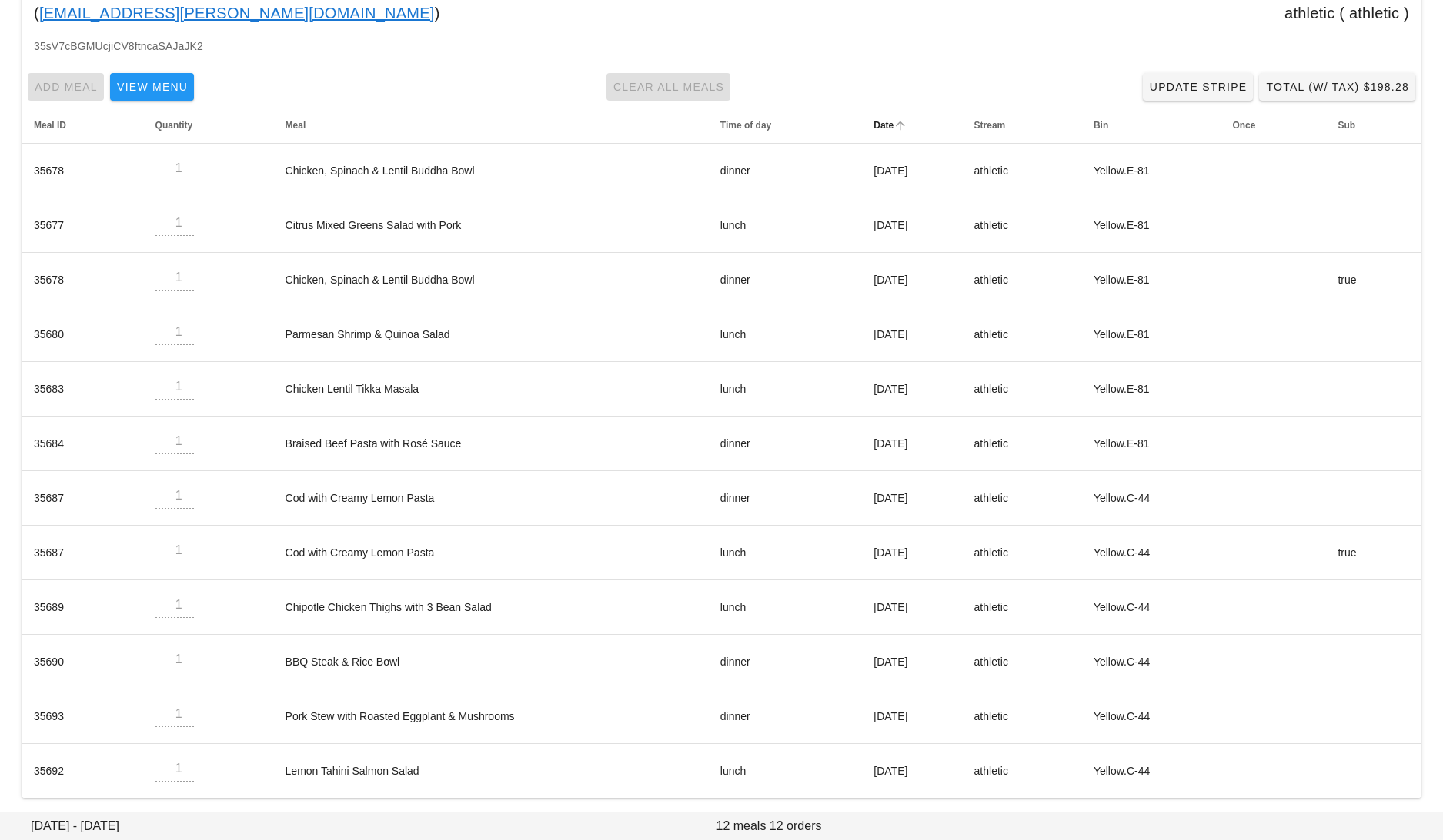
click at [961, 107] on th "Date" at bounding box center [910, 126] width 100 height 37
click at [1313, 82] on span "Total (w/ Tax) $198.28" at bounding box center [1337, 87] width 144 height 12
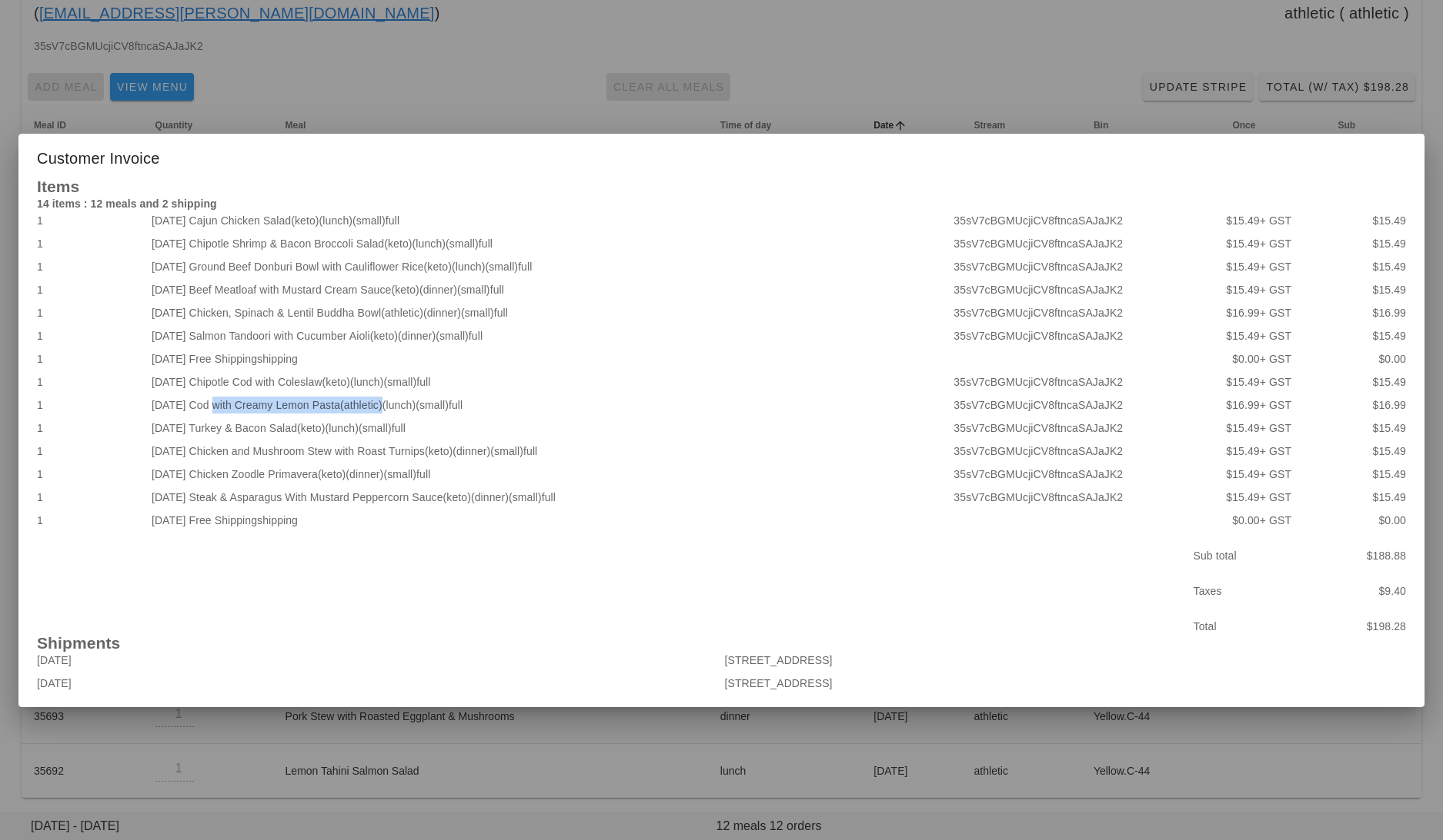
drag, startPoint x: 404, startPoint y: 408, endPoint x: 210, endPoint y: 401, distance: 194.1
click at [210, 401] on div "[DATE] Cod with Creamy Lemon Pasta (athletic) (lunch) (small) full" at bounding box center [549, 405] width 802 height 23
copy div "Cod with Creamy Lemon Pasta (athletic)"
click at [503, 86] on div at bounding box center [721, 420] width 1443 height 840
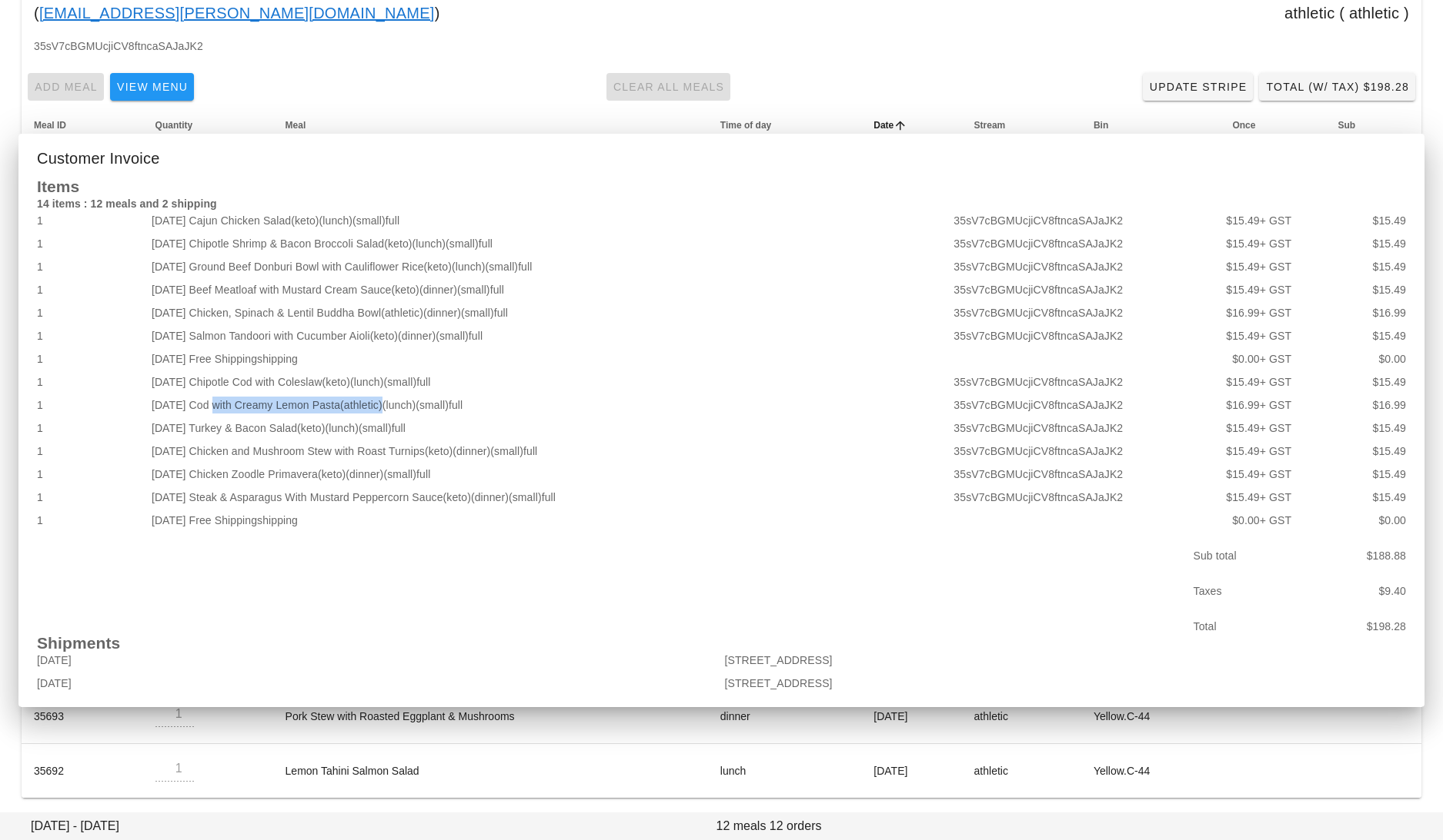
click at [503, 86] on div "Orders Order Edit Customer Other Production Dates [DATE] - [DATE] [PERSON_NAME]…" at bounding box center [721, 296] width 1443 height 1094
